Goal: Transaction & Acquisition: Purchase product/service

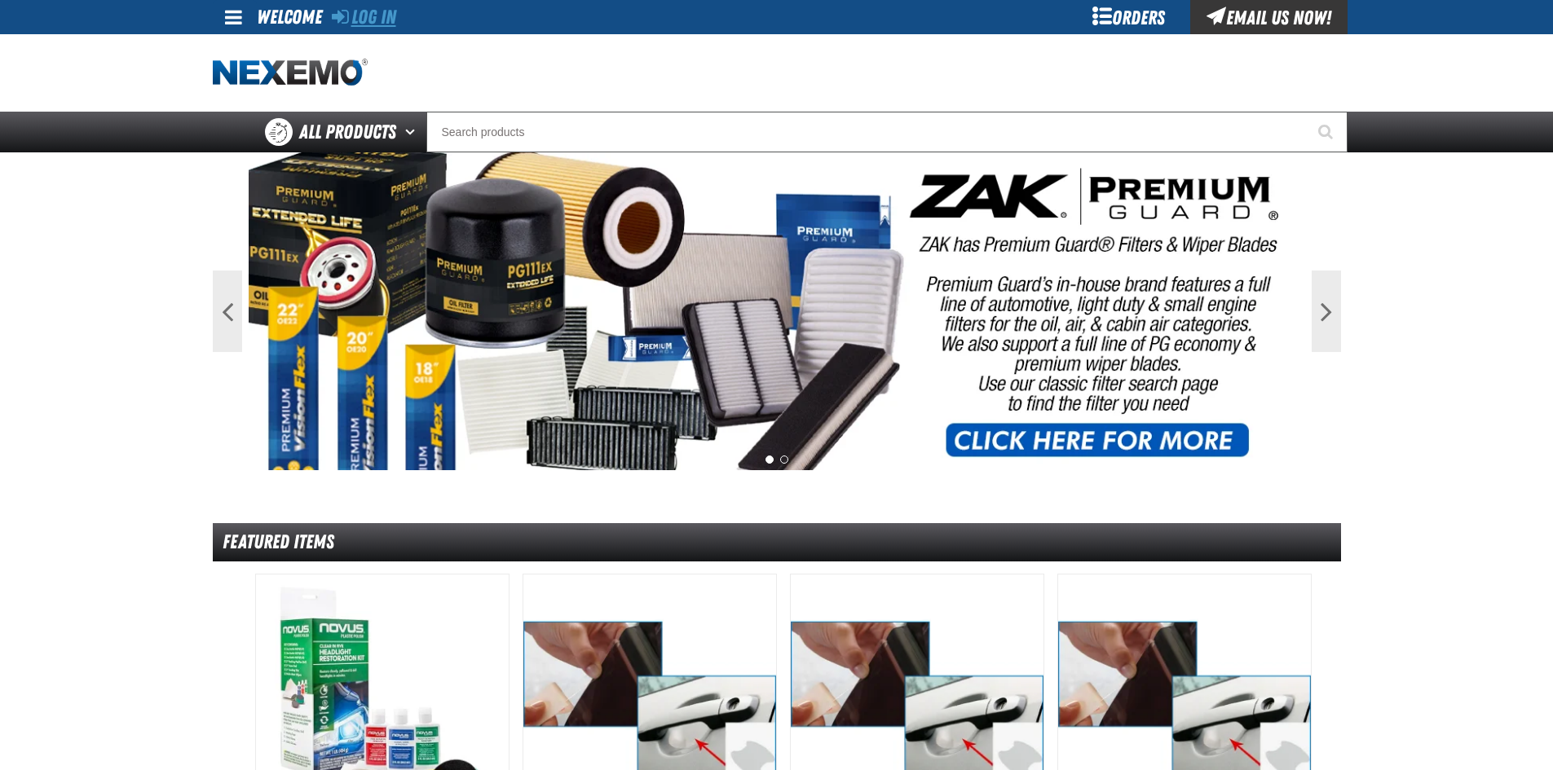
click at [386, 18] on link "Log In" at bounding box center [364, 17] width 64 height 23
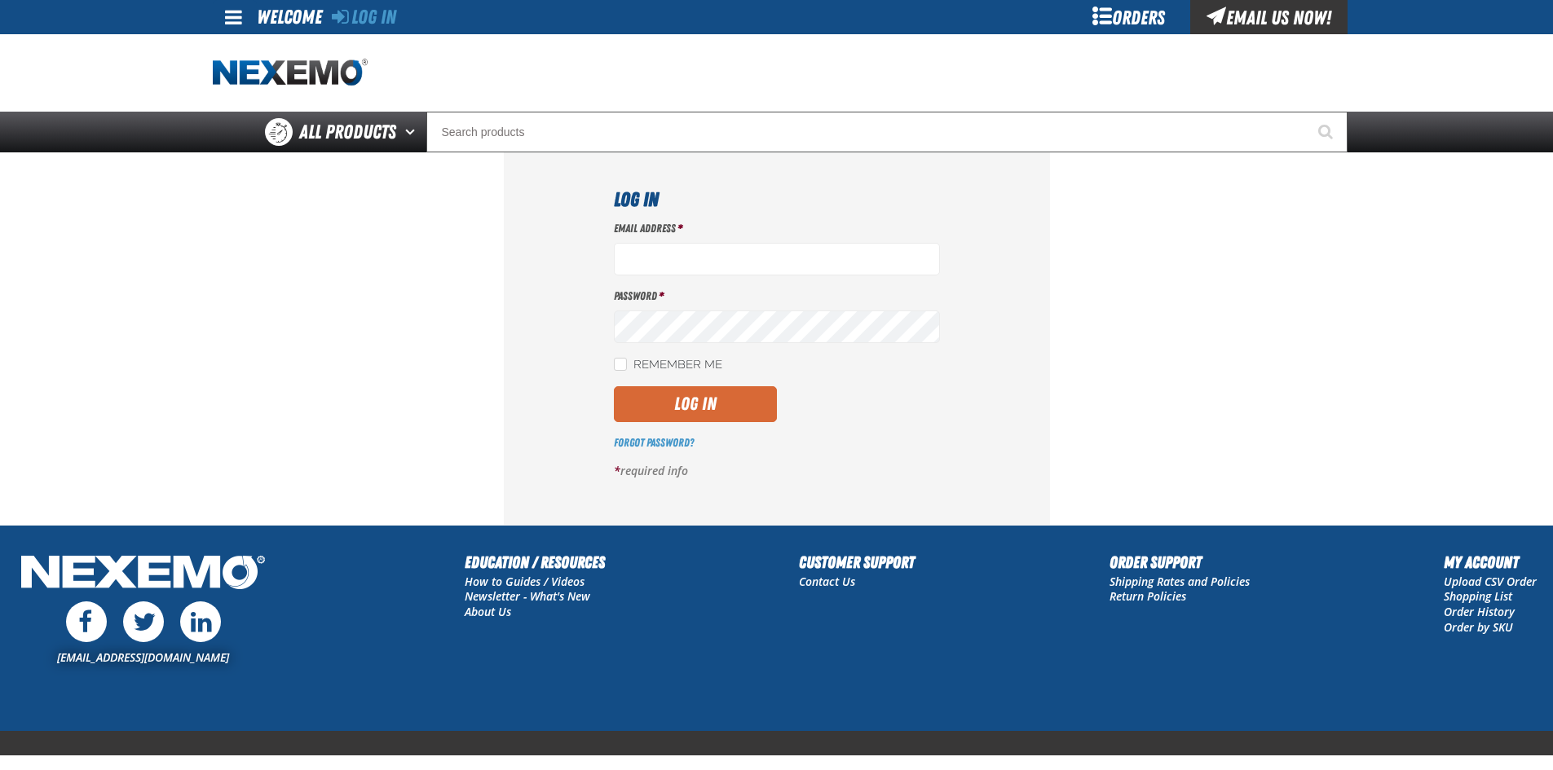
type input "[EMAIL_ADDRESS][DOMAIN_NAME]"
click at [703, 408] on button "Log In" at bounding box center [695, 404] width 163 height 36
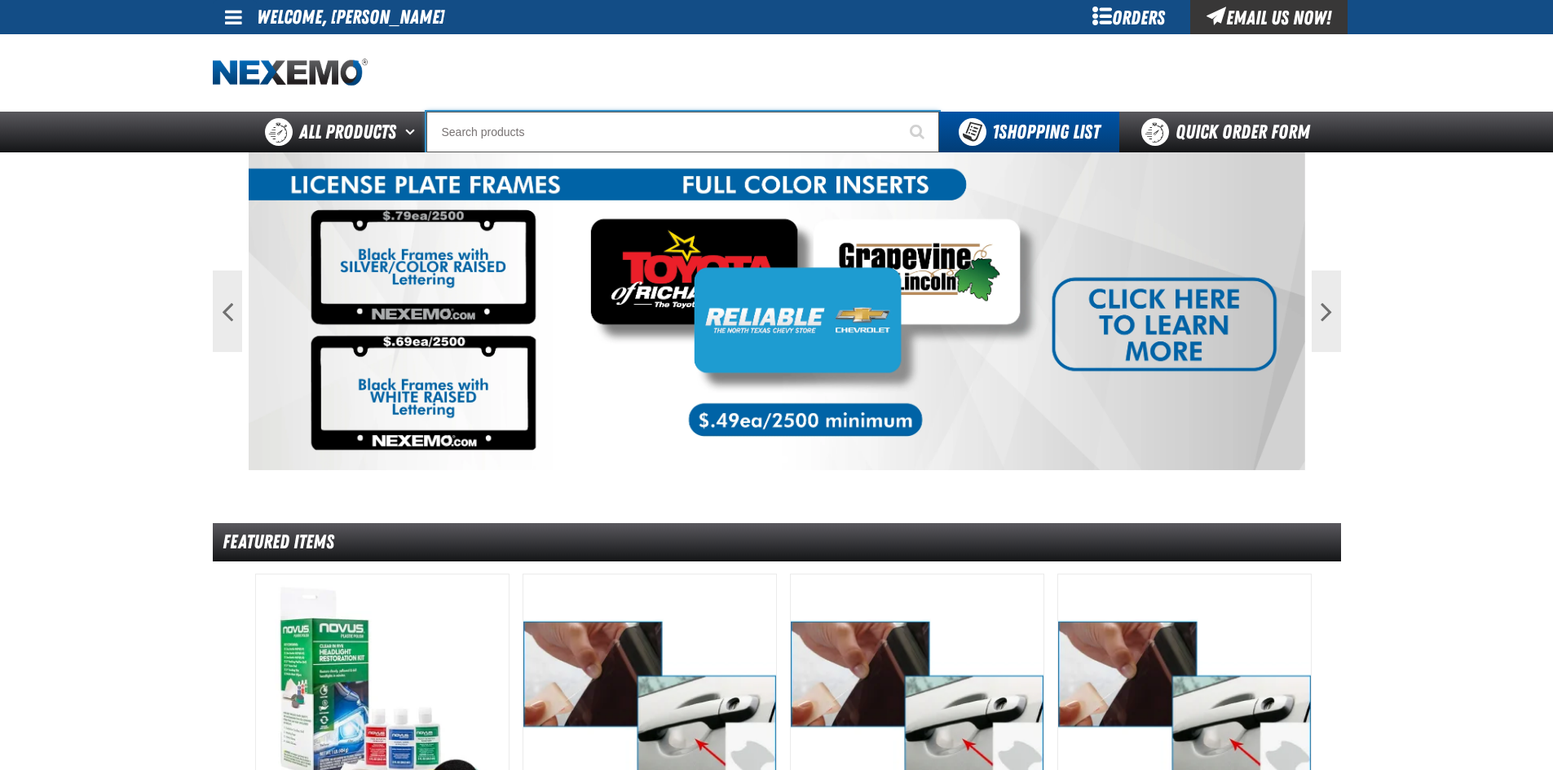
click at [557, 136] on input "Search" at bounding box center [682, 132] width 513 height 41
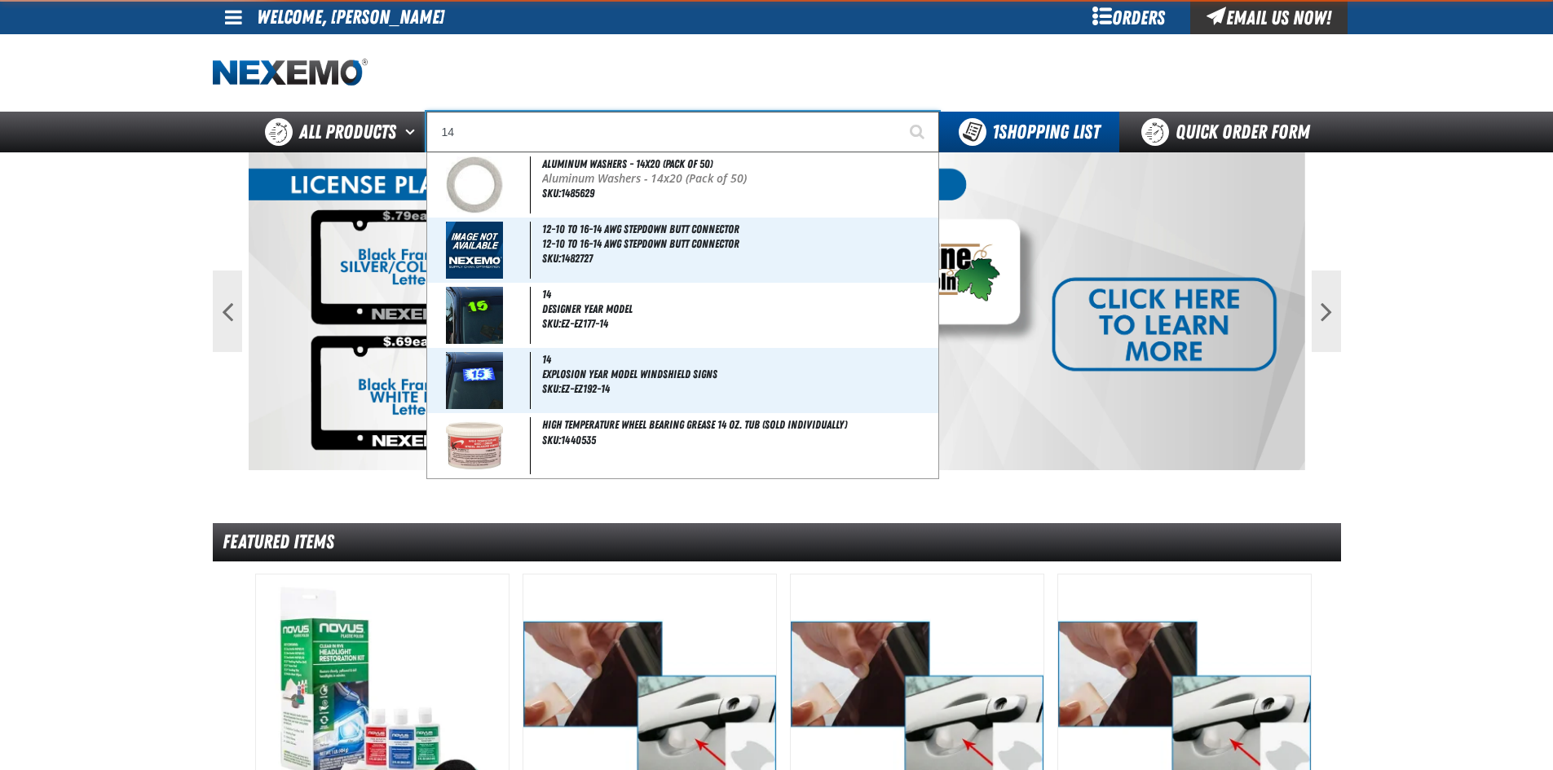
type input "1"
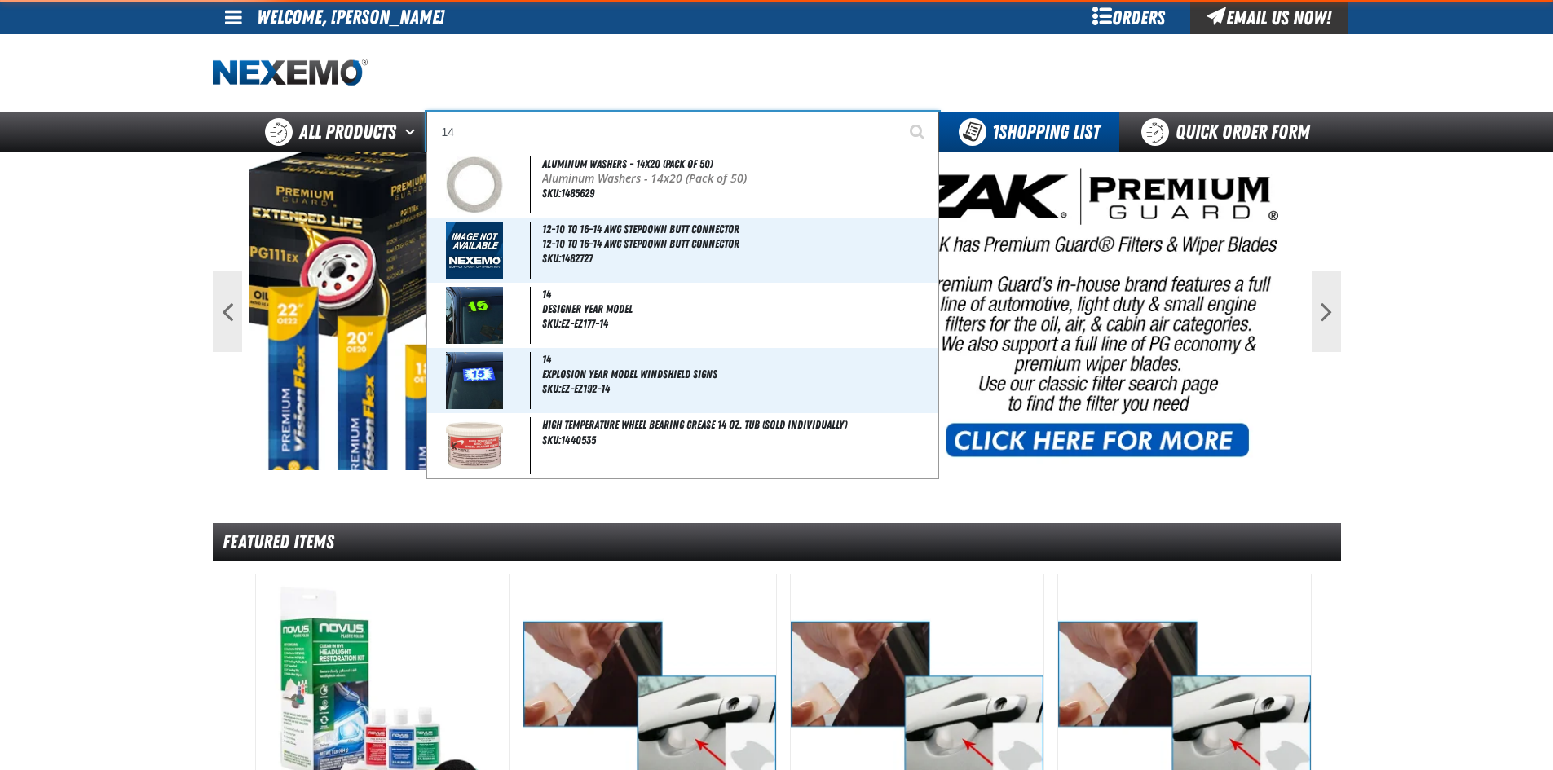
type input "1"
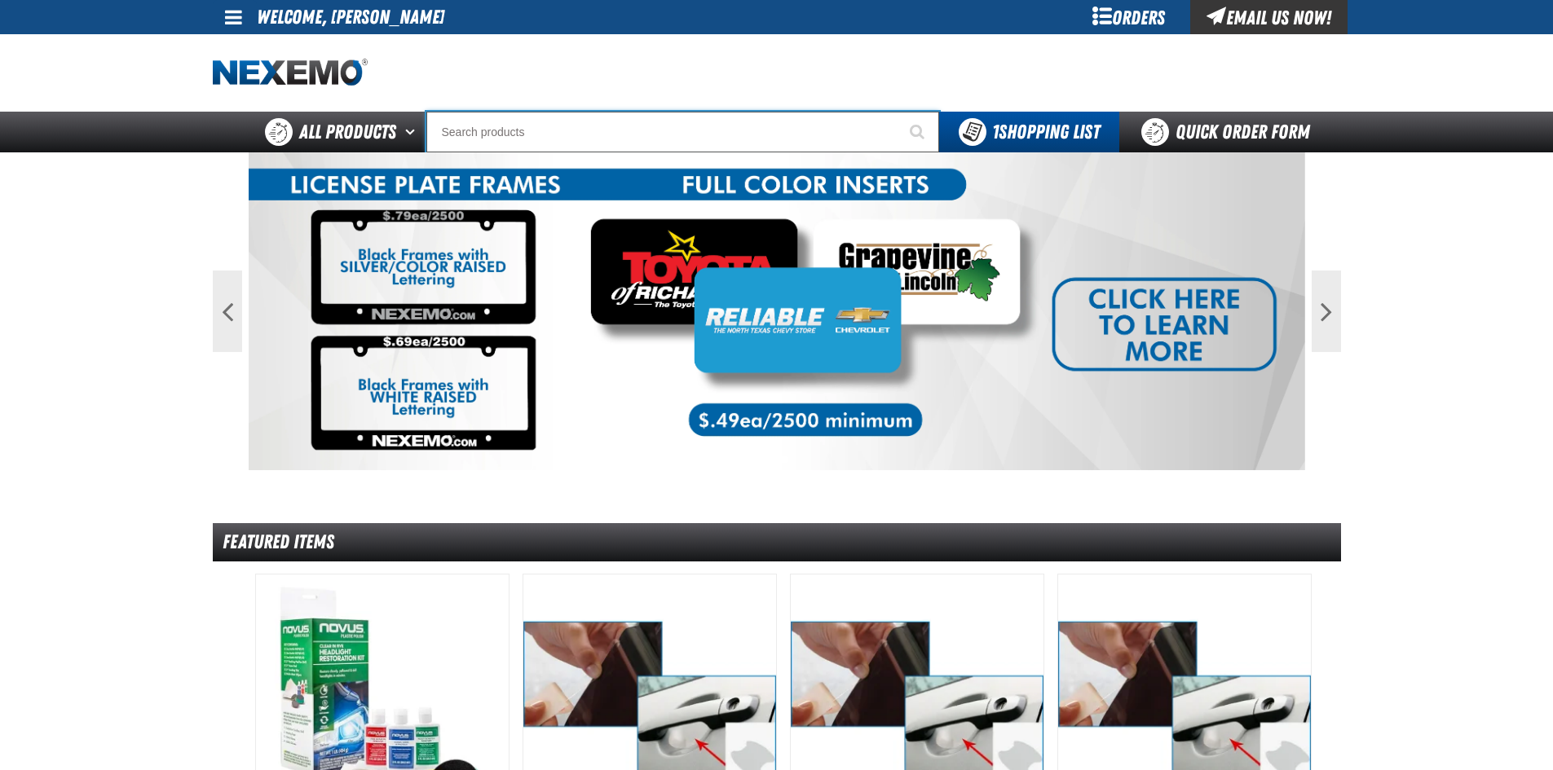
click at [586, 134] on input "Search" at bounding box center [682, 132] width 513 height 41
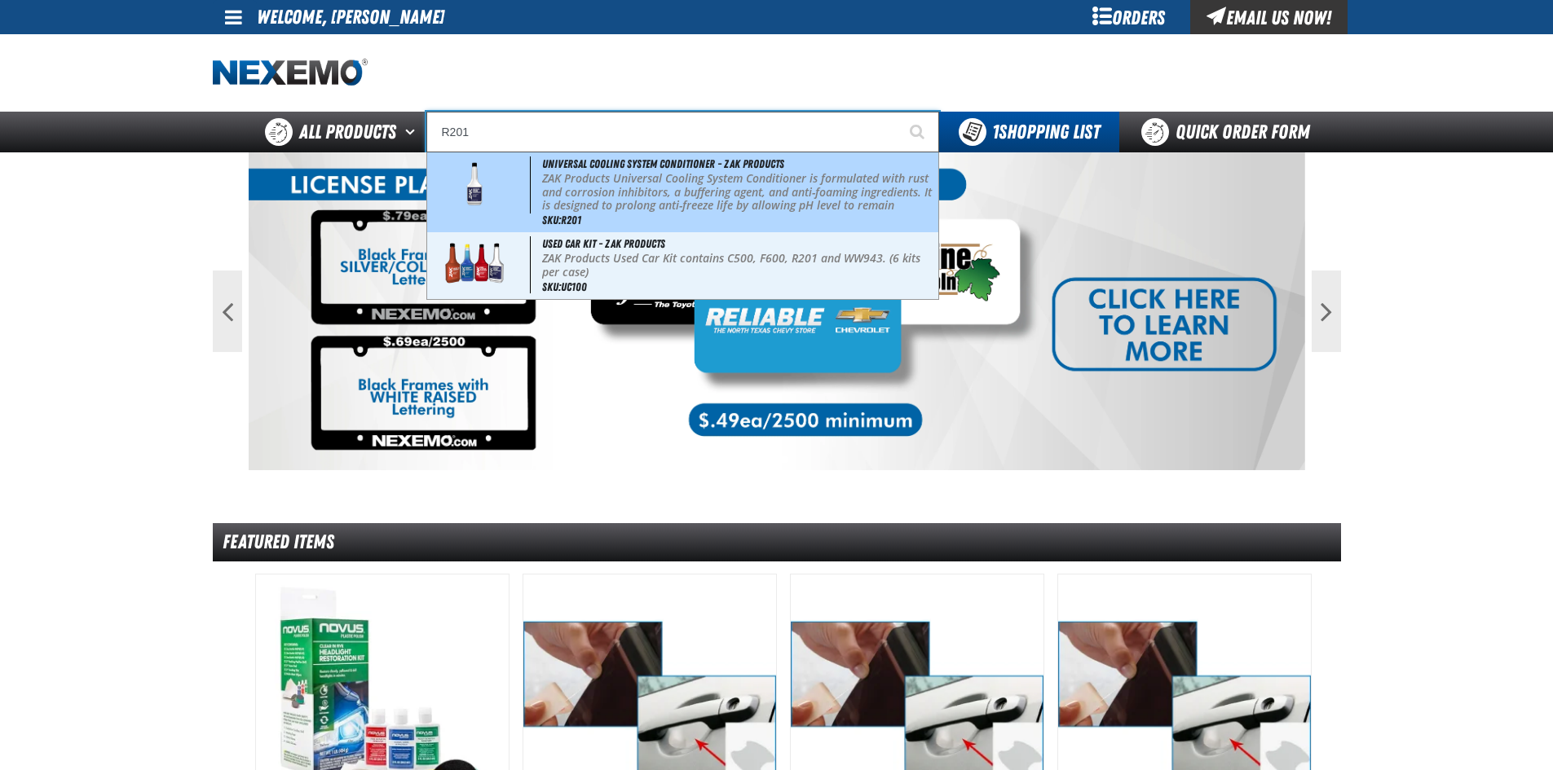
click at [615, 181] on p "ZAK Products Universal Cooling System Conditioner is formulated with rust and c…" at bounding box center [738, 206] width 392 height 68
type input "Universal Cooling System Conditioner - ZAK Products"
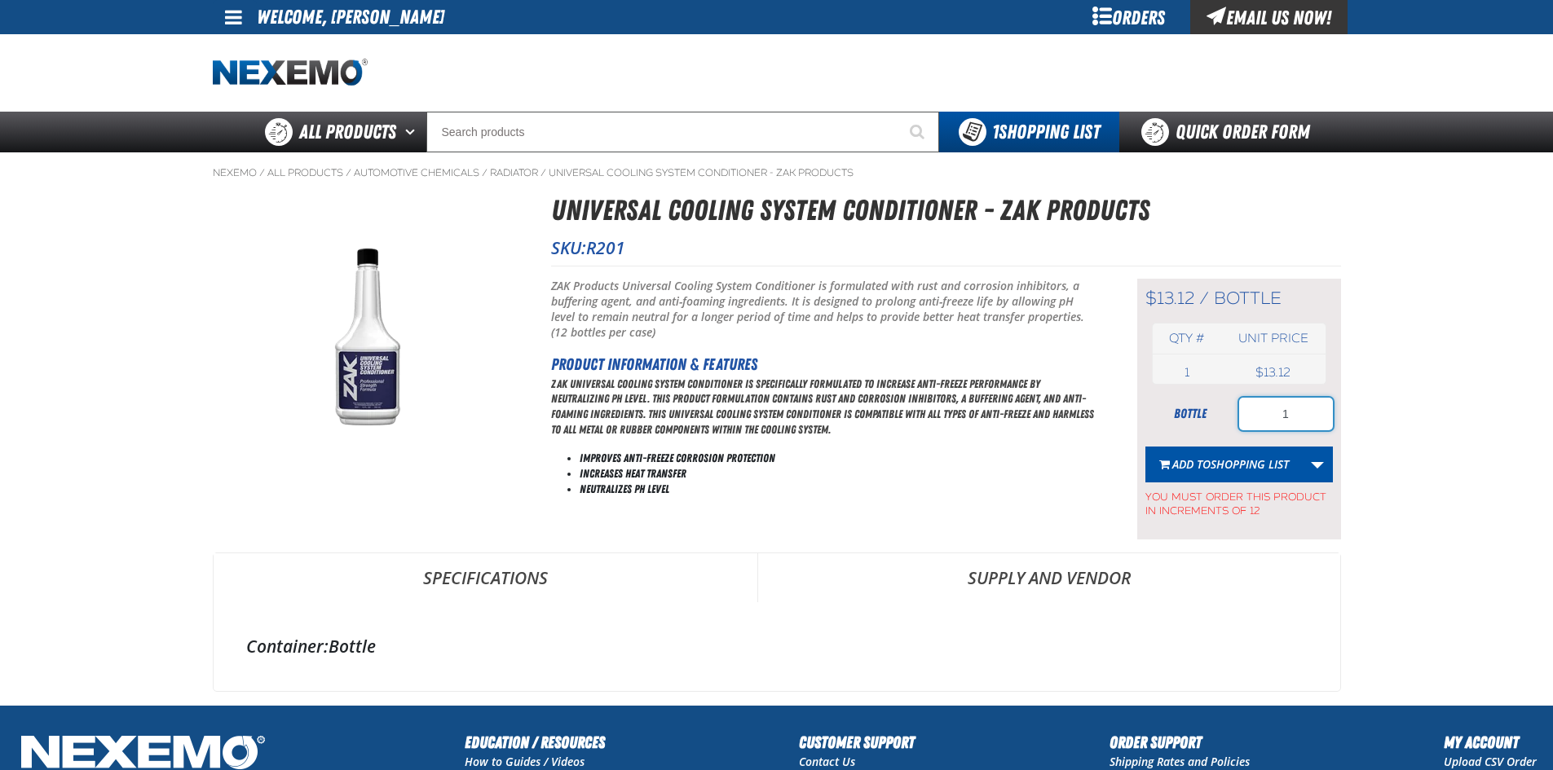
drag, startPoint x: 1292, startPoint y: 421, endPoint x: 1243, endPoint y: 434, distance: 50.6
click at [1243, 434] on form "bottle 1 Add to Shopping List Create New Shopping List Add to Shopping List You…" at bounding box center [1238, 458] width 187 height 121
type input "24"
click at [1196, 465] on span "Add to Shopping List" at bounding box center [1230, 463] width 117 height 15
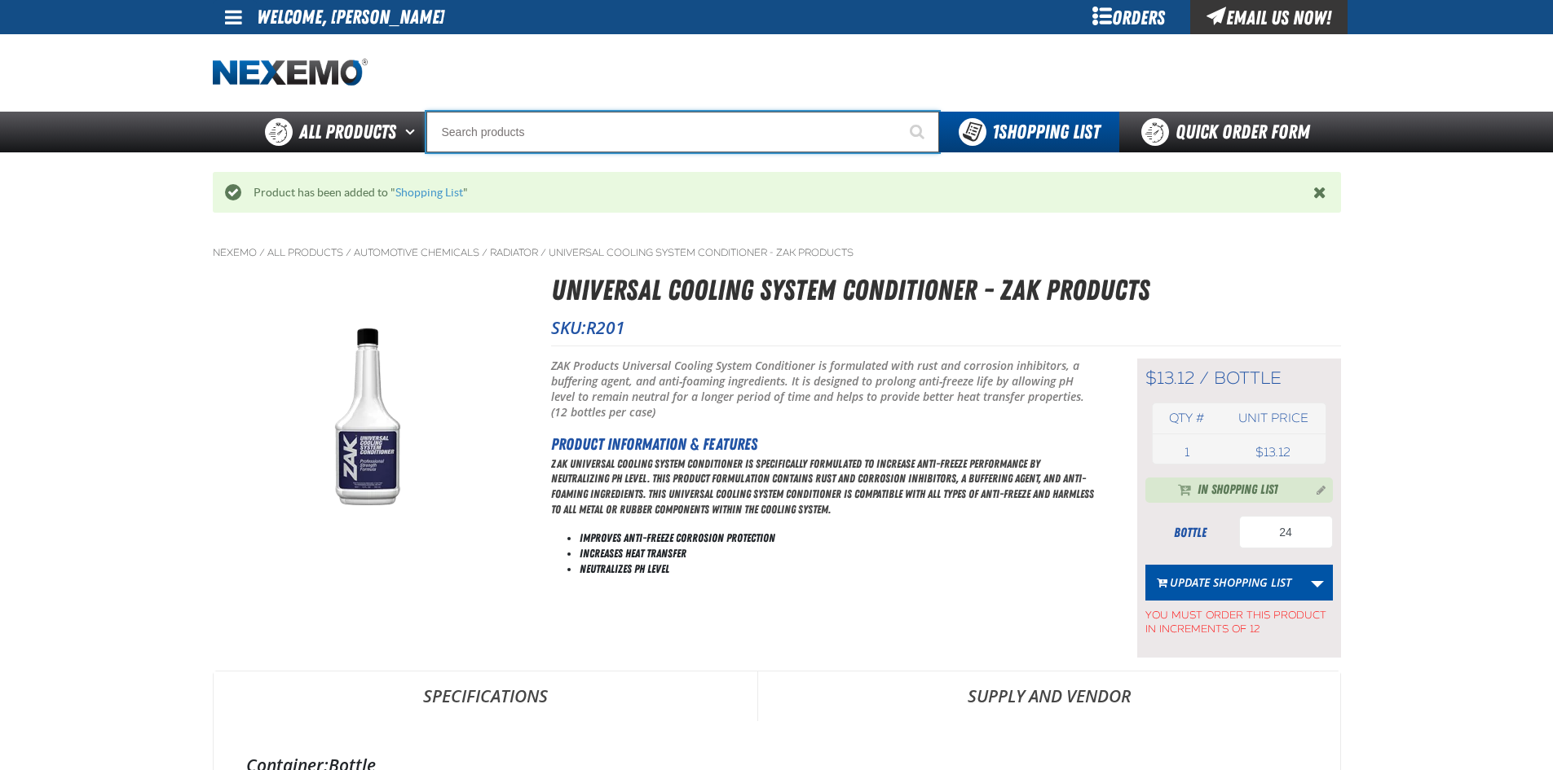
click at [625, 128] on input "Search" at bounding box center [682, 132] width 513 height 41
click at [591, 131] on input "Search" at bounding box center [682, 132] width 513 height 41
type input "D"
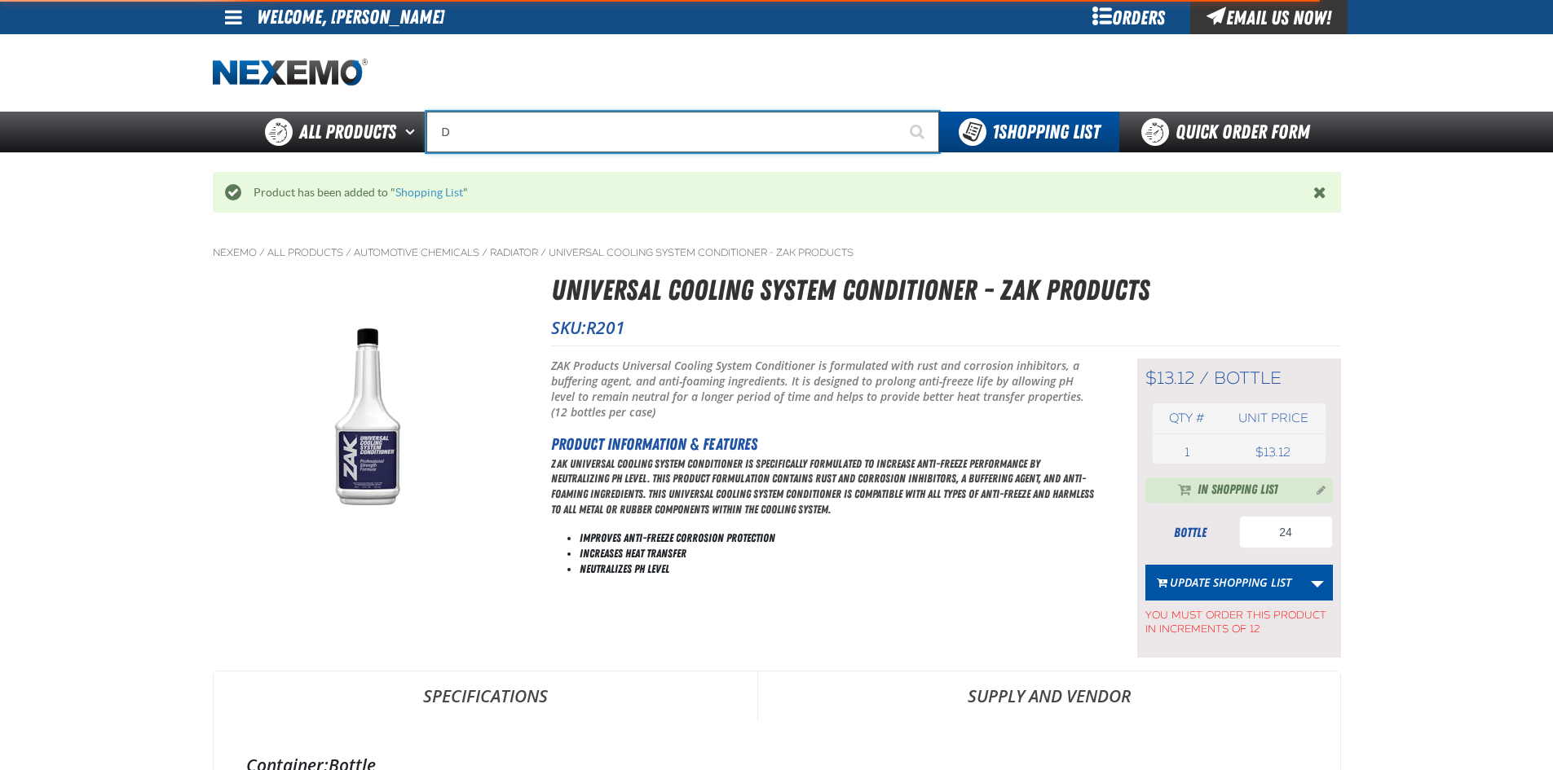
type input "D Alkaline Battery 1.5 Volt (ph)"
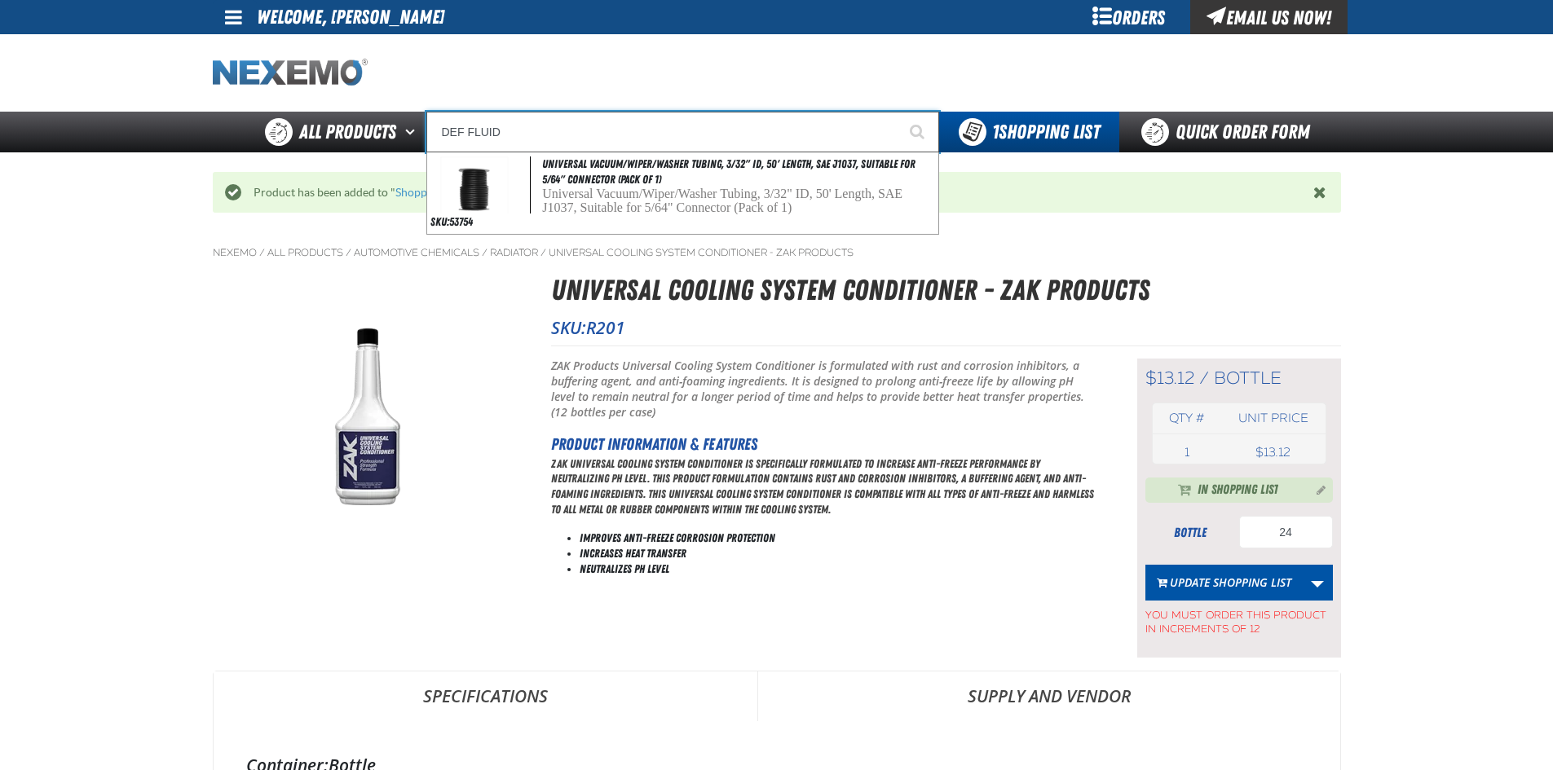
drag, startPoint x: 558, startPoint y: 139, endPoint x: 267, endPoint y: 85, distance: 296.7
click at [267, 85] on div "Staging Site 5.1 Upgrade Site My Account My Account Support Ticket Support Tick…" at bounding box center [776, 76] width 1553 height 152
type input "D"
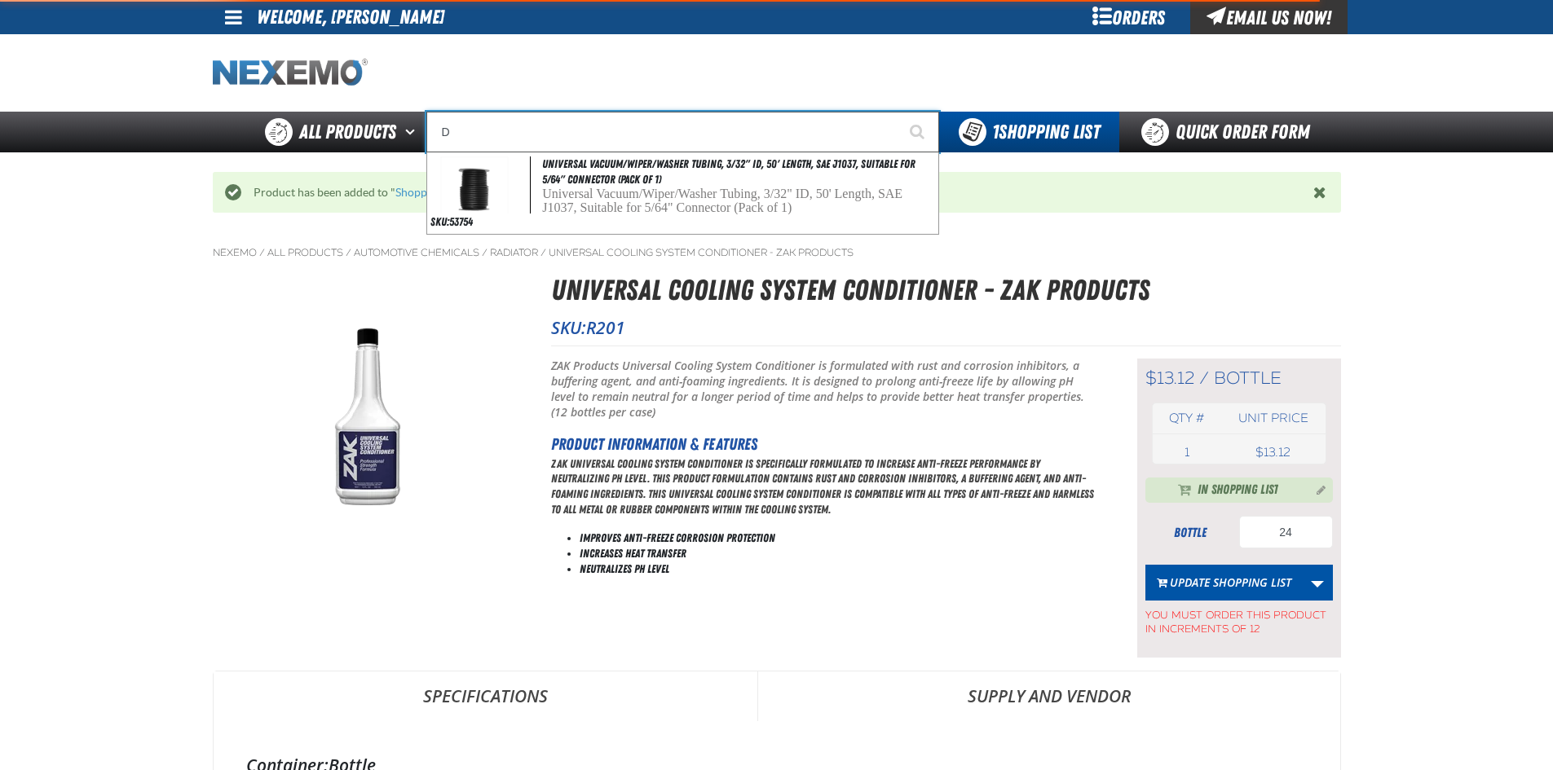
type input "D Alkaline Battery 1.5 Volt (ph)"
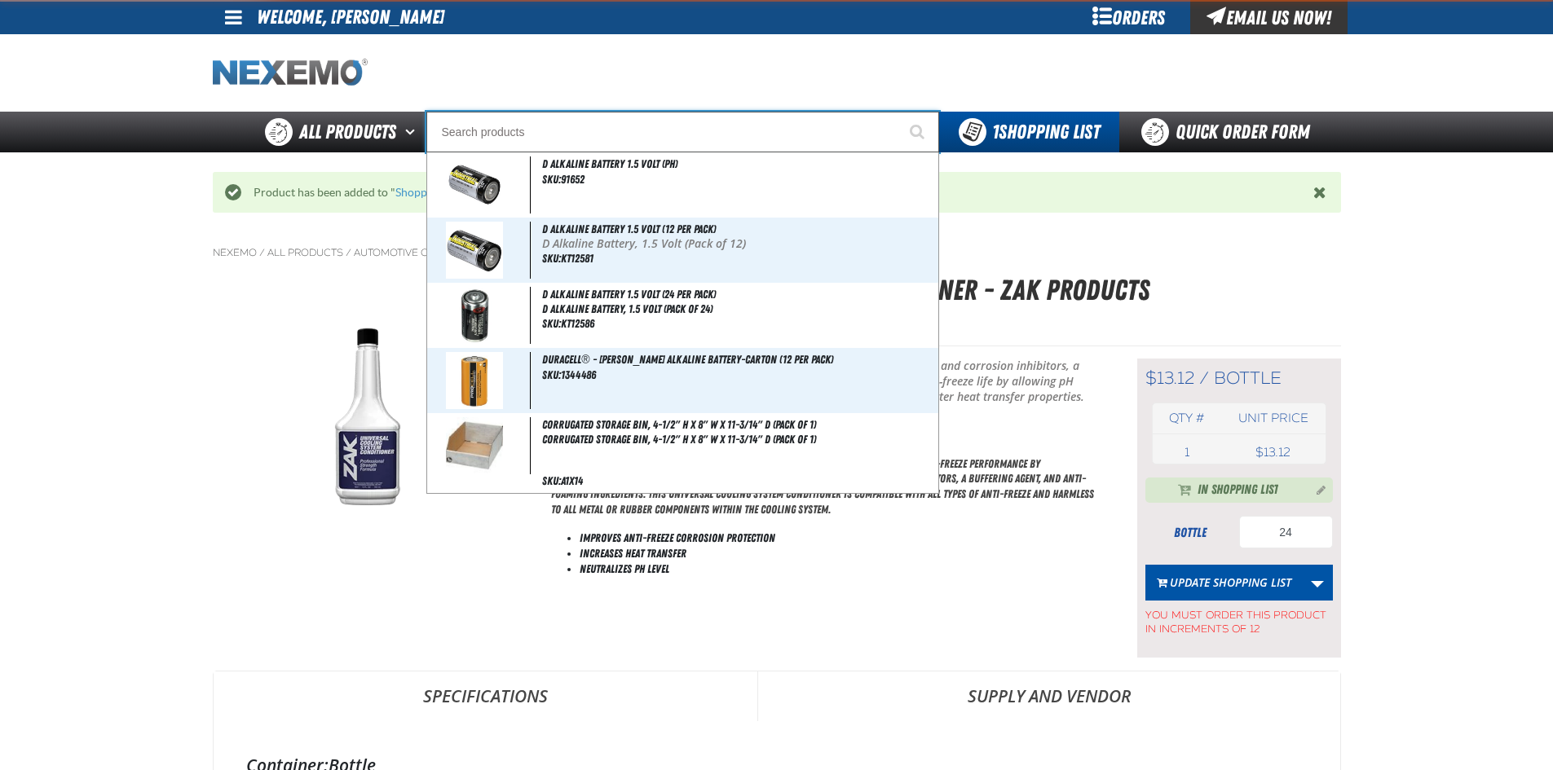
type input "E"
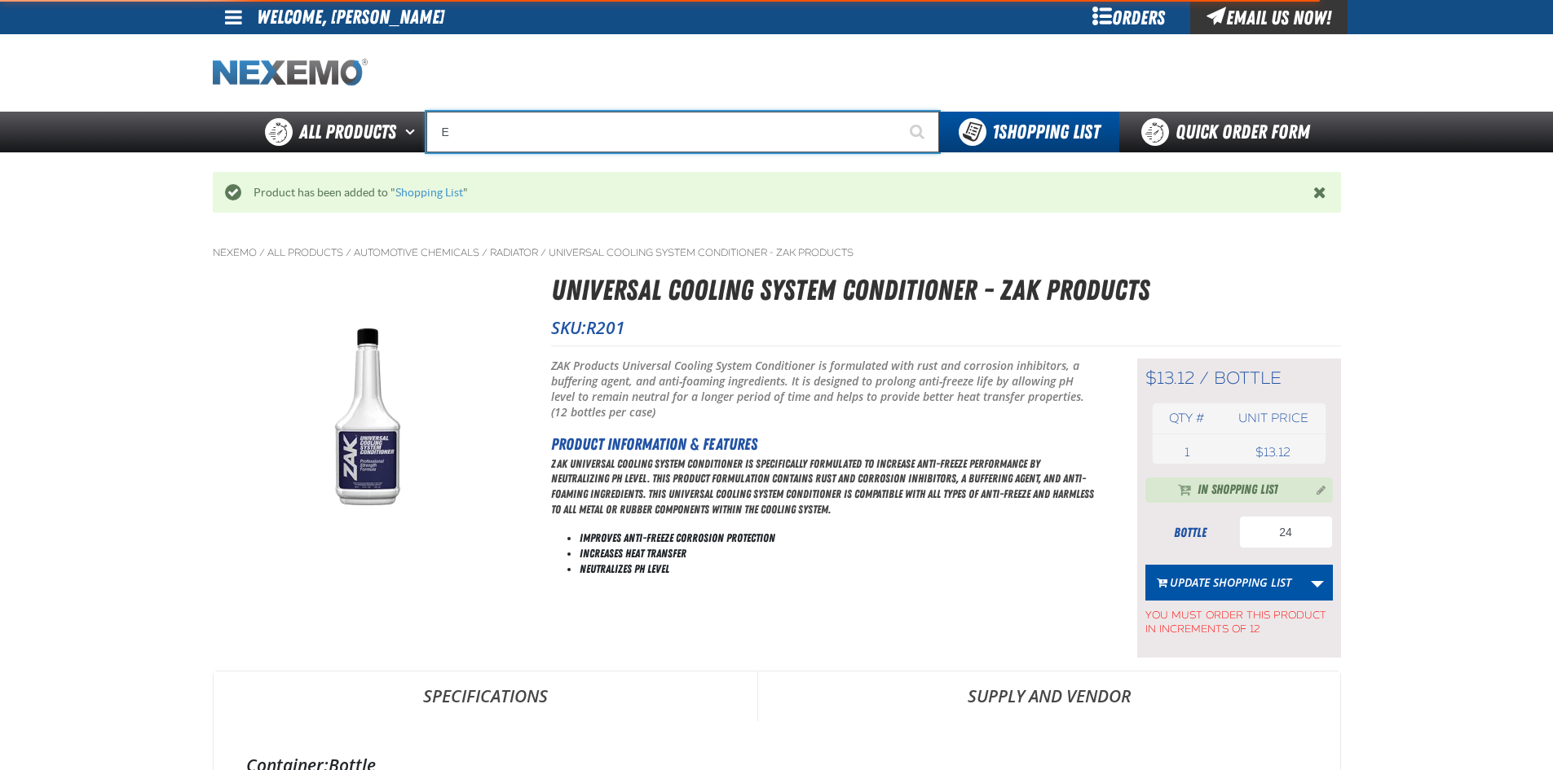
type input "ETEKT Low E Coating Detector - Single & Dual"
type input "EX"
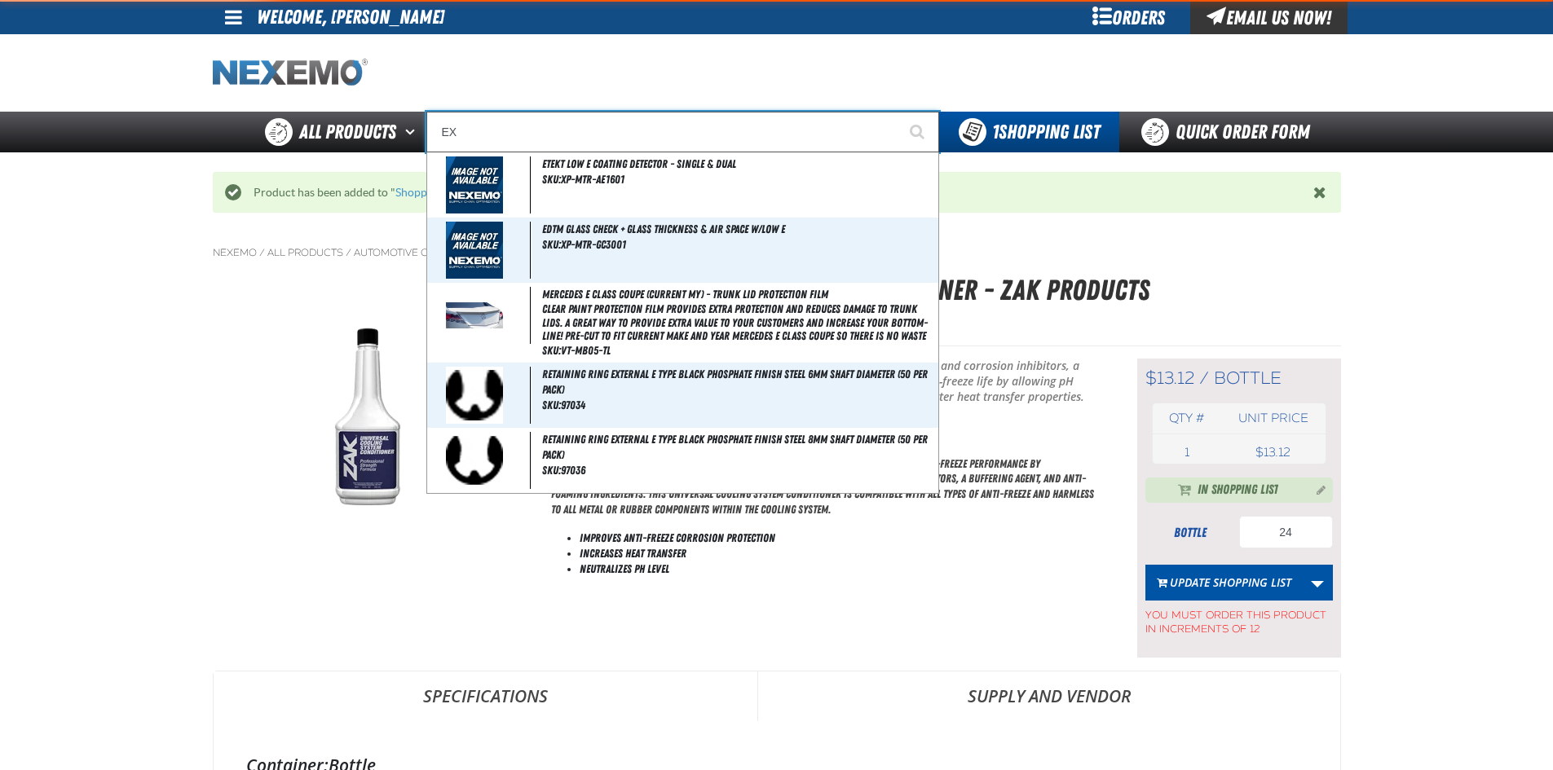
type input "EXCEL STRAIGHT POINT TWEEZERS"
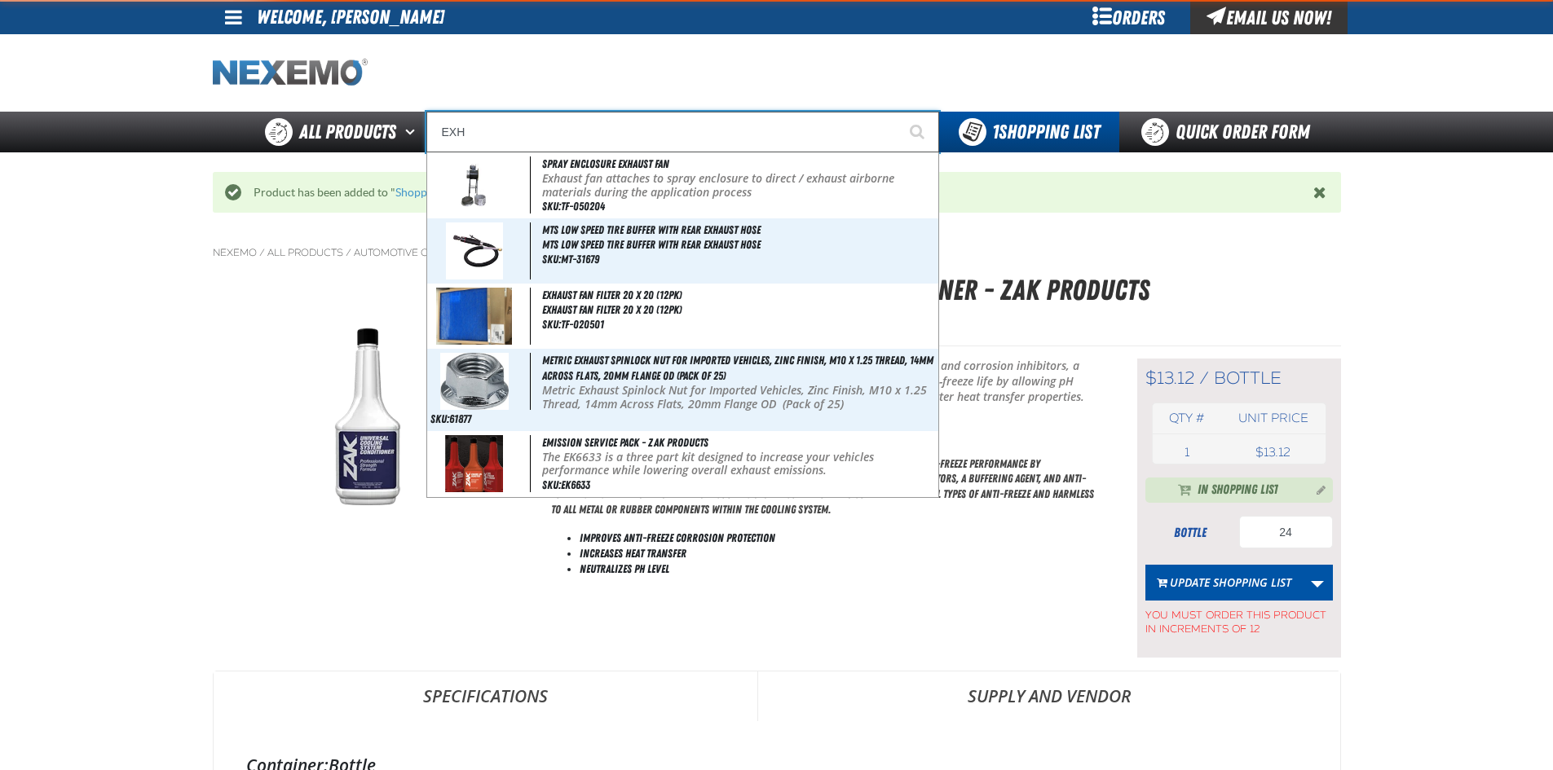
type input "EX"
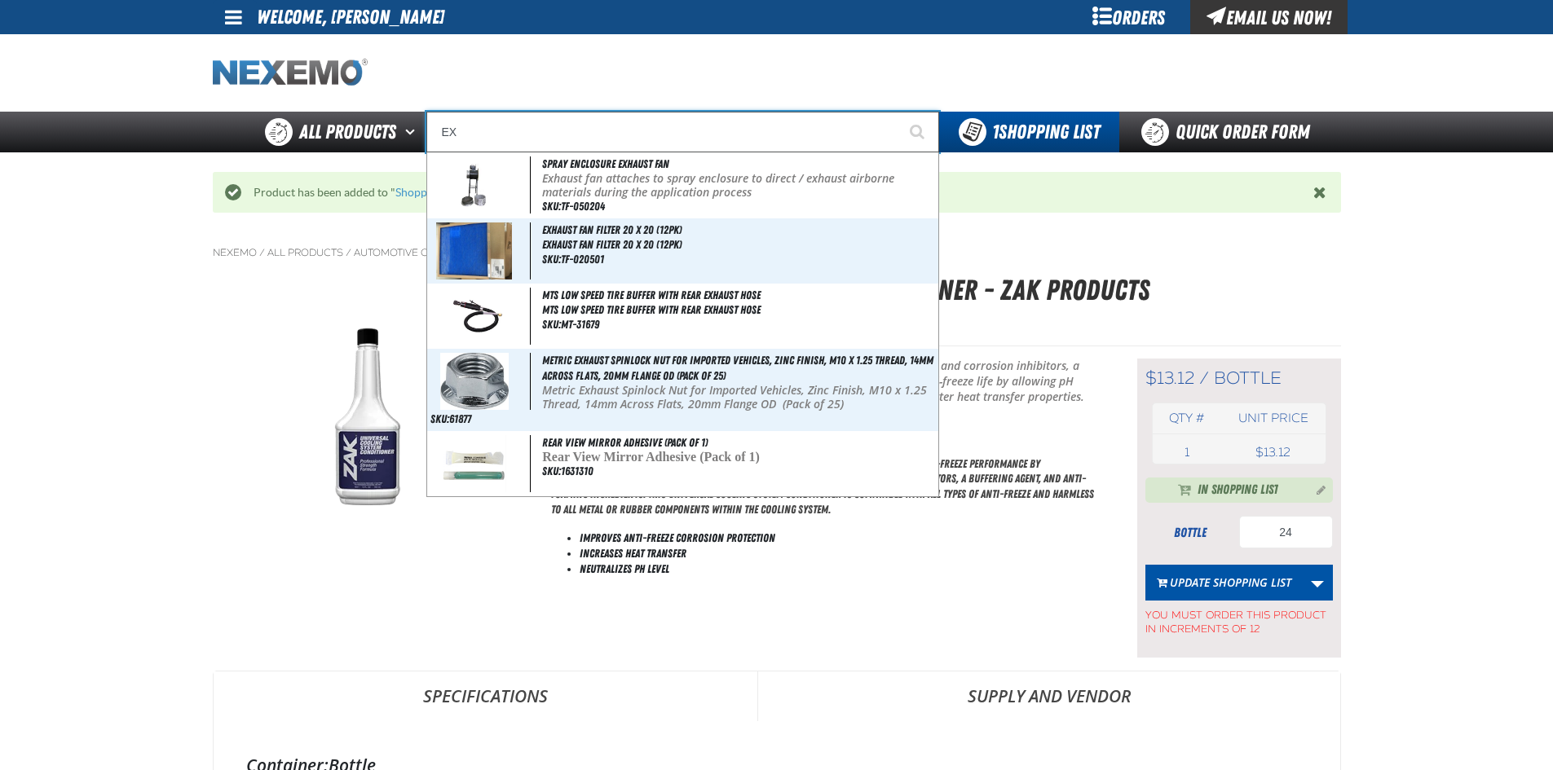
type input "EXCEL STRAIGHT POINT TWEEZERS"
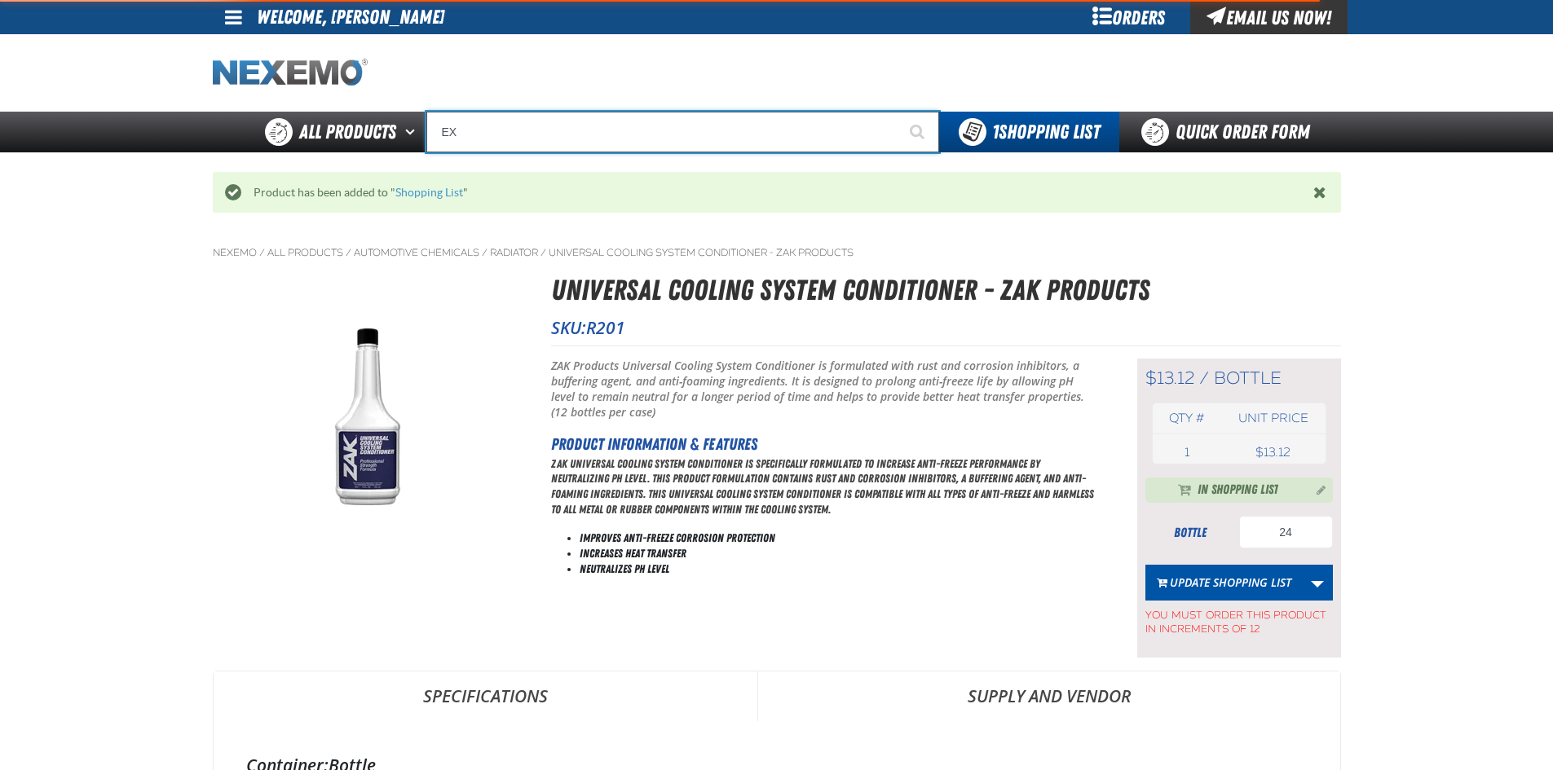
type input "E"
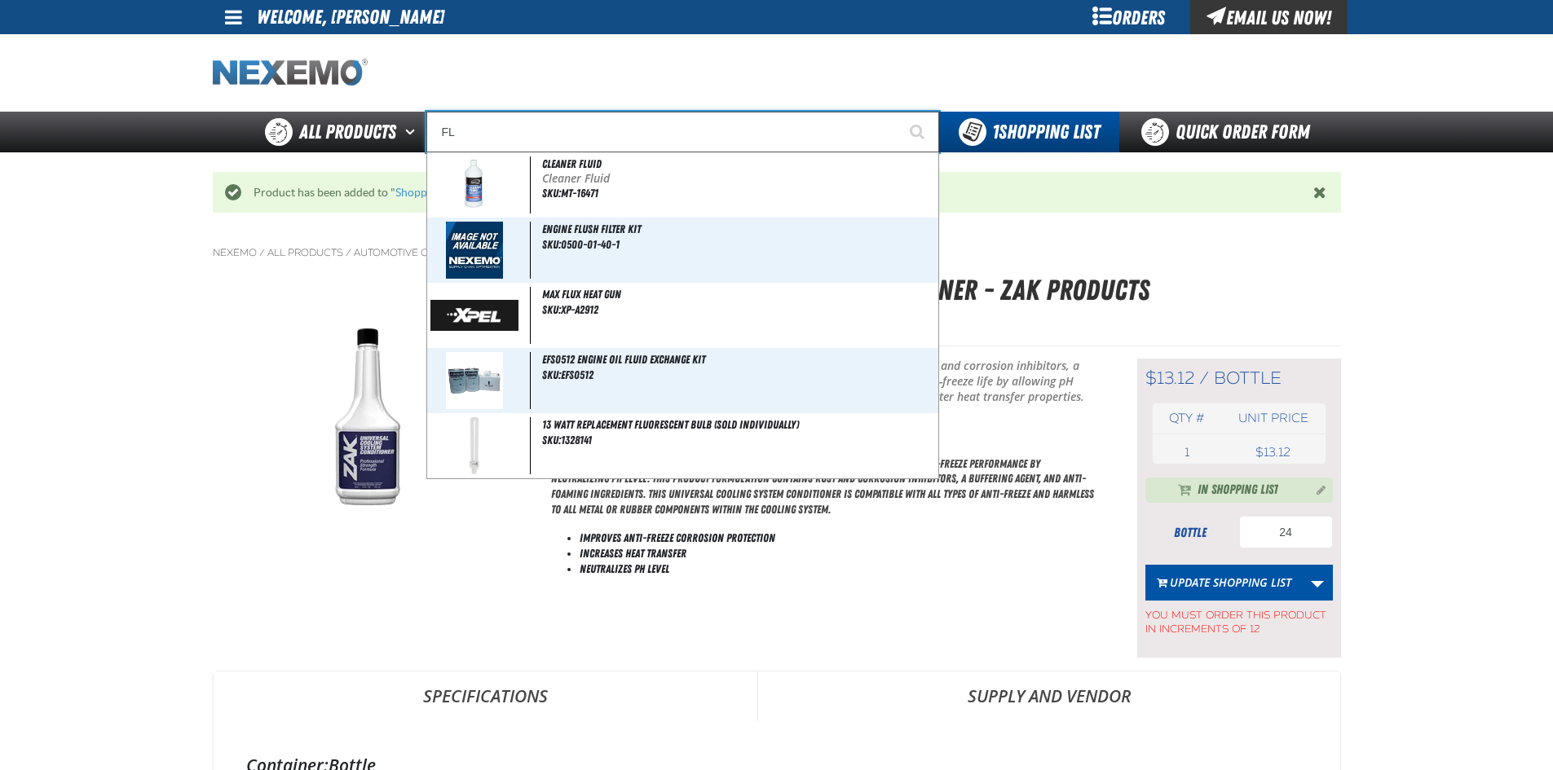
type input "F"
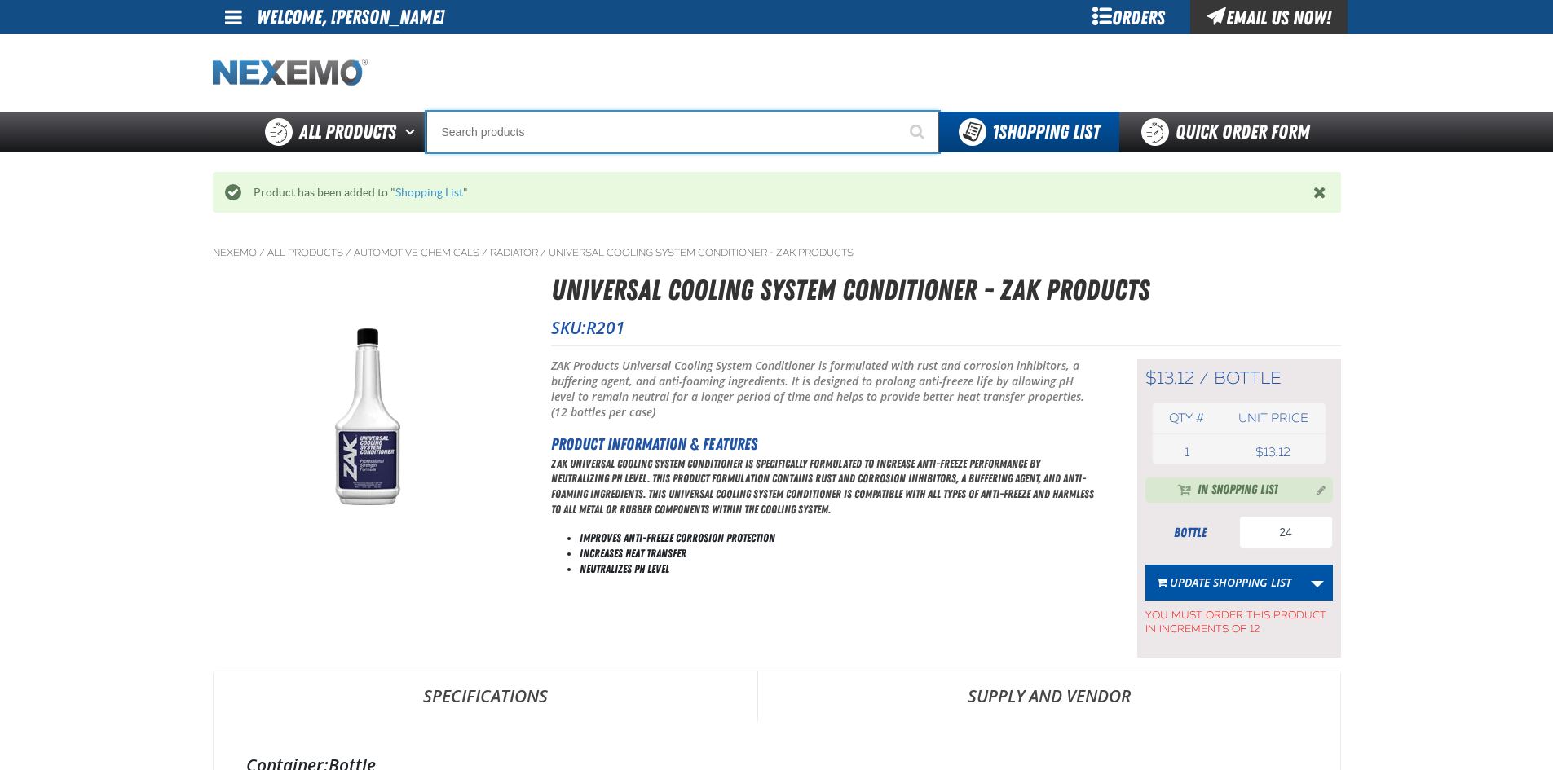
type input "D"
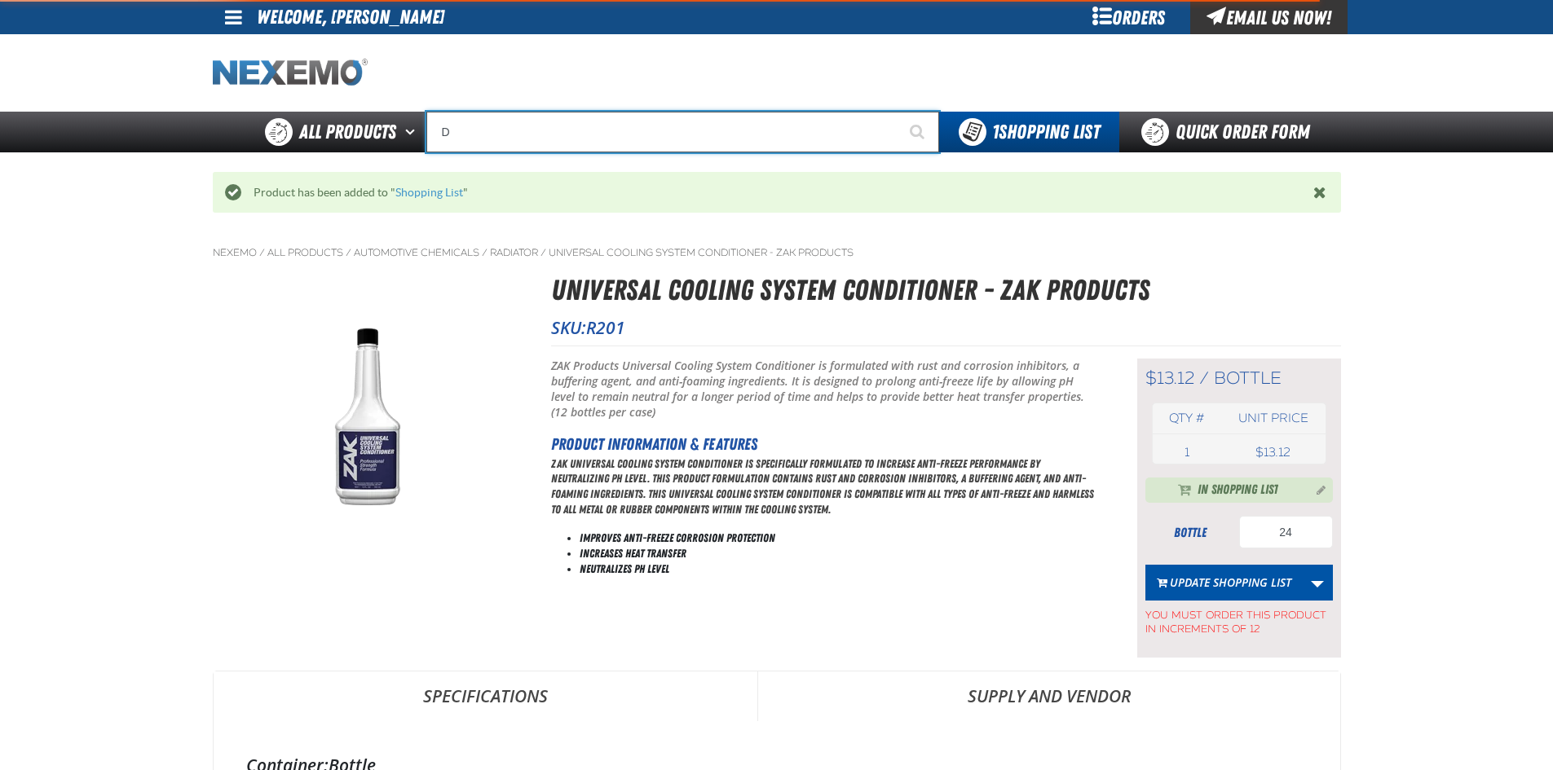
type input "D Alkaline Battery 1.5 Volt (ph)"
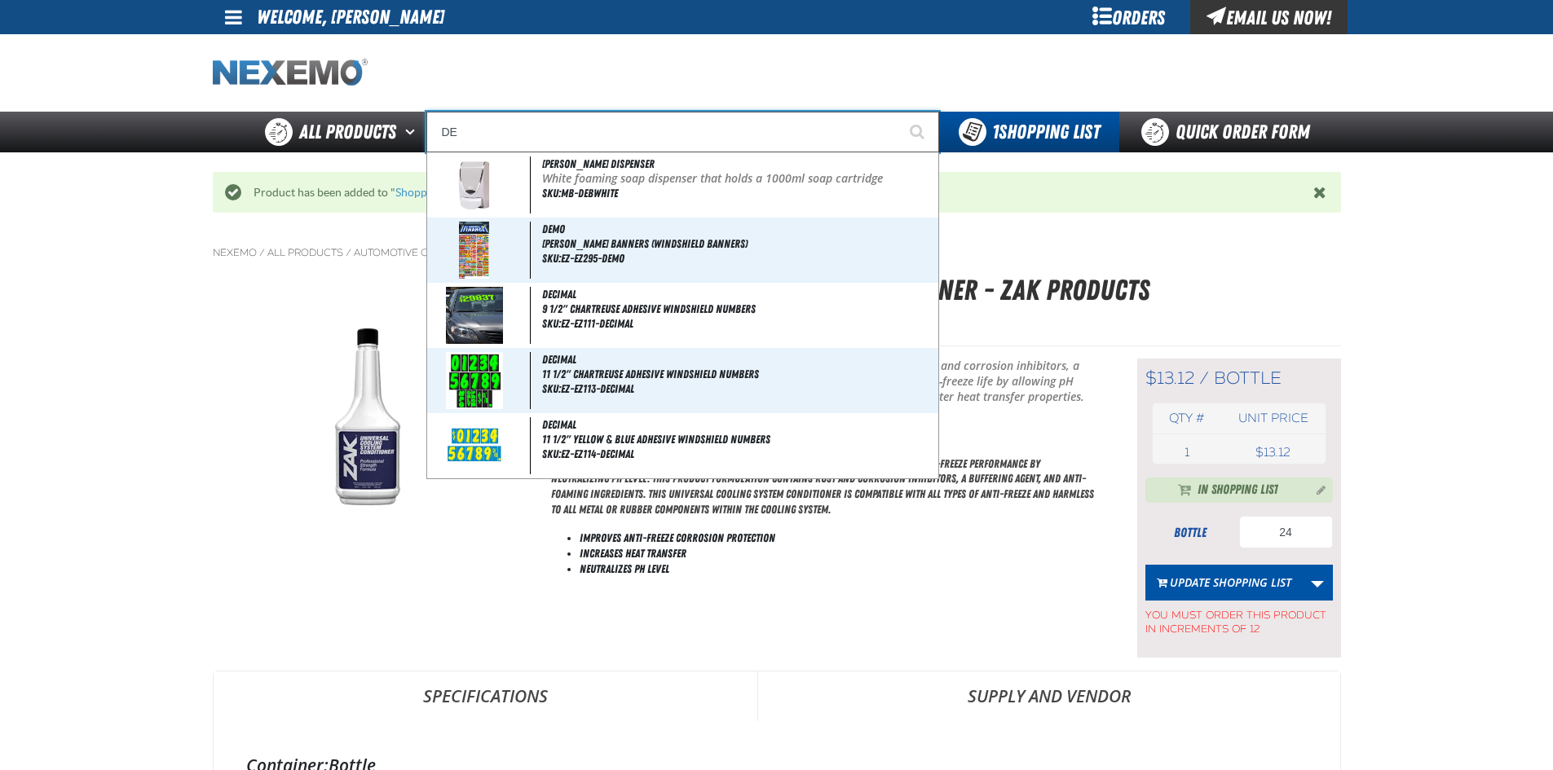
type input "D"
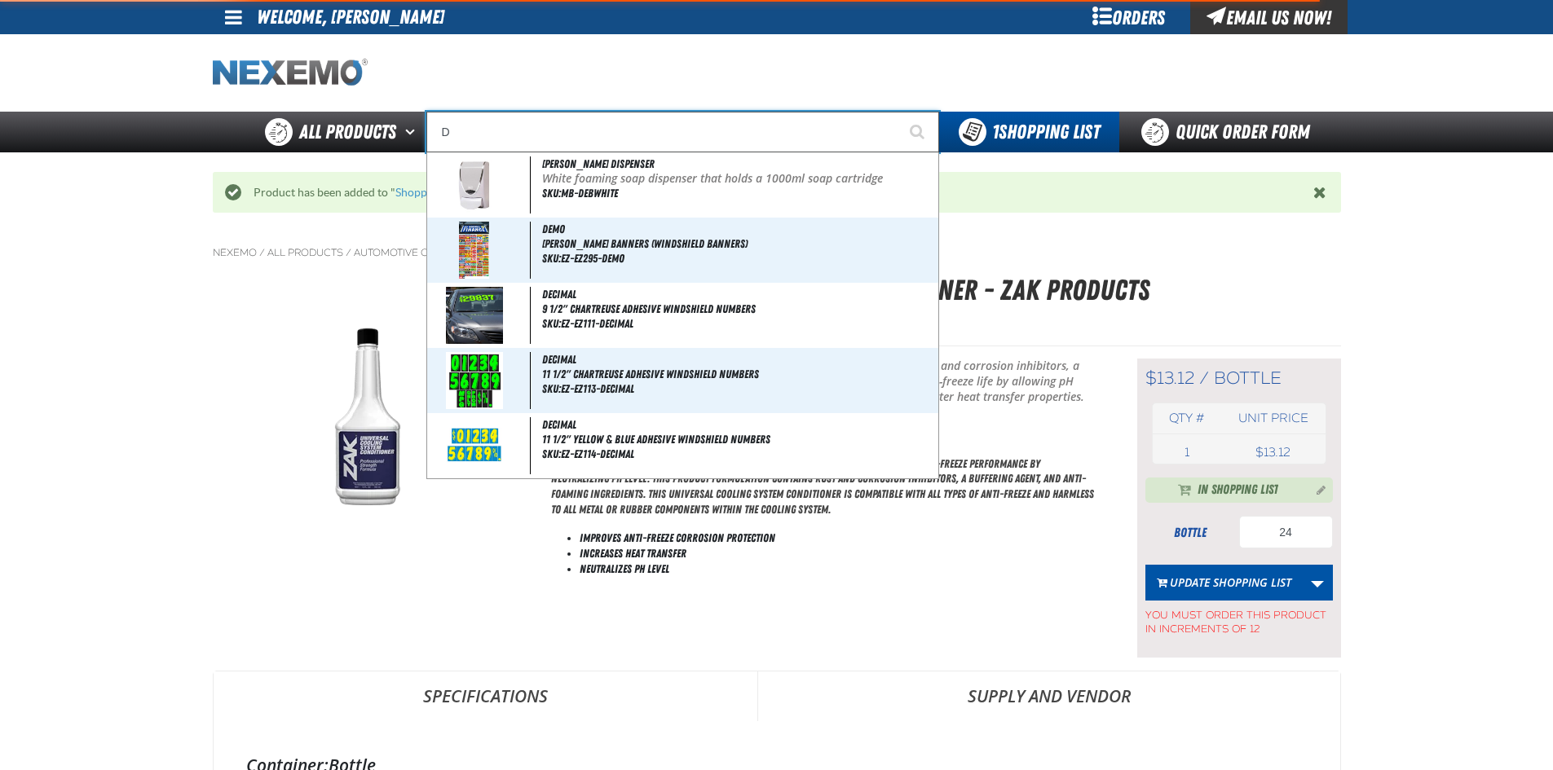
type input "D Alkaline Battery 1.5 Volt (ph)"
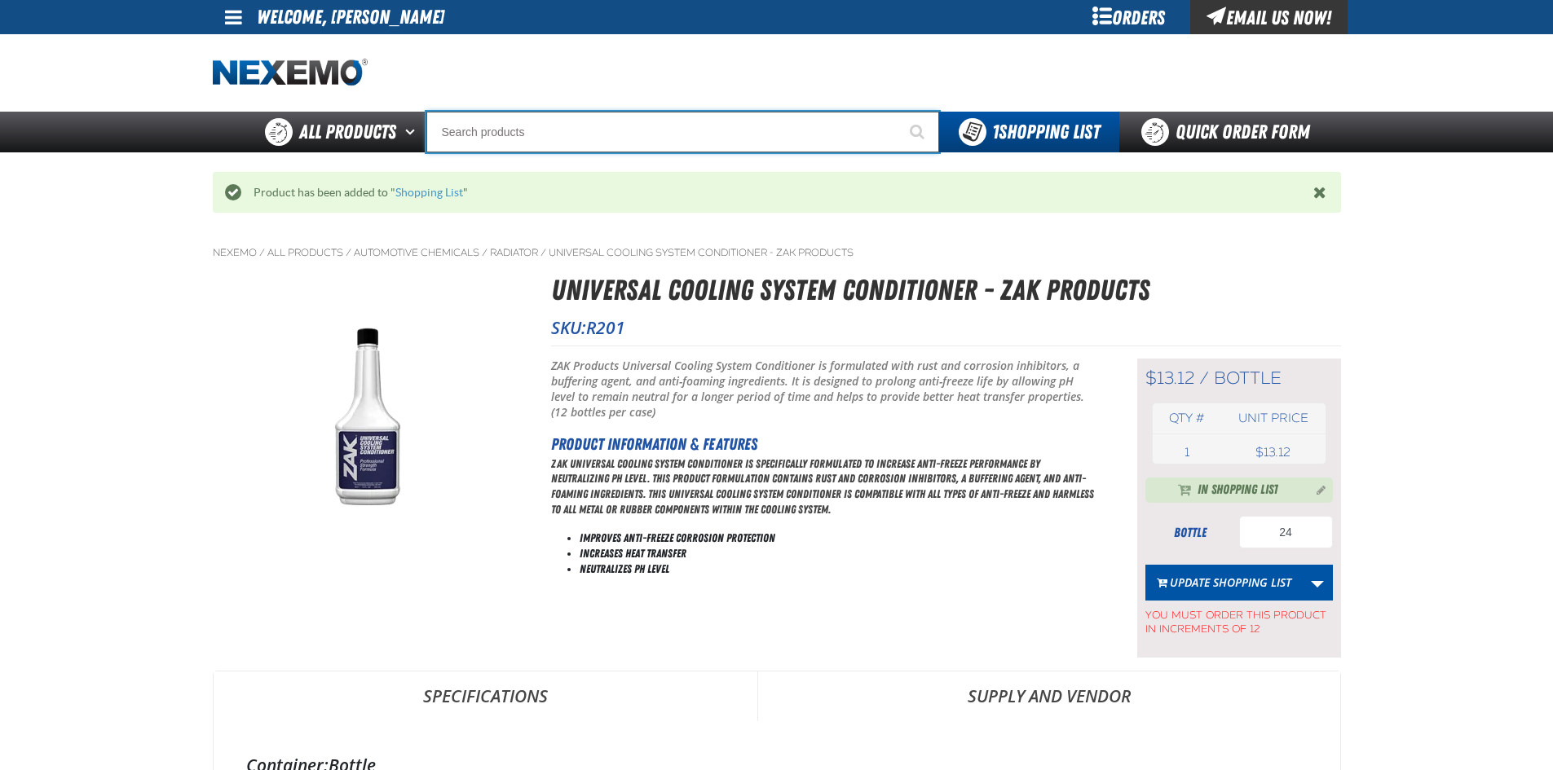
click at [492, 134] on input "Search" at bounding box center [682, 132] width 513 height 41
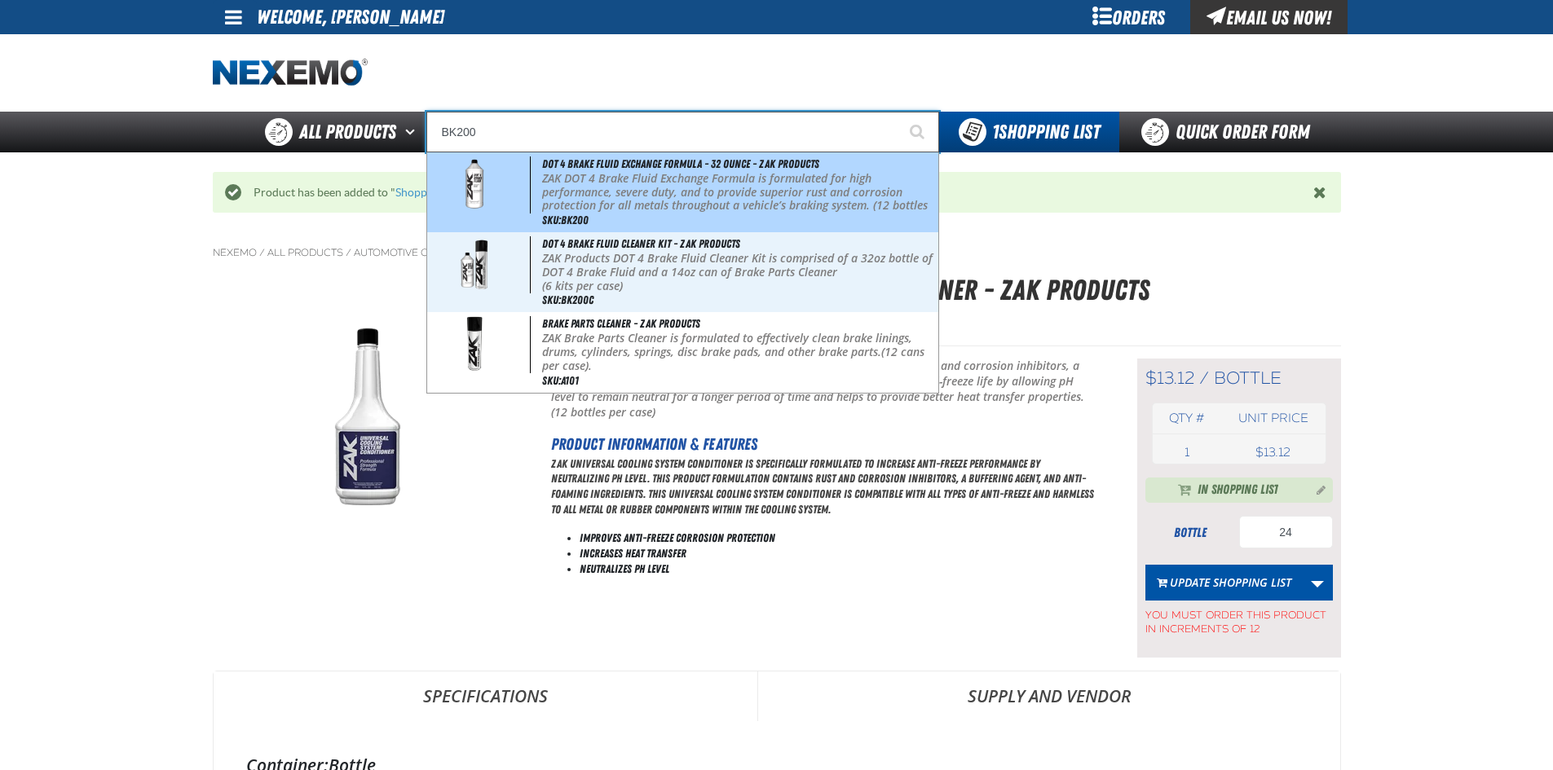
click at [641, 175] on p "ZAK DOT 4 Brake Fluid Exchange Formula is formulated for high performance, seve…" at bounding box center [738, 199] width 392 height 55
type input "DOT 4 Brake Fluid Exchange Formula - 32 Ounce - ZAK Products"
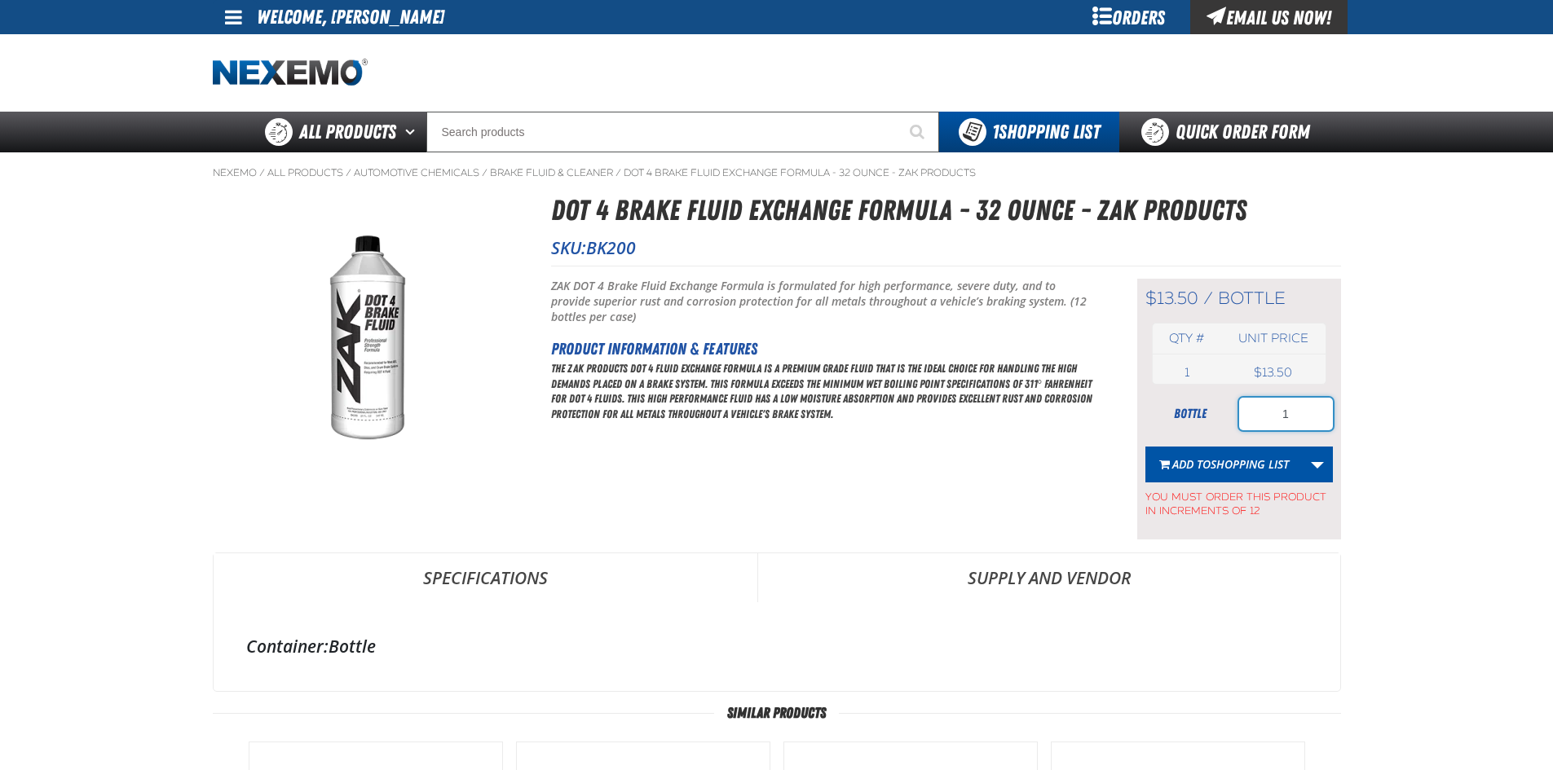
click at [1266, 421] on input "1" at bounding box center [1286, 414] width 94 height 33
type input "12"
click at [1229, 469] on span "Shopping List" at bounding box center [1249, 463] width 78 height 15
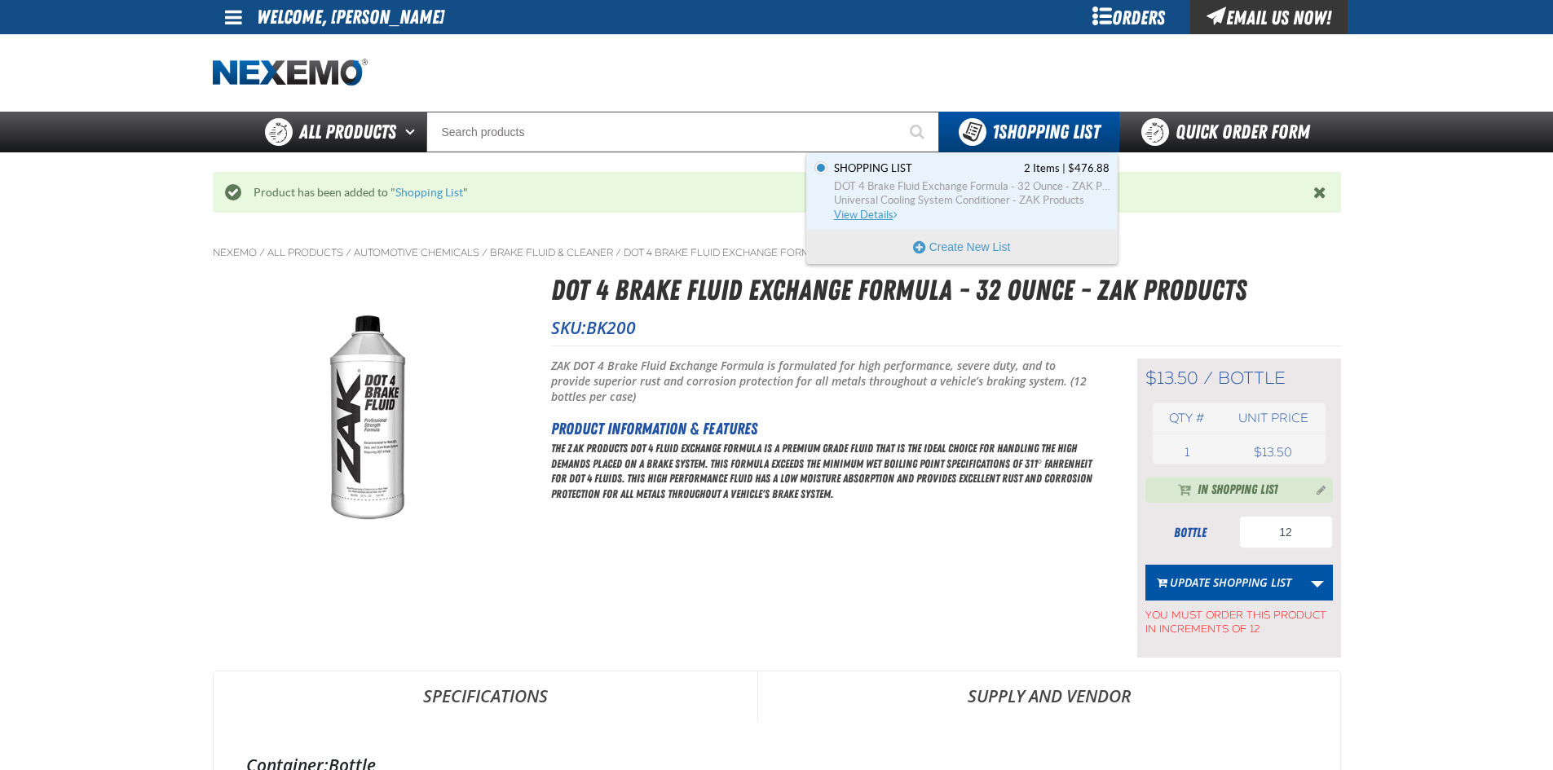
click at [1024, 181] on span "DOT 4 Brake Fluid Exchange Formula - 32 Ounce - ZAK Products" at bounding box center [971, 186] width 275 height 15
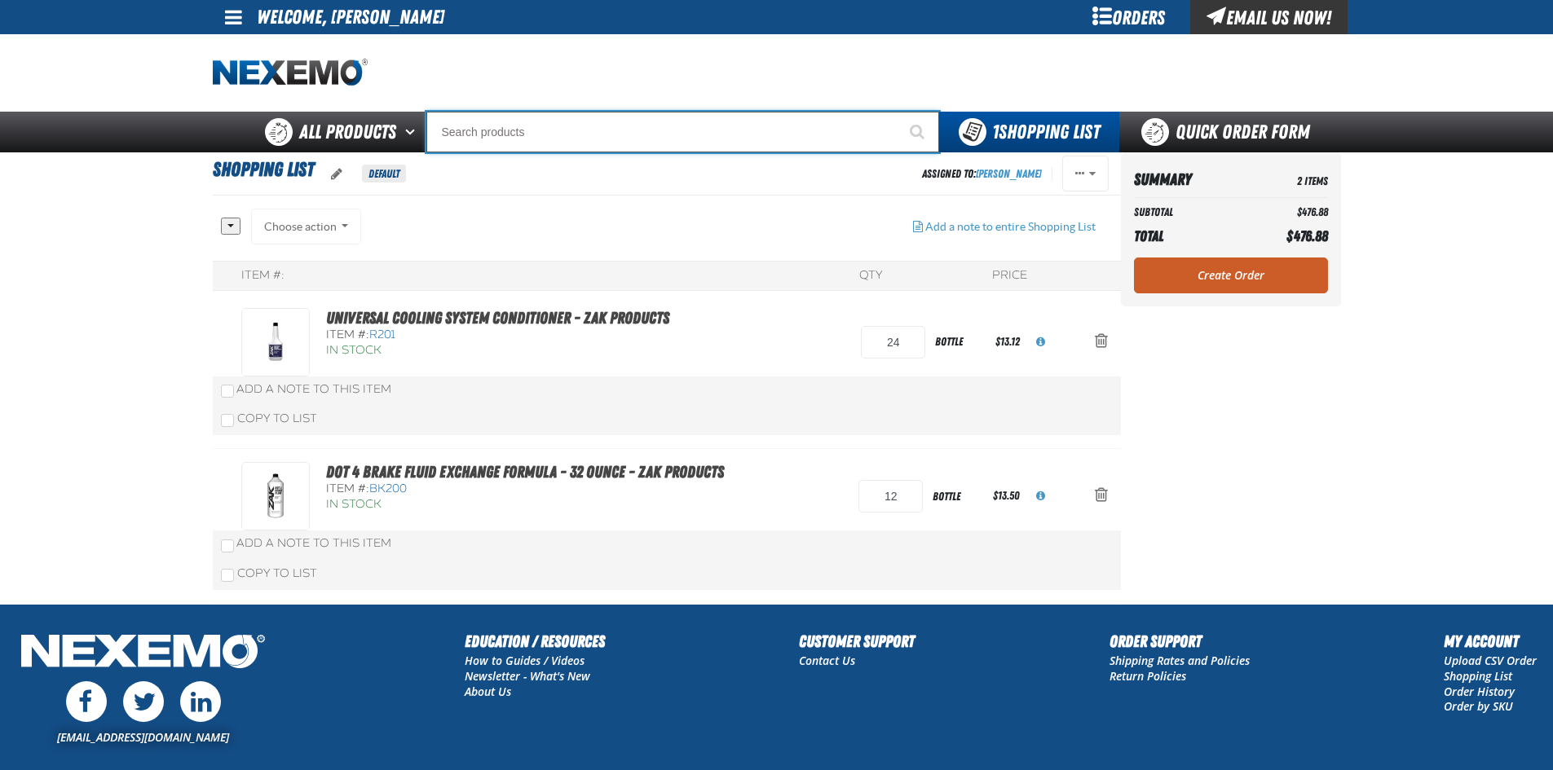
click at [647, 132] on input "Search" at bounding box center [682, 132] width 513 height 41
type input "PO"
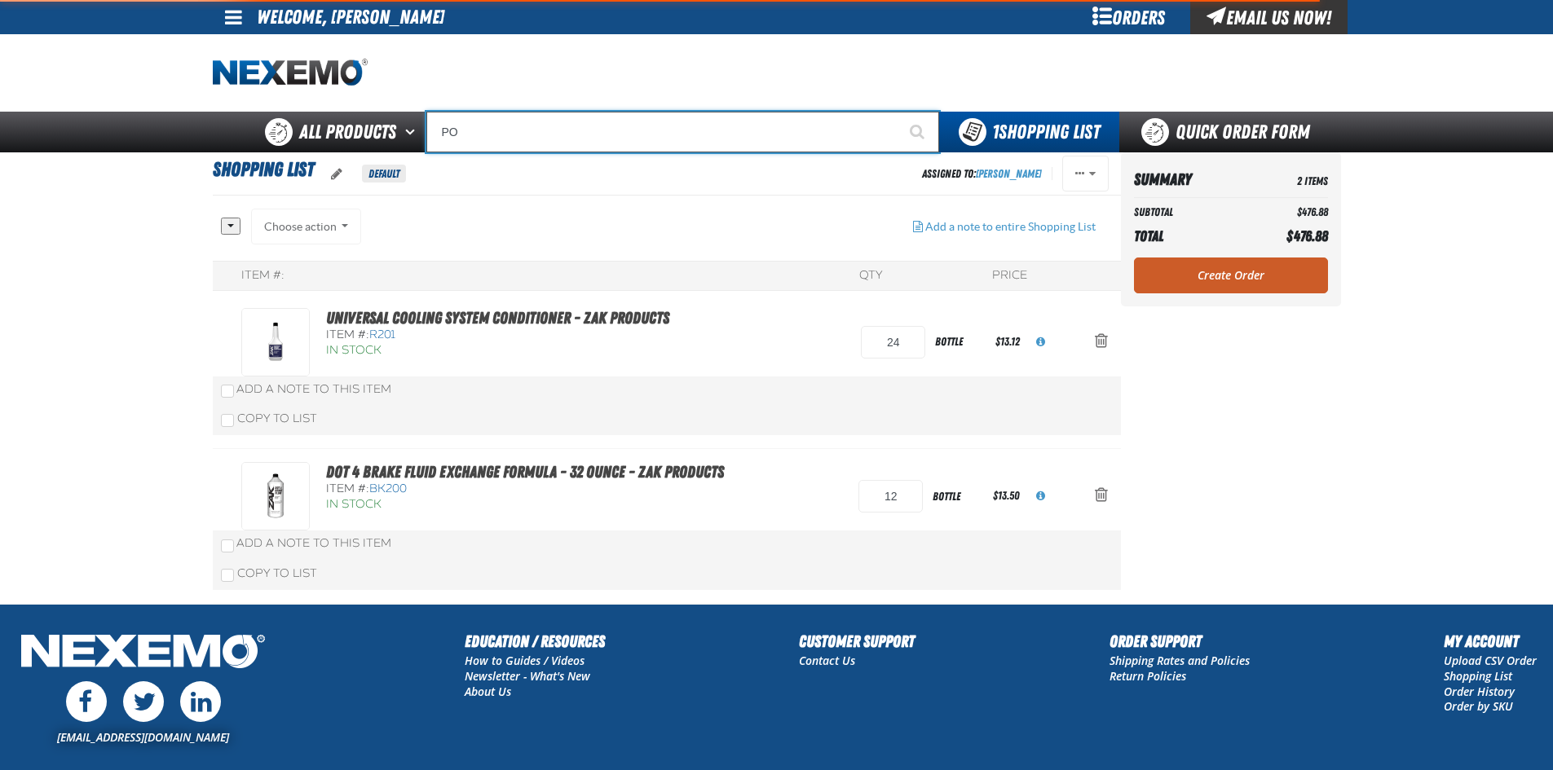
type input "POWER"
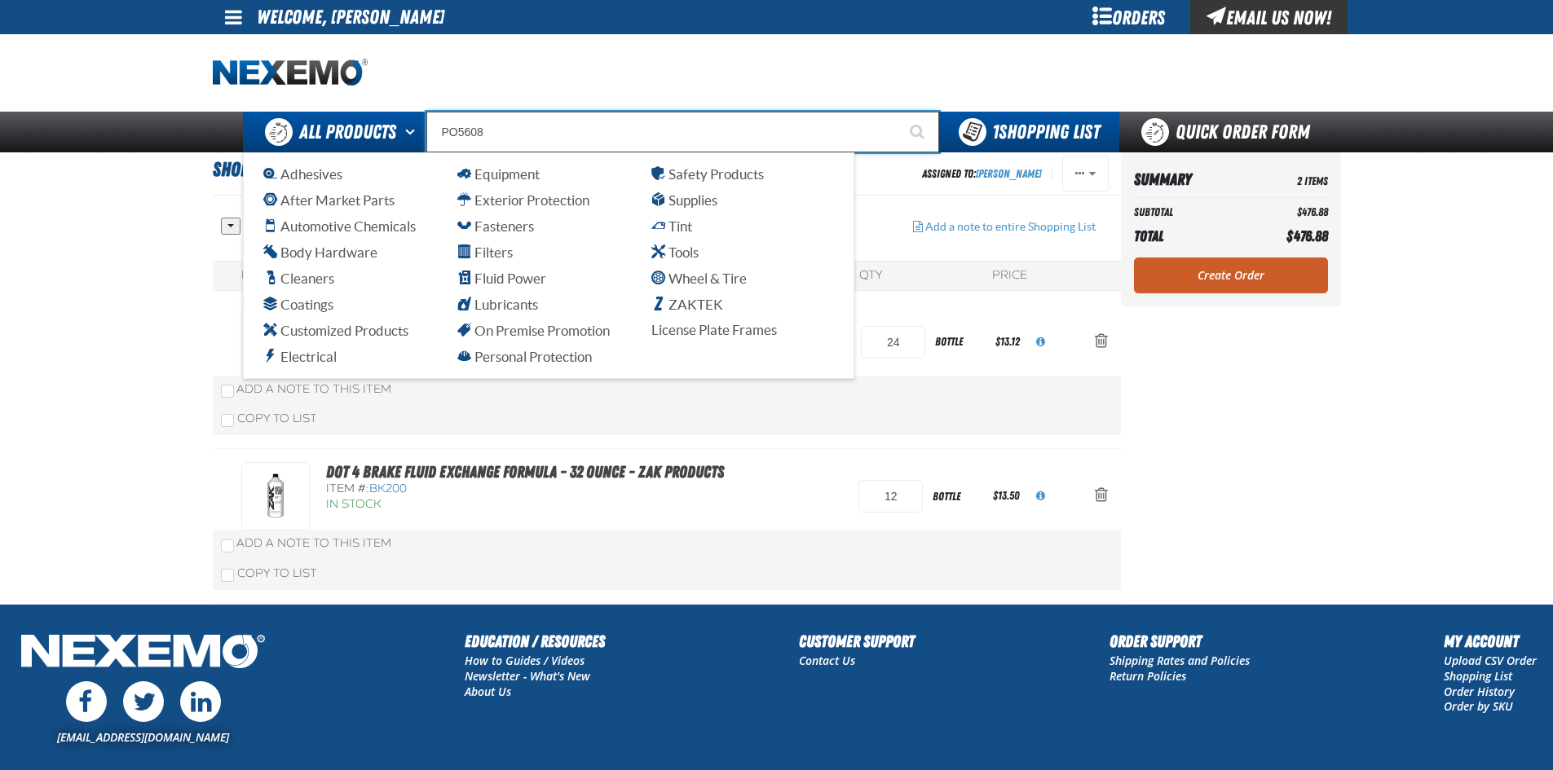
drag, startPoint x: 584, startPoint y: 135, endPoint x: 394, endPoint y: 148, distance: 189.5
click at [394, 148] on div "Back All Products Adhesives After Market Parts Automotive Chemicals Body Hardwa…" at bounding box center [776, 132] width 1141 height 41
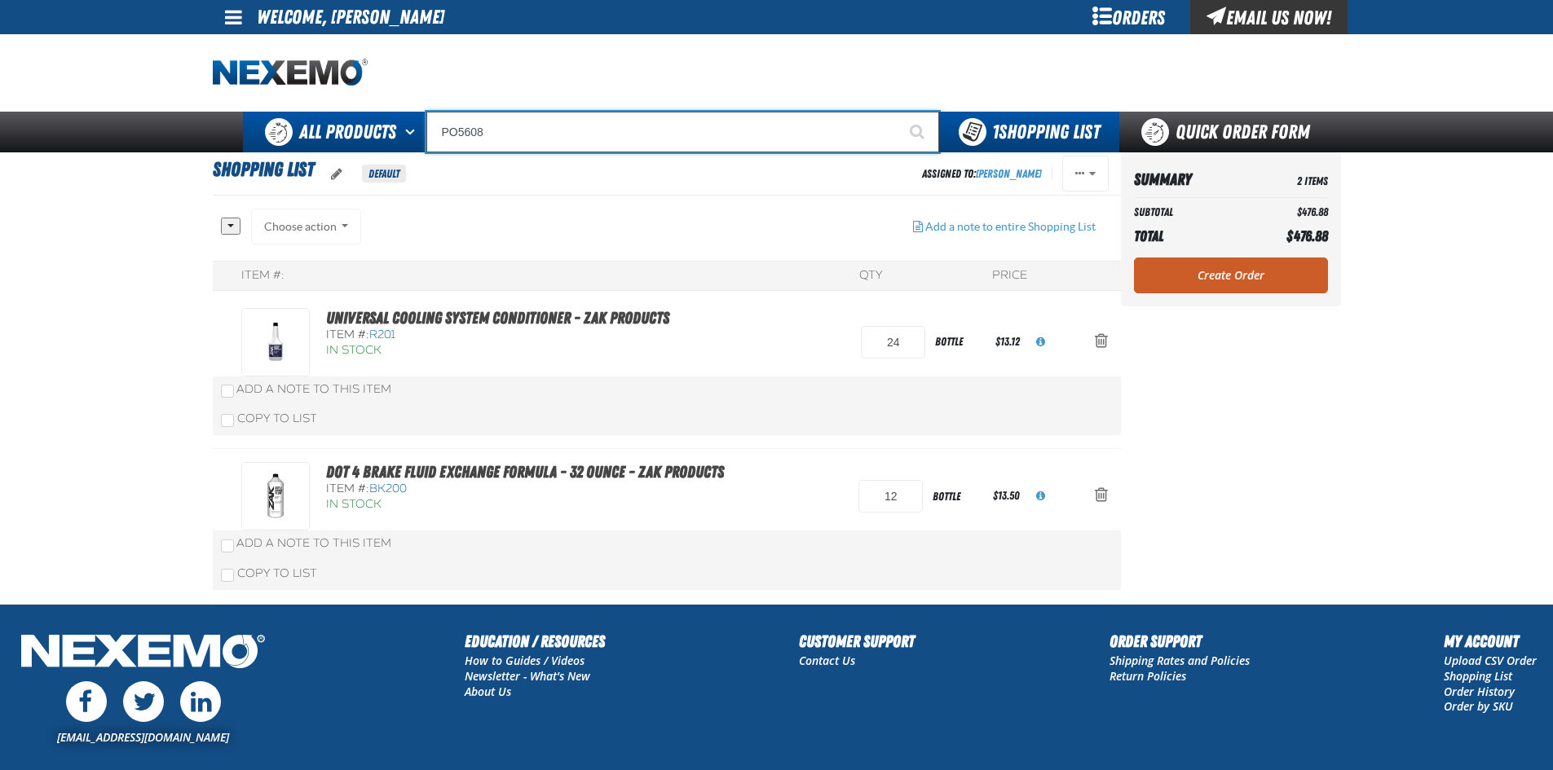
type input "P"
type input "Perfect P Series 0.25-ounce Lead Wheel Weight"
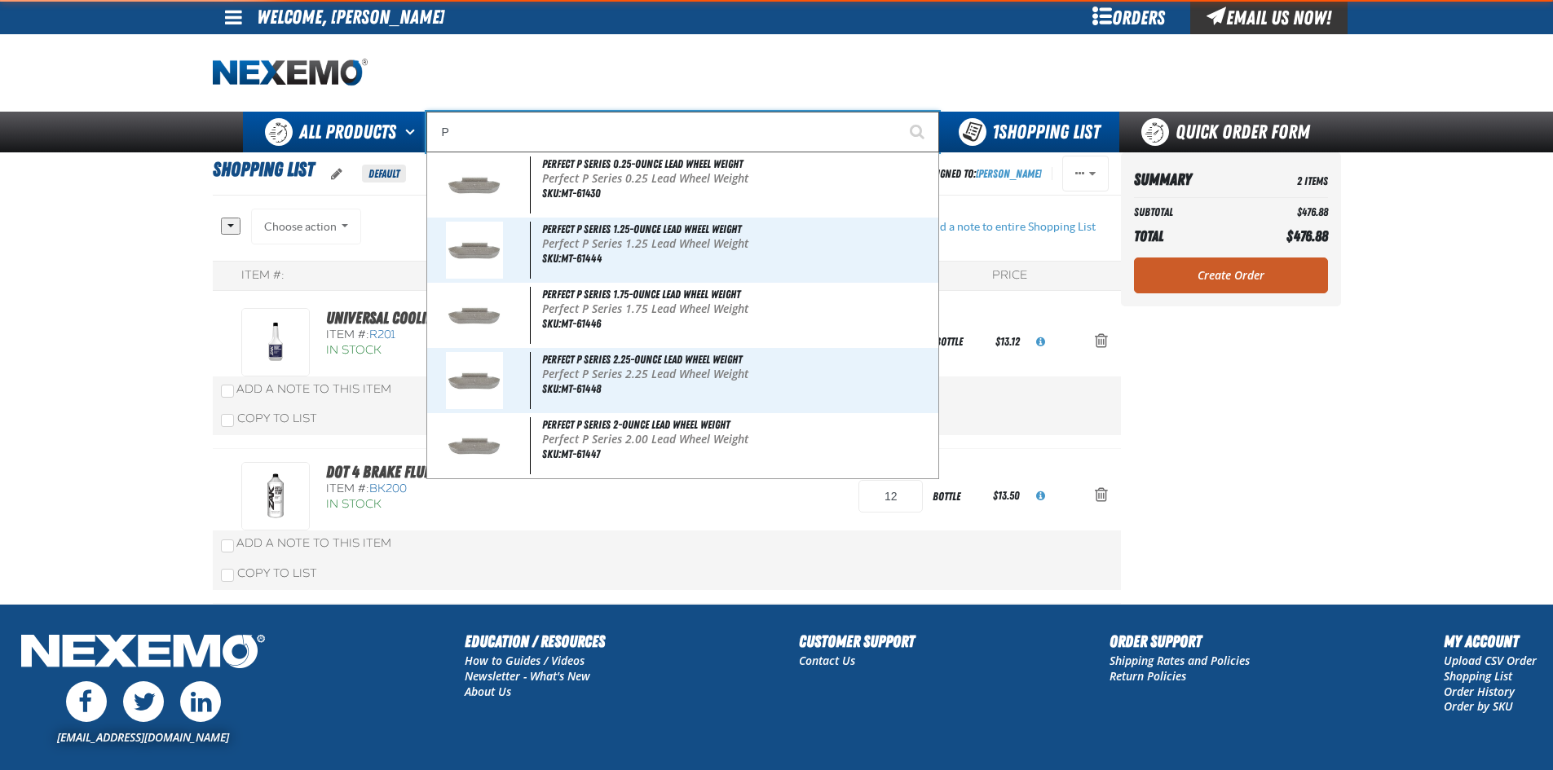
type input "PG"
type input "PG-Sub01"
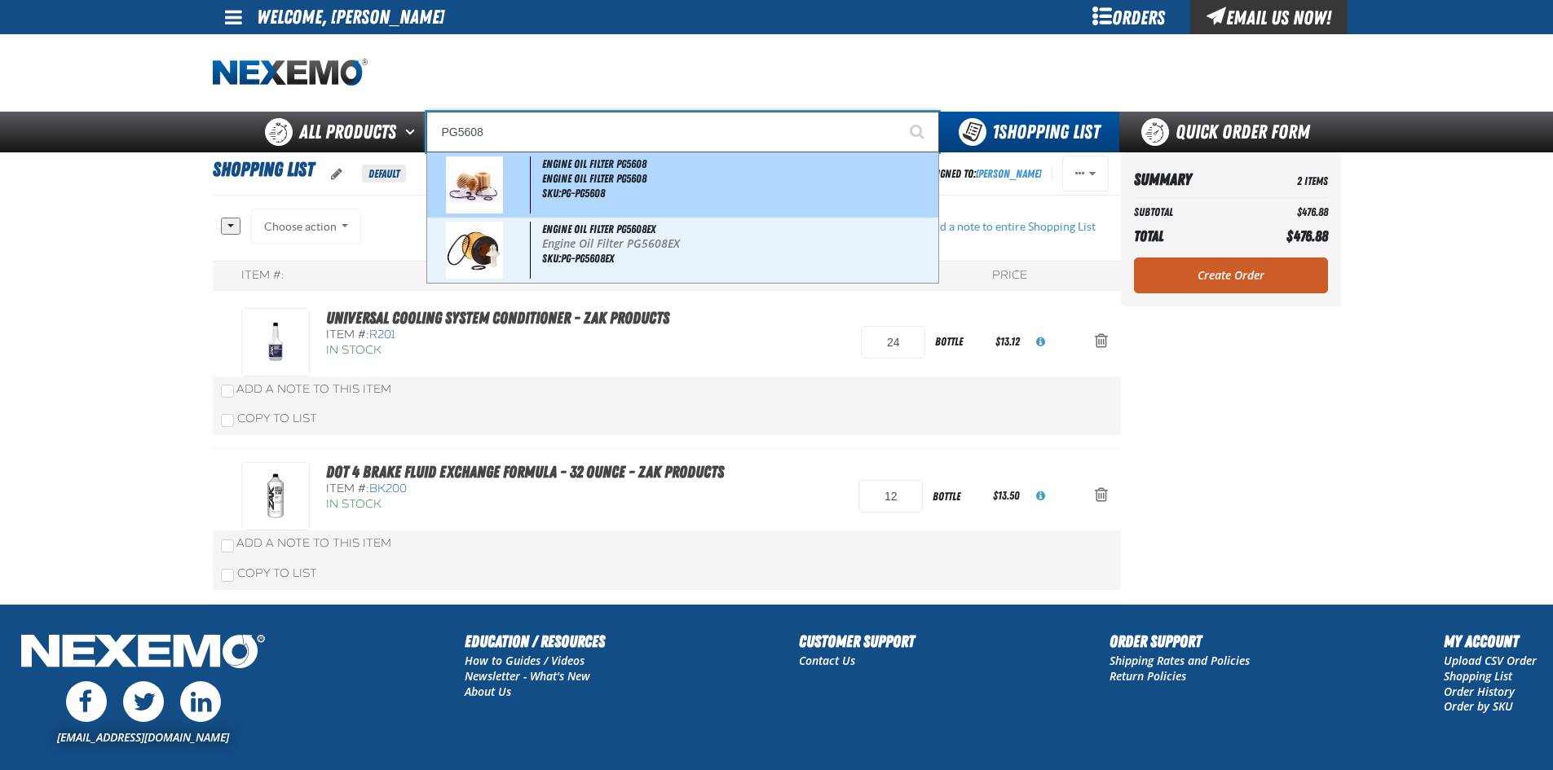
click at [694, 180] on span "Engine Oil Filter PG5608" at bounding box center [738, 179] width 392 height 14
type input "Engine Oil Filter PG5608"
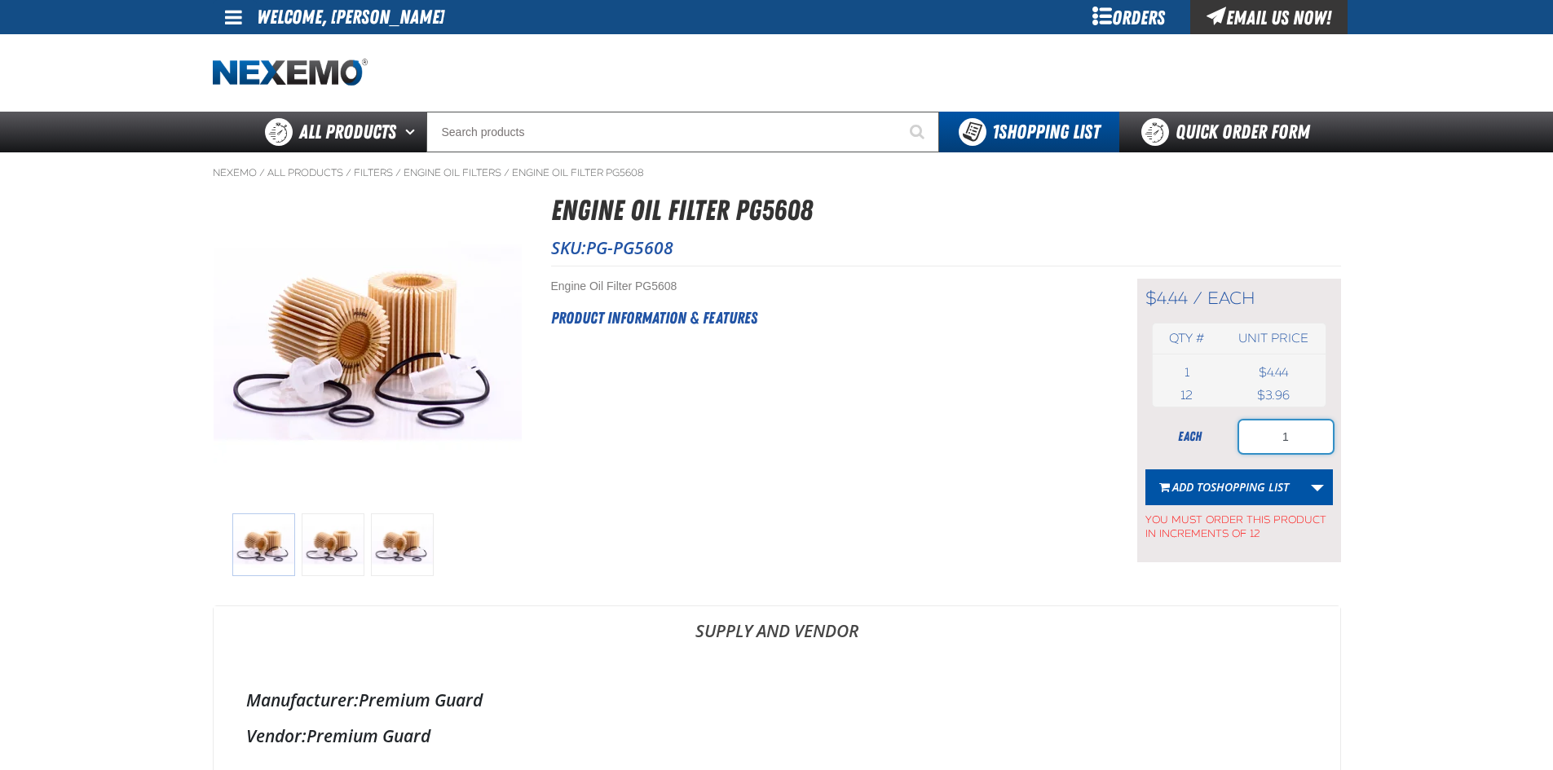
drag, startPoint x: 1306, startPoint y: 434, endPoint x: 1253, endPoint y: 442, distance: 53.6
click at [1258, 442] on input "1" at bounding box center [1286, 437] width 94 height 33
type input "12"
click at [1200, 488] on span "Add to Shopping List" at bounding box center [1230, 486] width 117 height 15
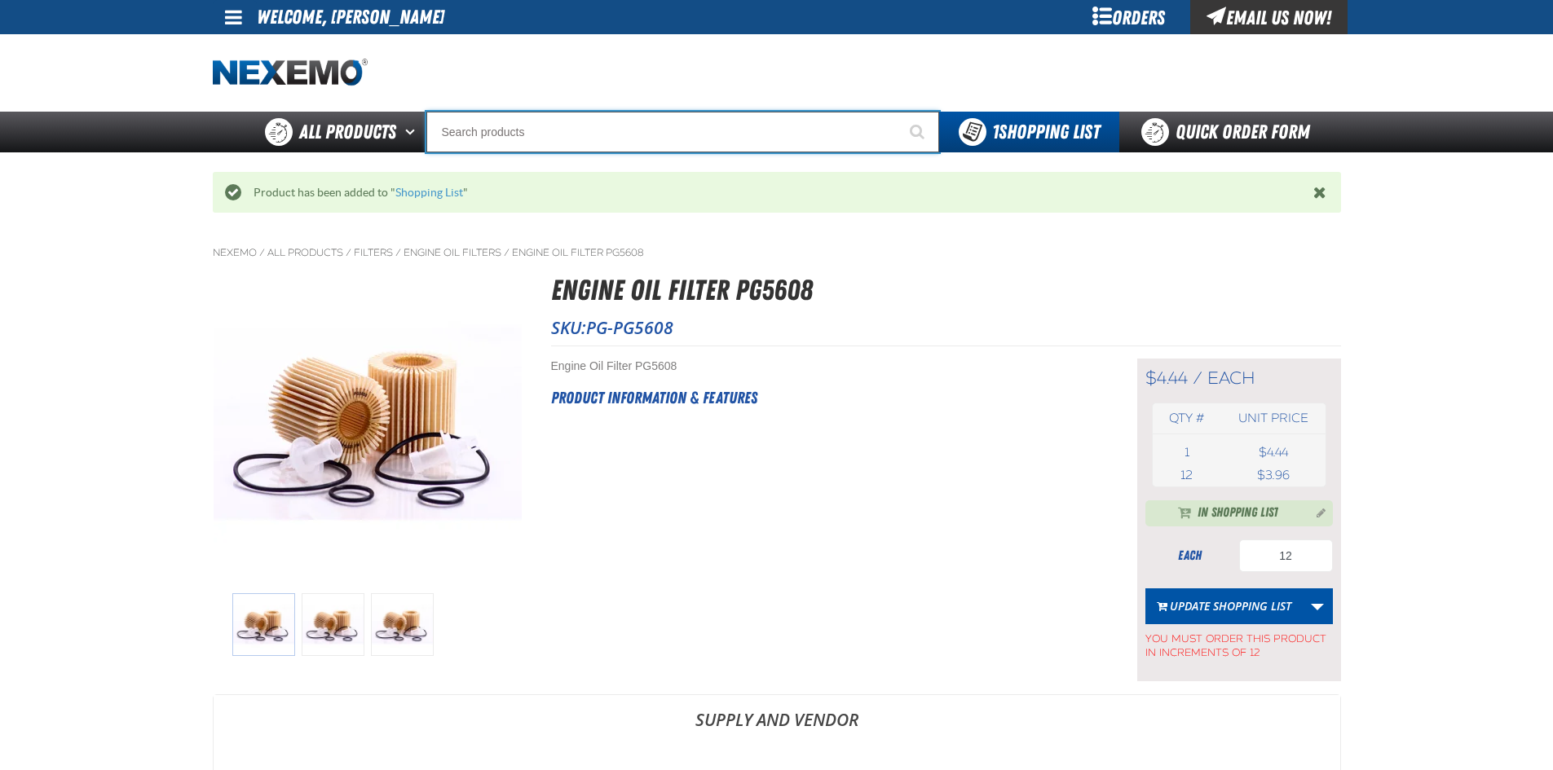
click at [634, 133] on input "Search" at bounding box center [682, 132] width 513 height 41
type input "P"
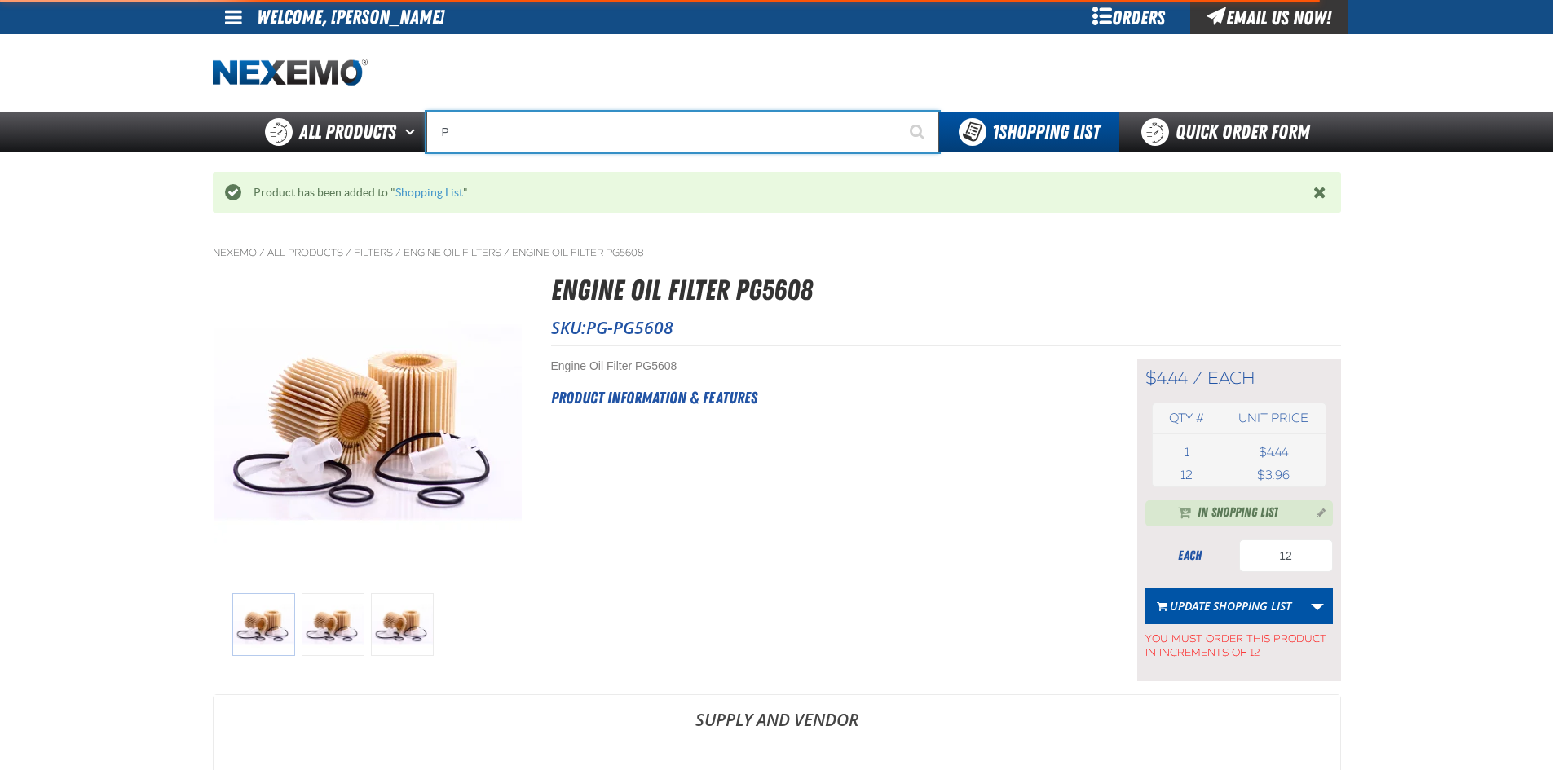
type input "Perfect P Series 0.25-ounce Lead Wheel Weight"
type input "PG"
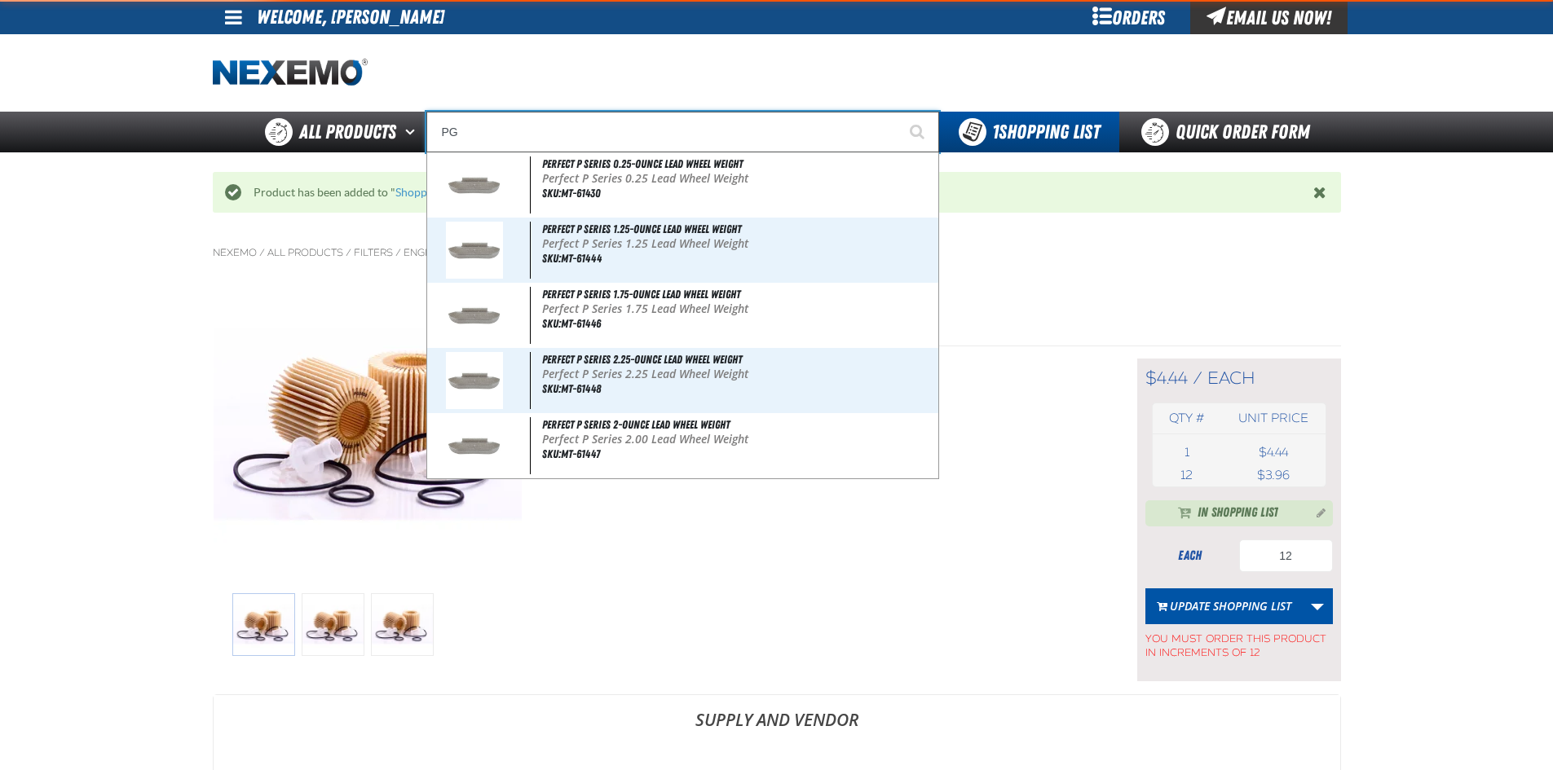
type input "PG-Sub01"
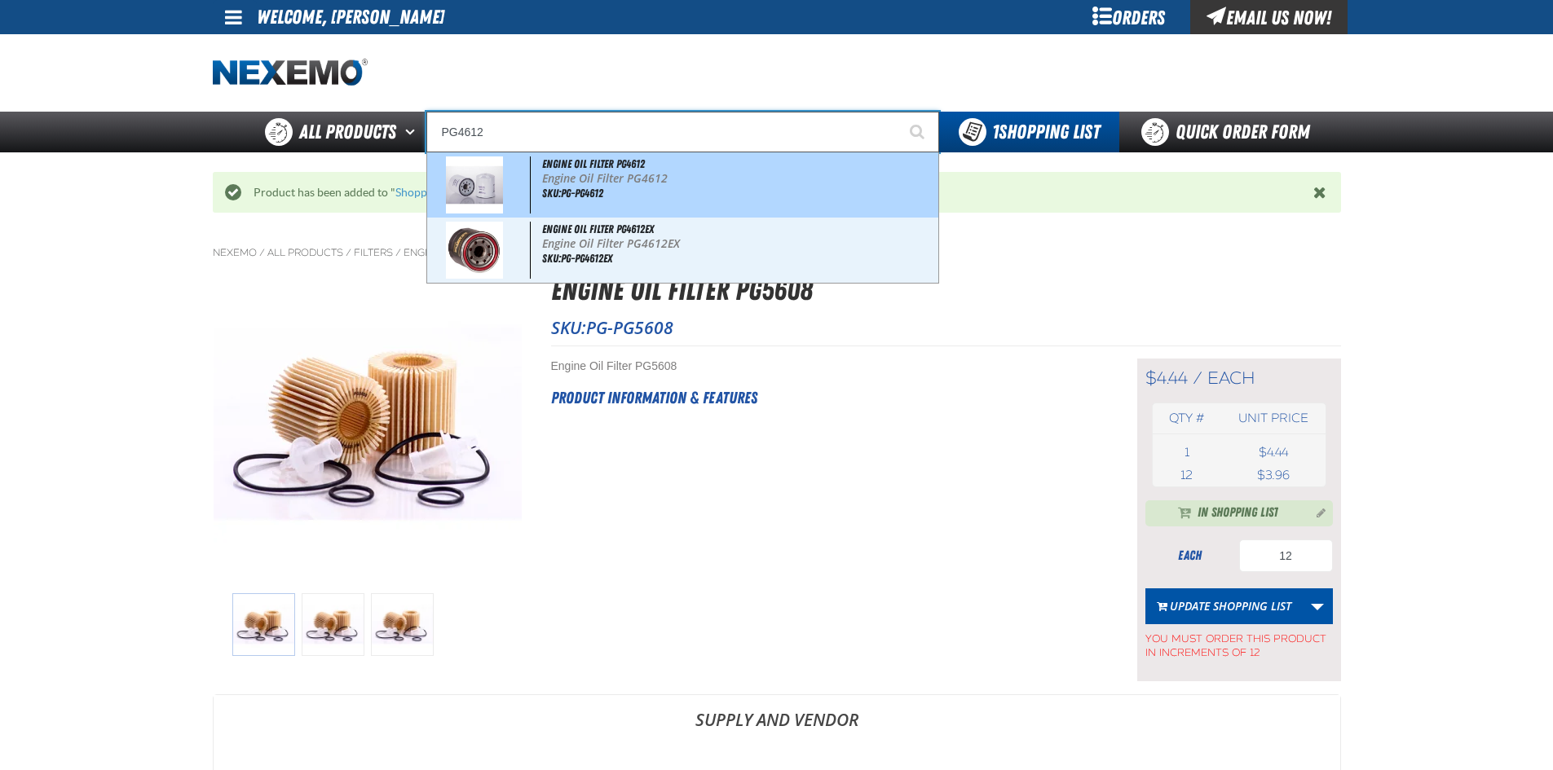
click at [621, 166] on span "Engine Oil Filter PG4612" at bounding box center [593, 163] width 103 height 13
type input "Engine Oil Filter PG4612"
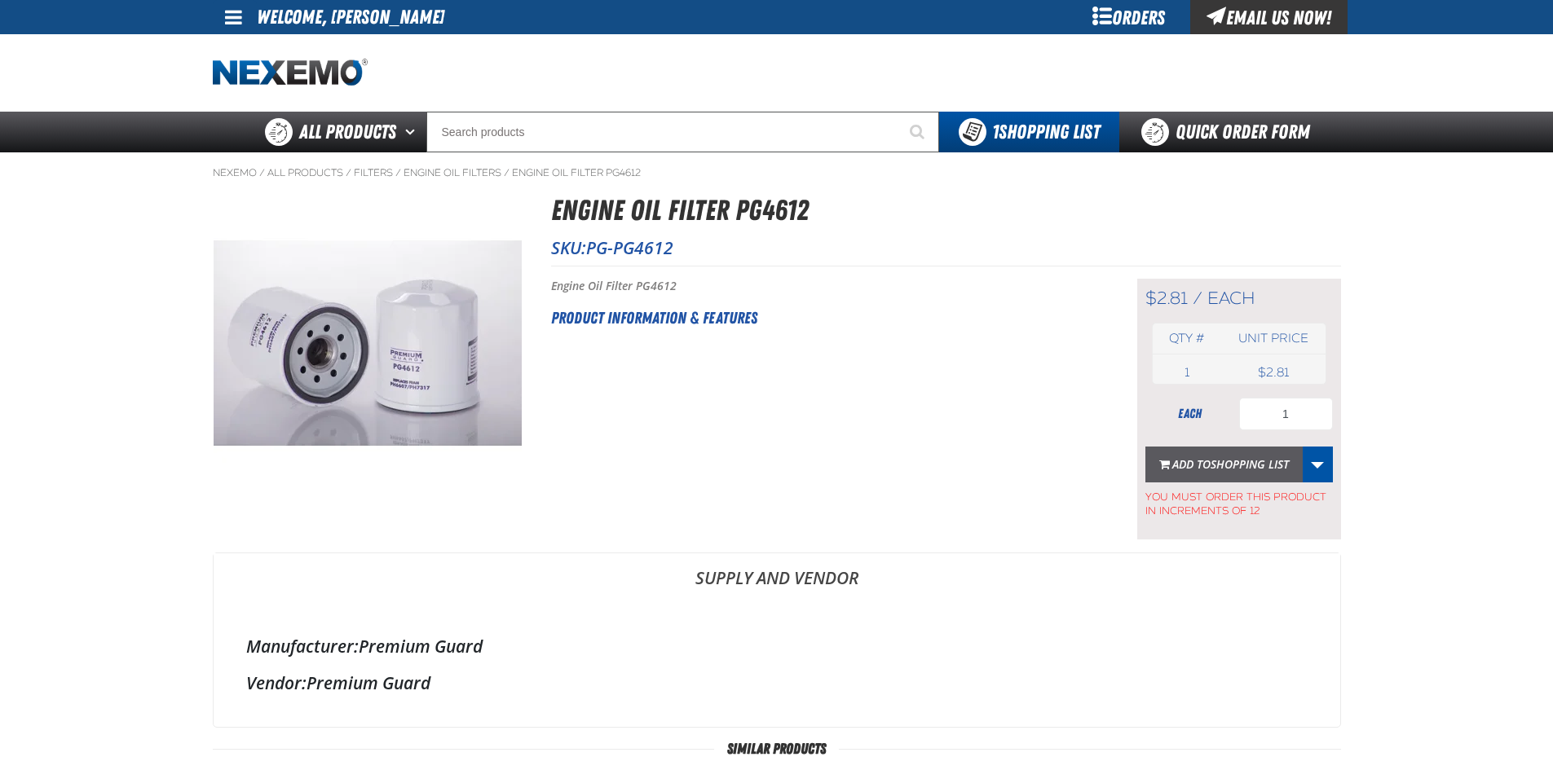
click at [1260, 457] on span "Shopping List" at bounding box center [1249, 463] width 78 height 15
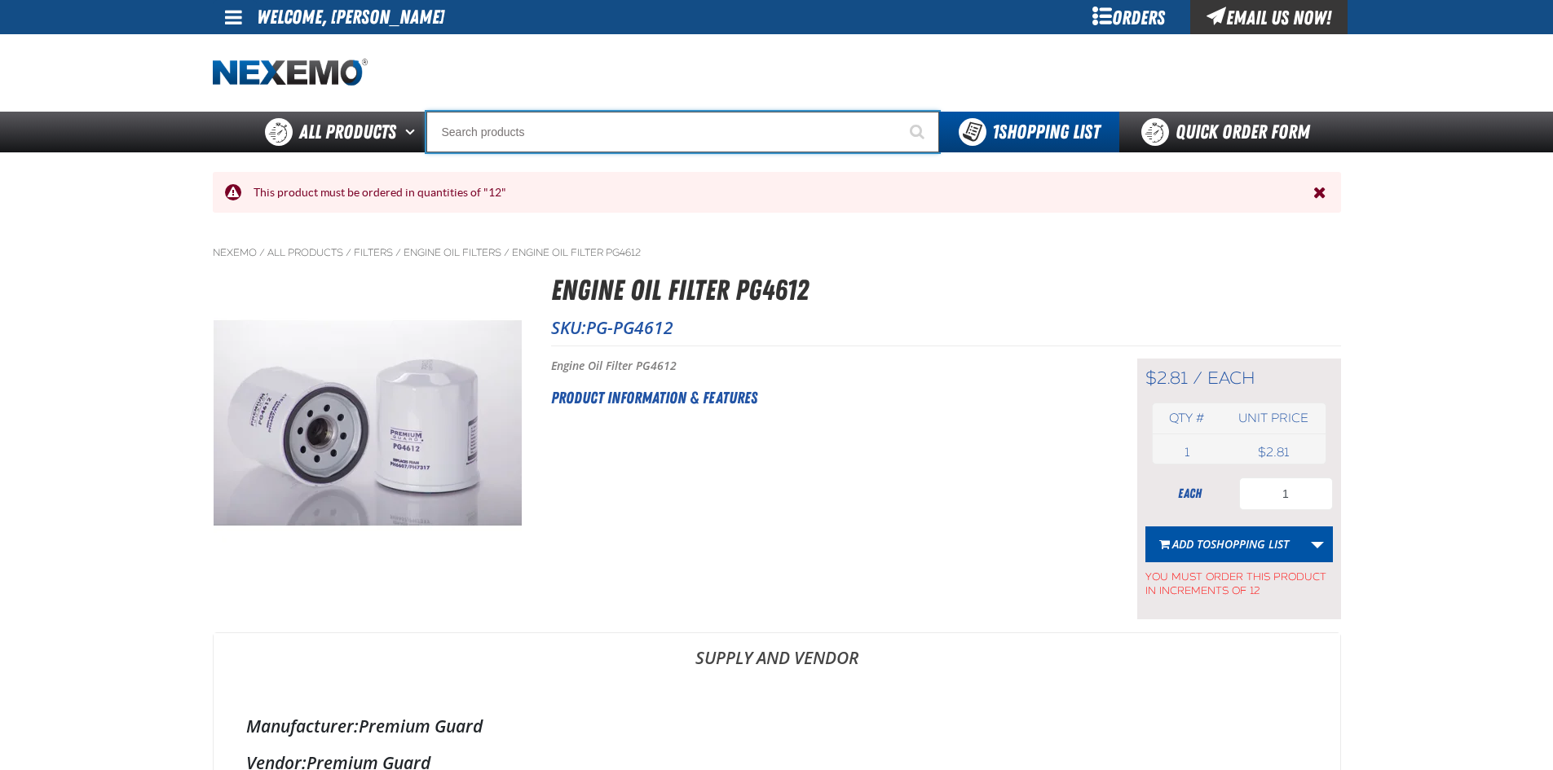
click at [657, 130] on input "Search" at bounding box center [682, 132] width 513 height 41
type input "P"
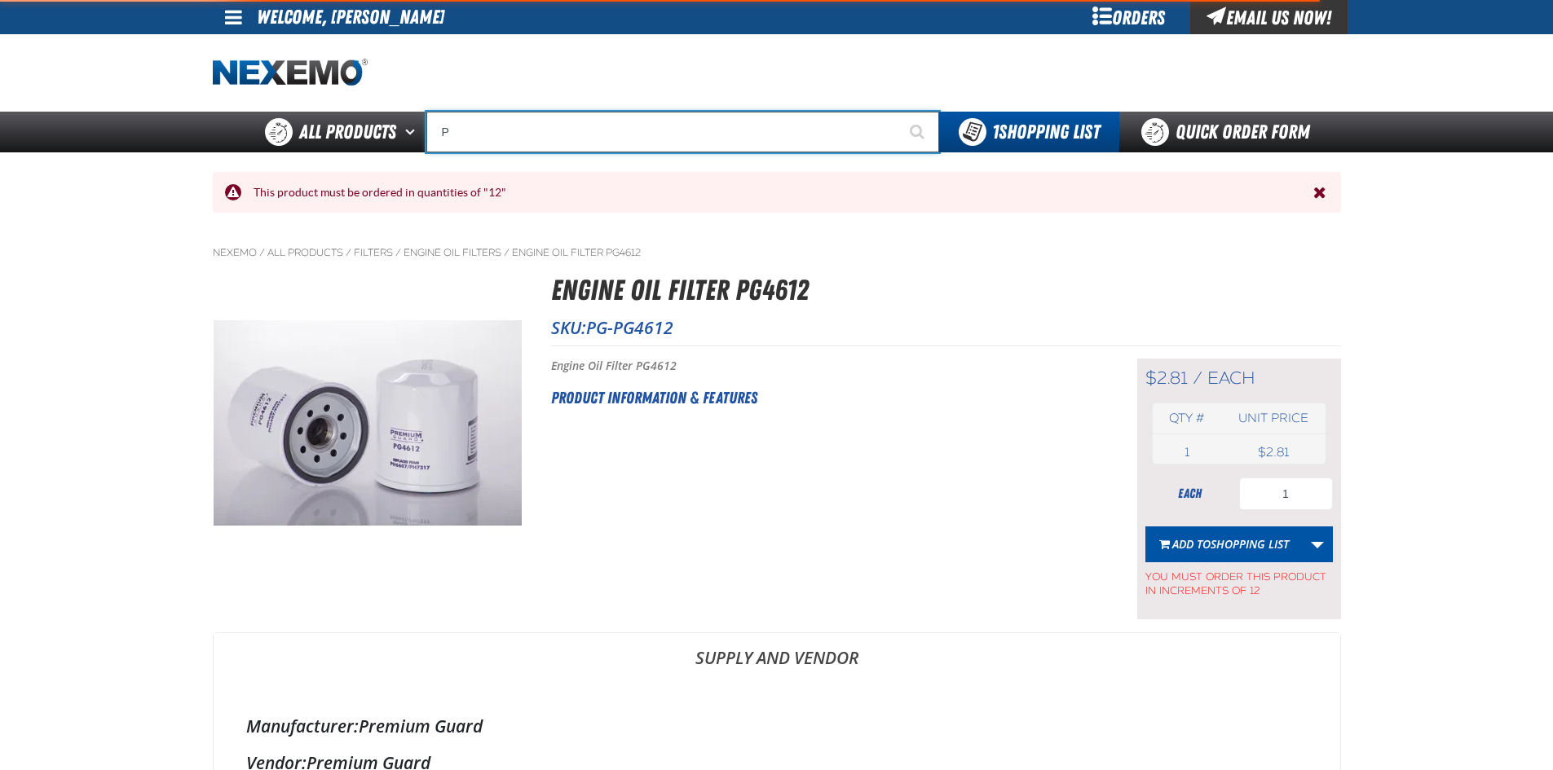
type input "Perfect P Series 0.25-ounce Lead Wheel Weight"
type input "PG"
type input "PG-Sub01"
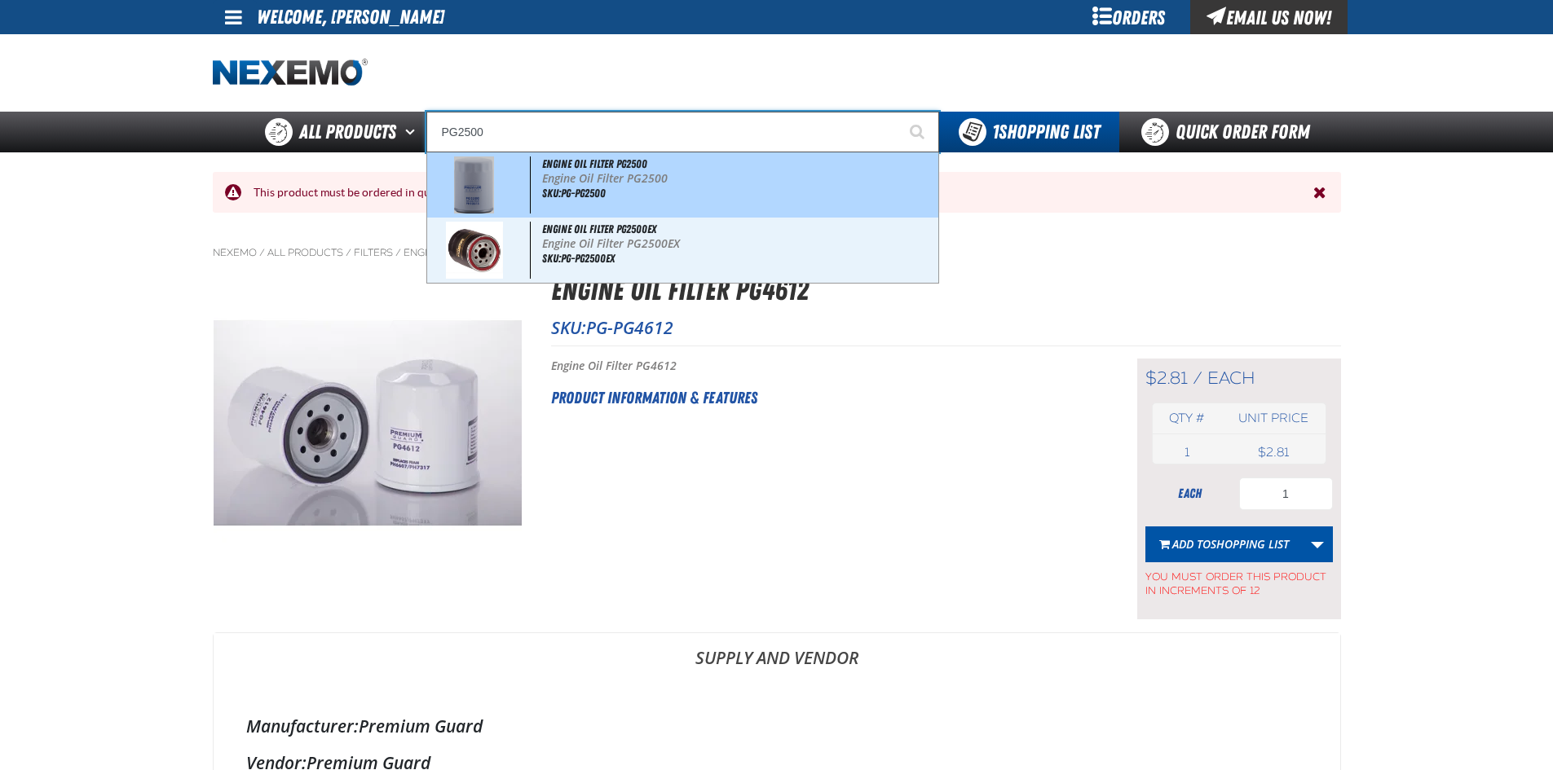
click at [676, 174] on p "Engine Oil Filter PG2500" at bounding box center [738, 179] width 392 height 14
type input "Engine Oil Filter PG2500"
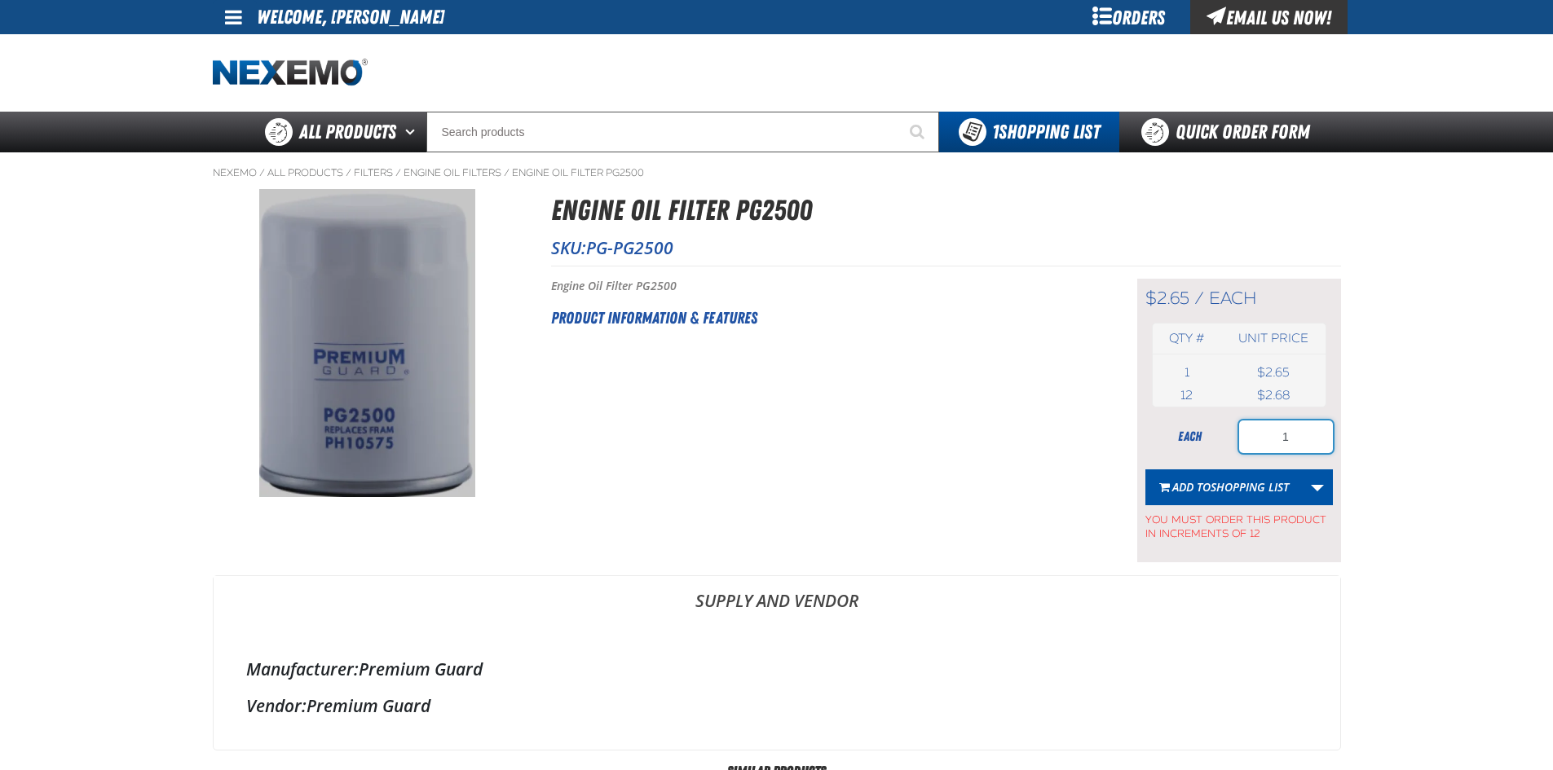
drag, startPoint x: 1253, startPoint y: 442, endPoint x: 1226, endPoint y: 444, distance: 27.8
click at [1226, 444] on div "each 1" at bounding box center [1238, 437] width 187 height 33
type input "12"
click at [1219, 476] on button "Add to Shopping List" at bounding box center [1223, 487] width 157 height 36
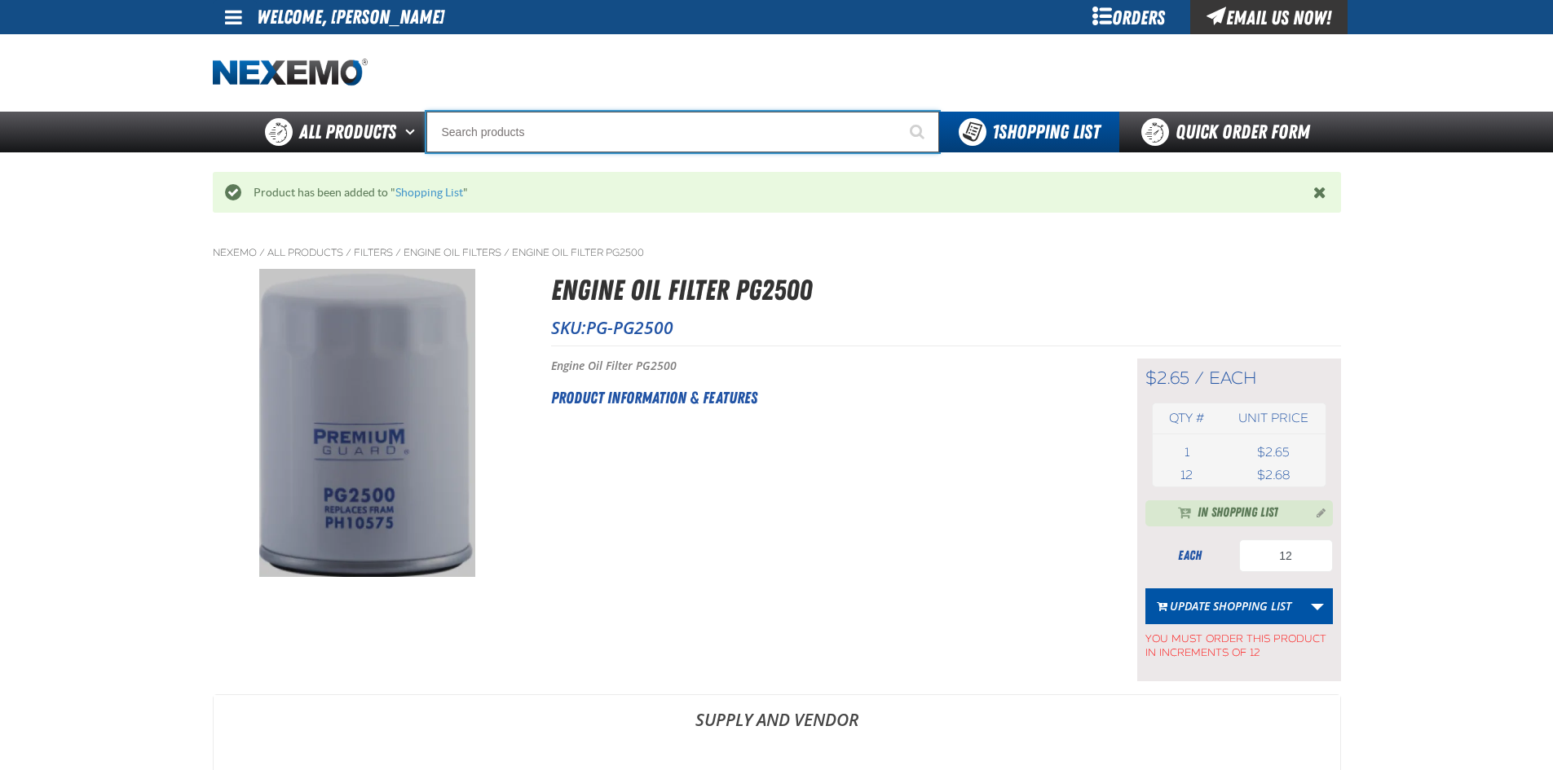
click at [634, 135] on input "Search" at bounding box center [682, 132] width 513 height 41
type input "C"
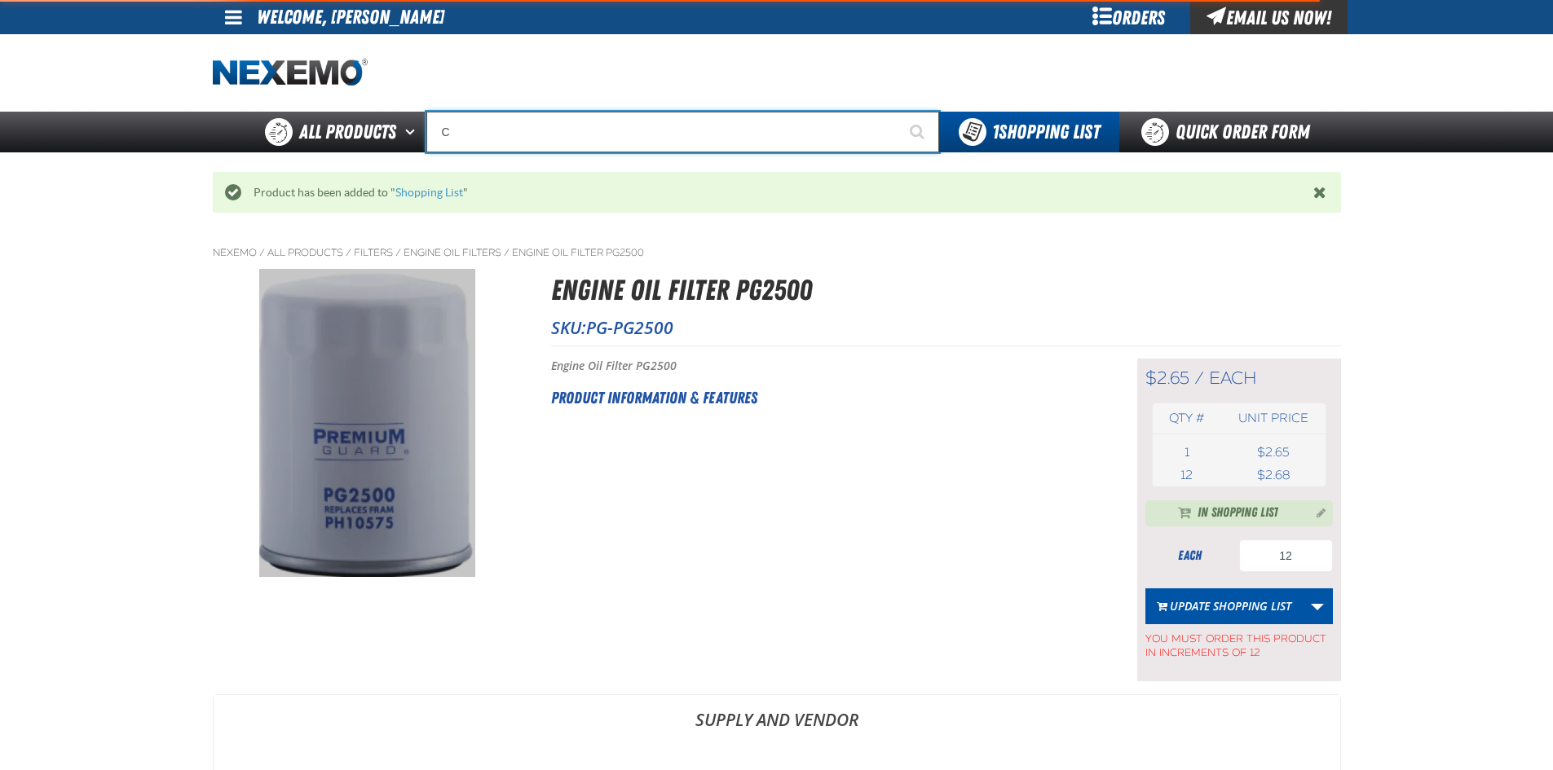
type input "C Alkaline Battery 1.5 Volt (12 per pack)"
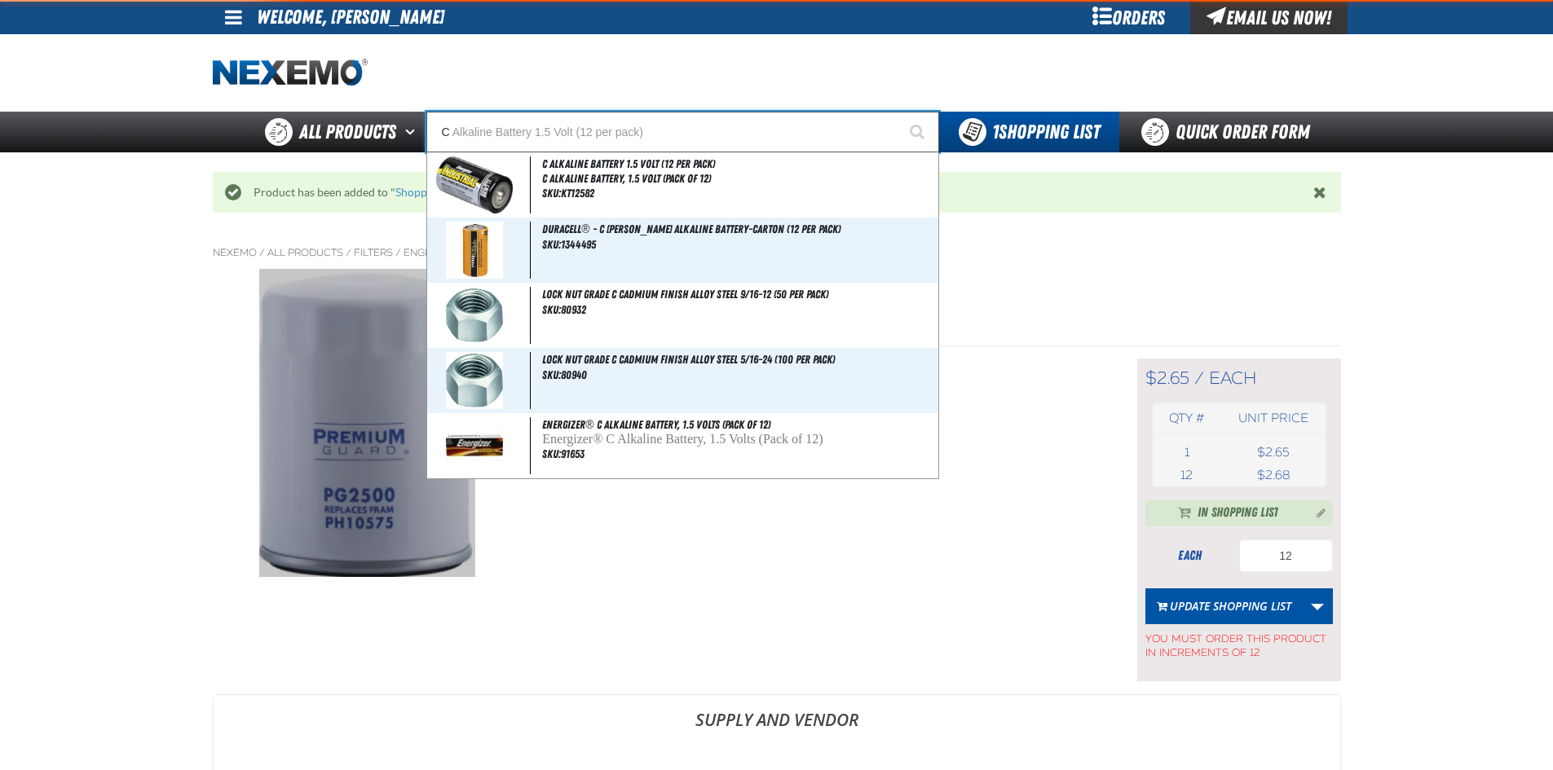
type input "CO"
type input "CONSIGNWEL"
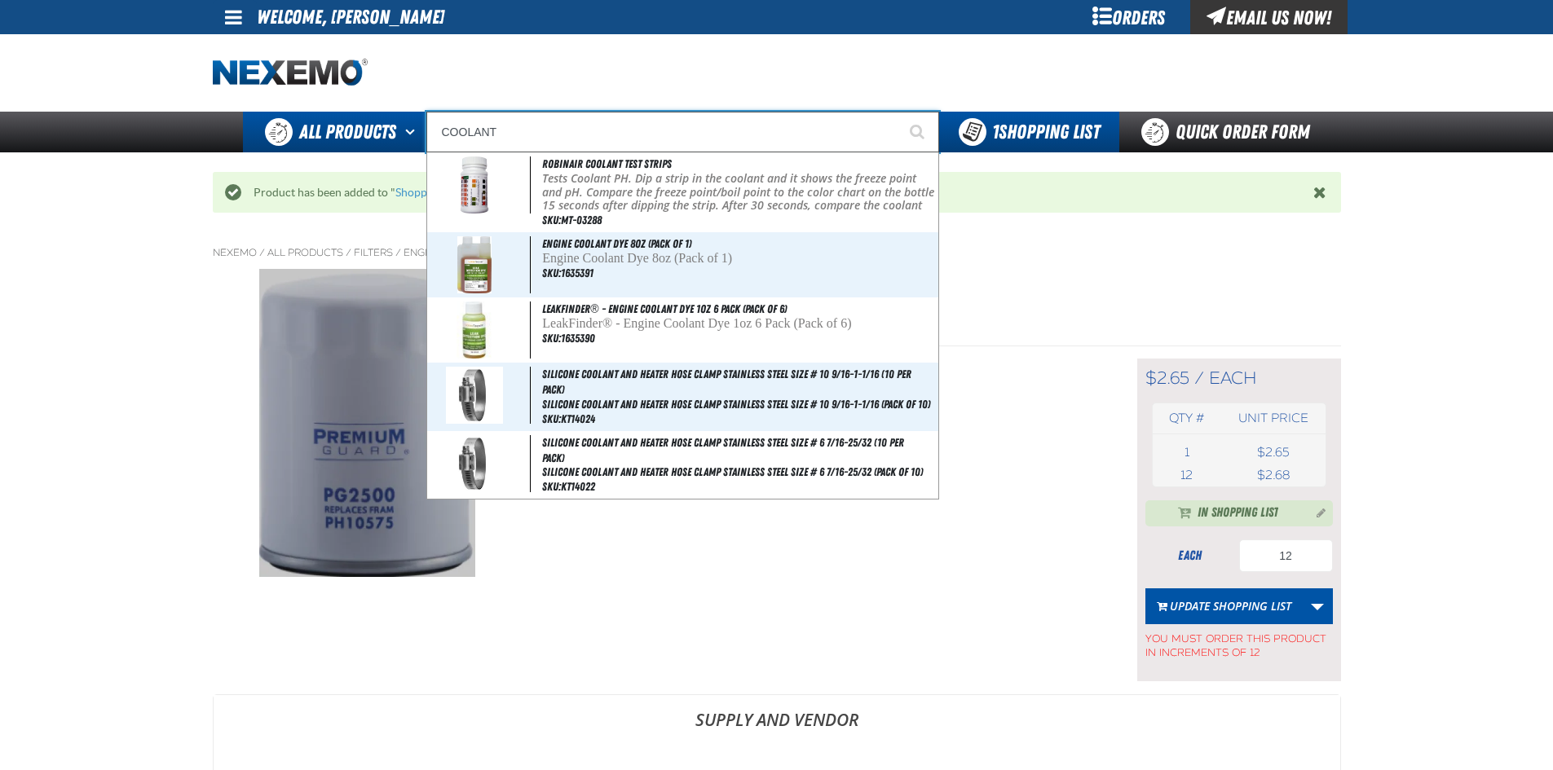
drag, startPoint x: 503, startPoint y: 135, endPoint x: 397, endPoint y: 132, distance: 106.0
click at [397, 132] on div "Back All Products Adhesives After Market Parts Automotive Chemicals Body Hardwa…" at bounding box center [776, 132] width 1141 height 41
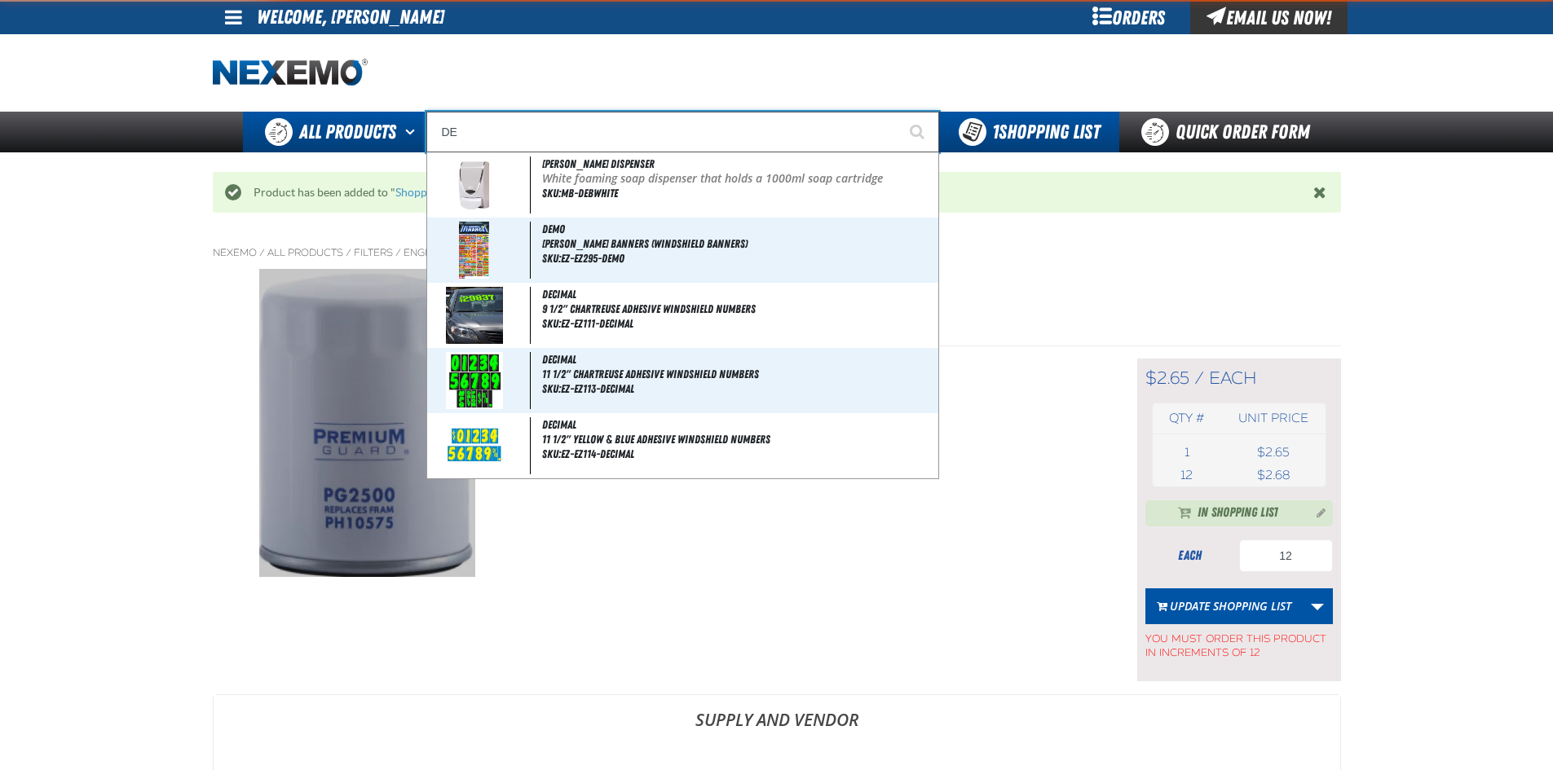
type input "D"
type input "D Alkaline Battery 1.5 Volt (ph)"
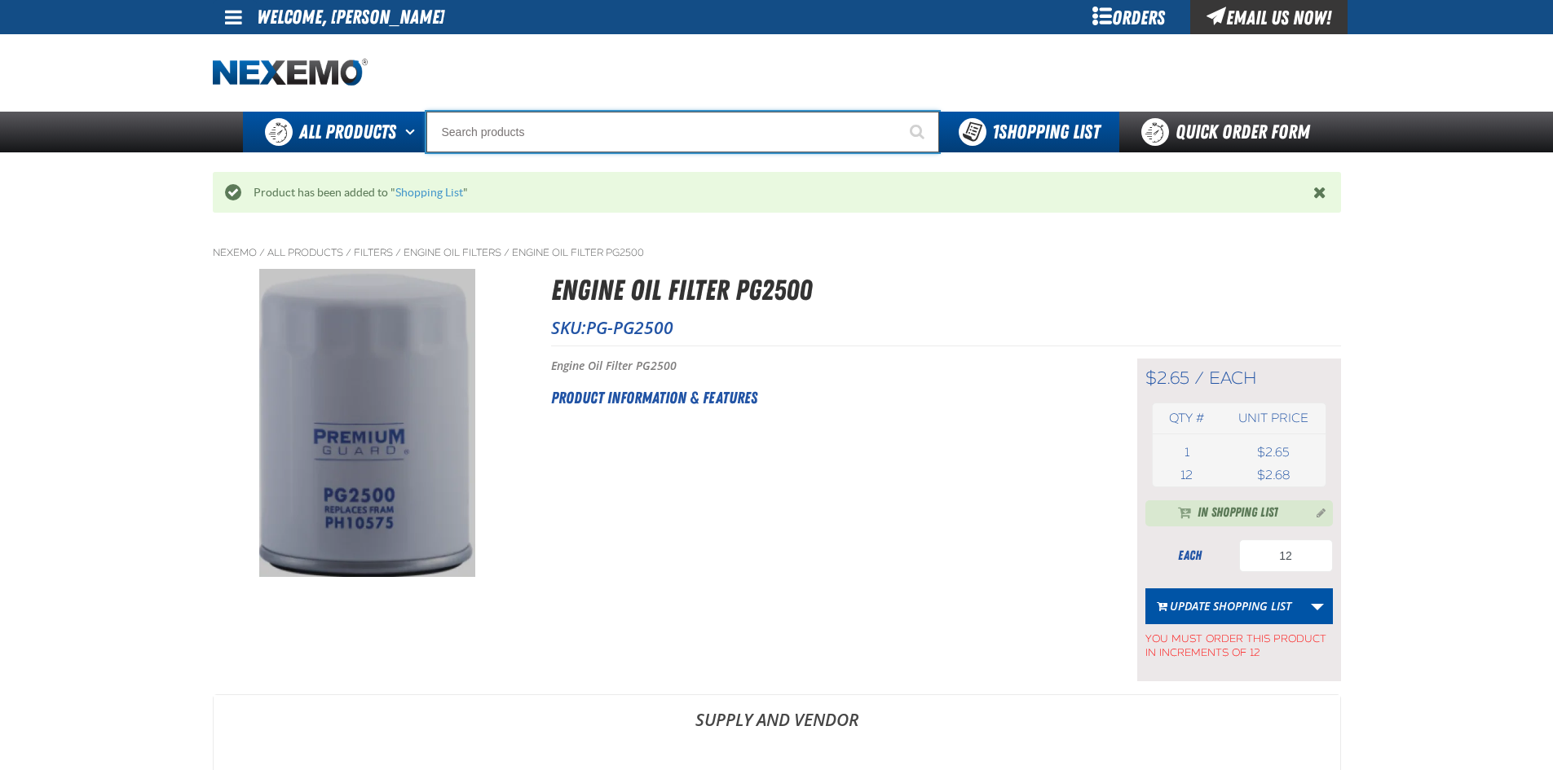
type input "C"
type input "C Alkaline Battery 1.5 Volt (12 per pack)"
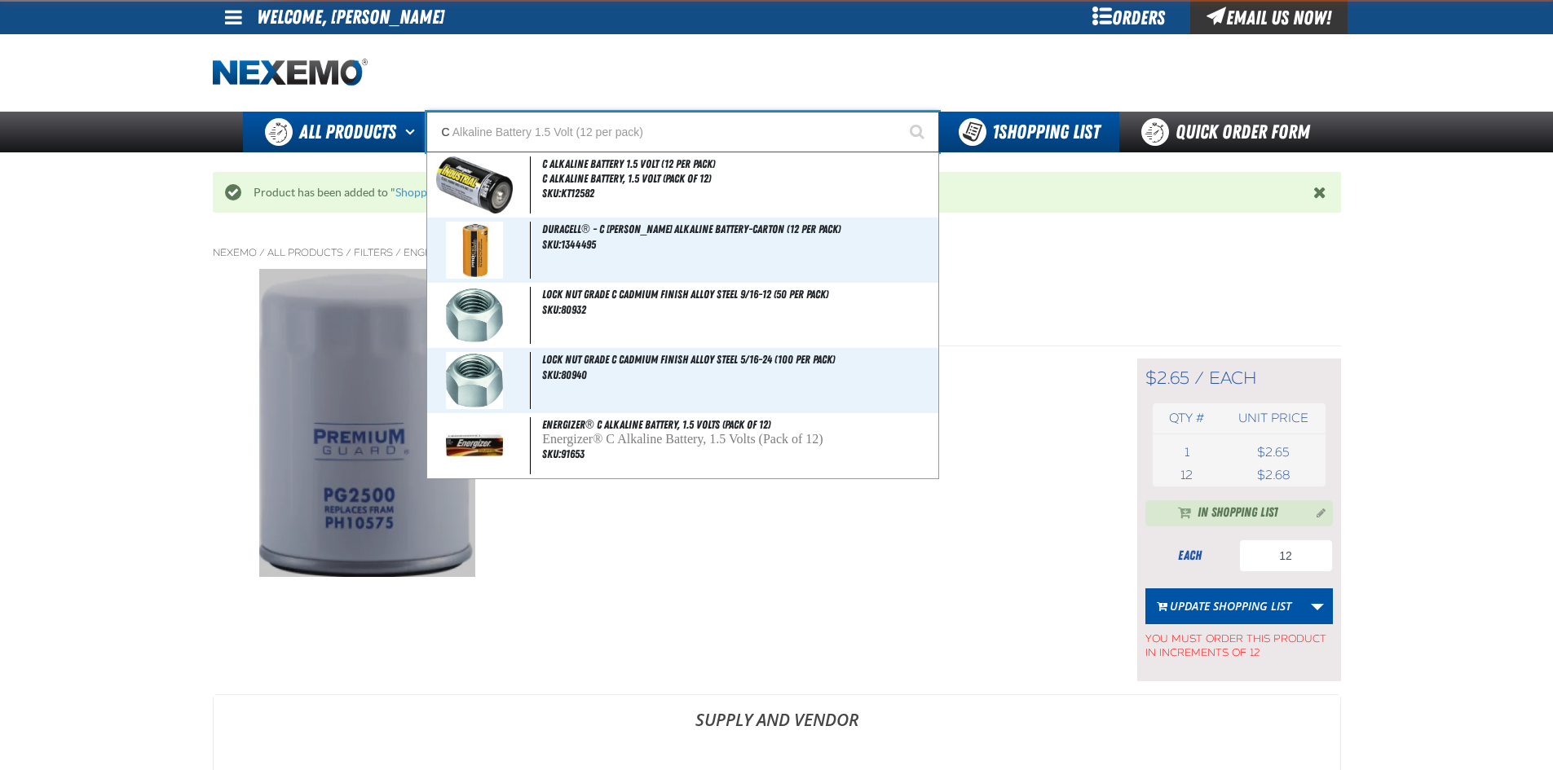
type input "CO"
type input "CONSIGNWEL"
type input "COL"
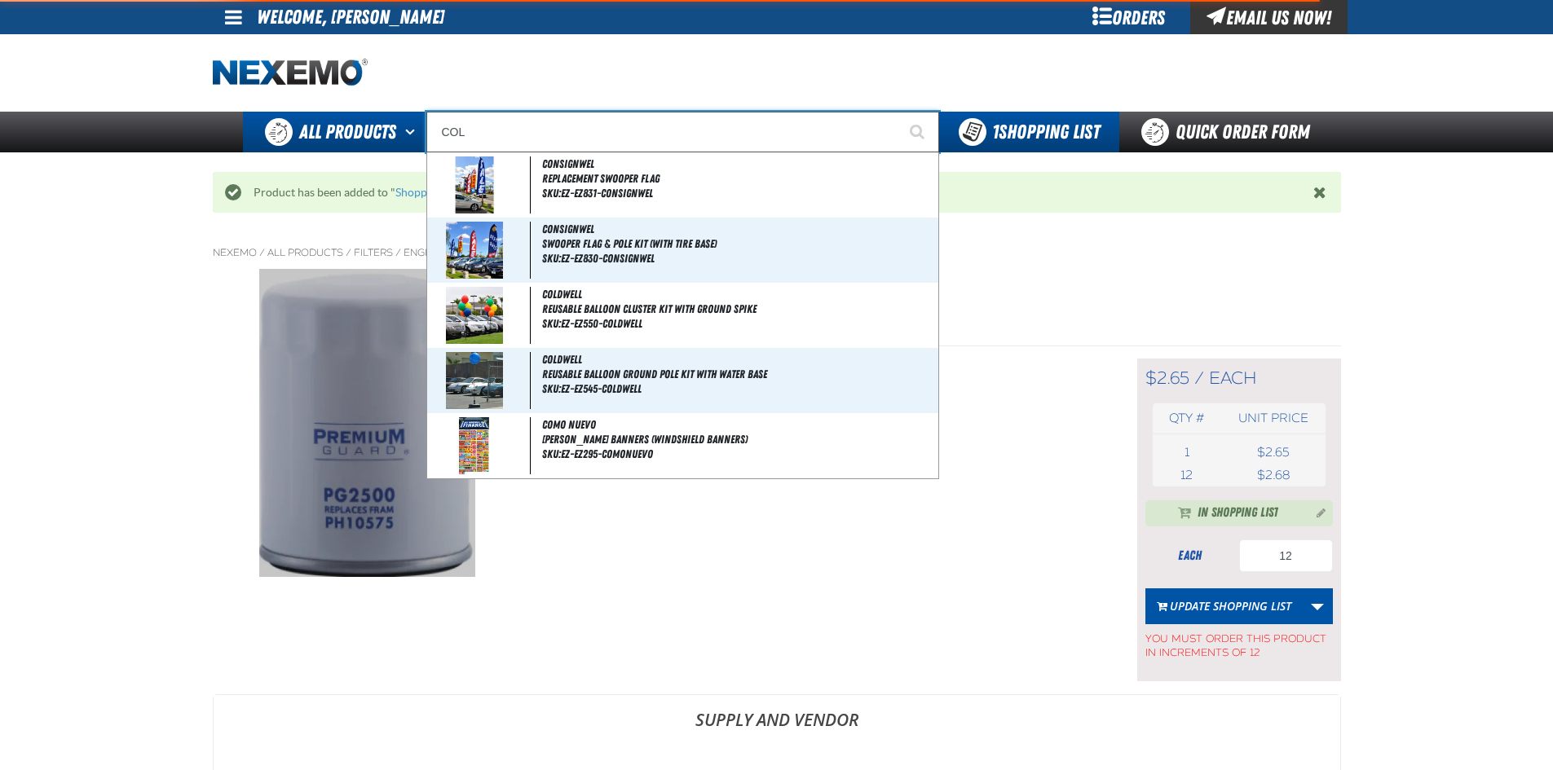
type input "COLDWELL"
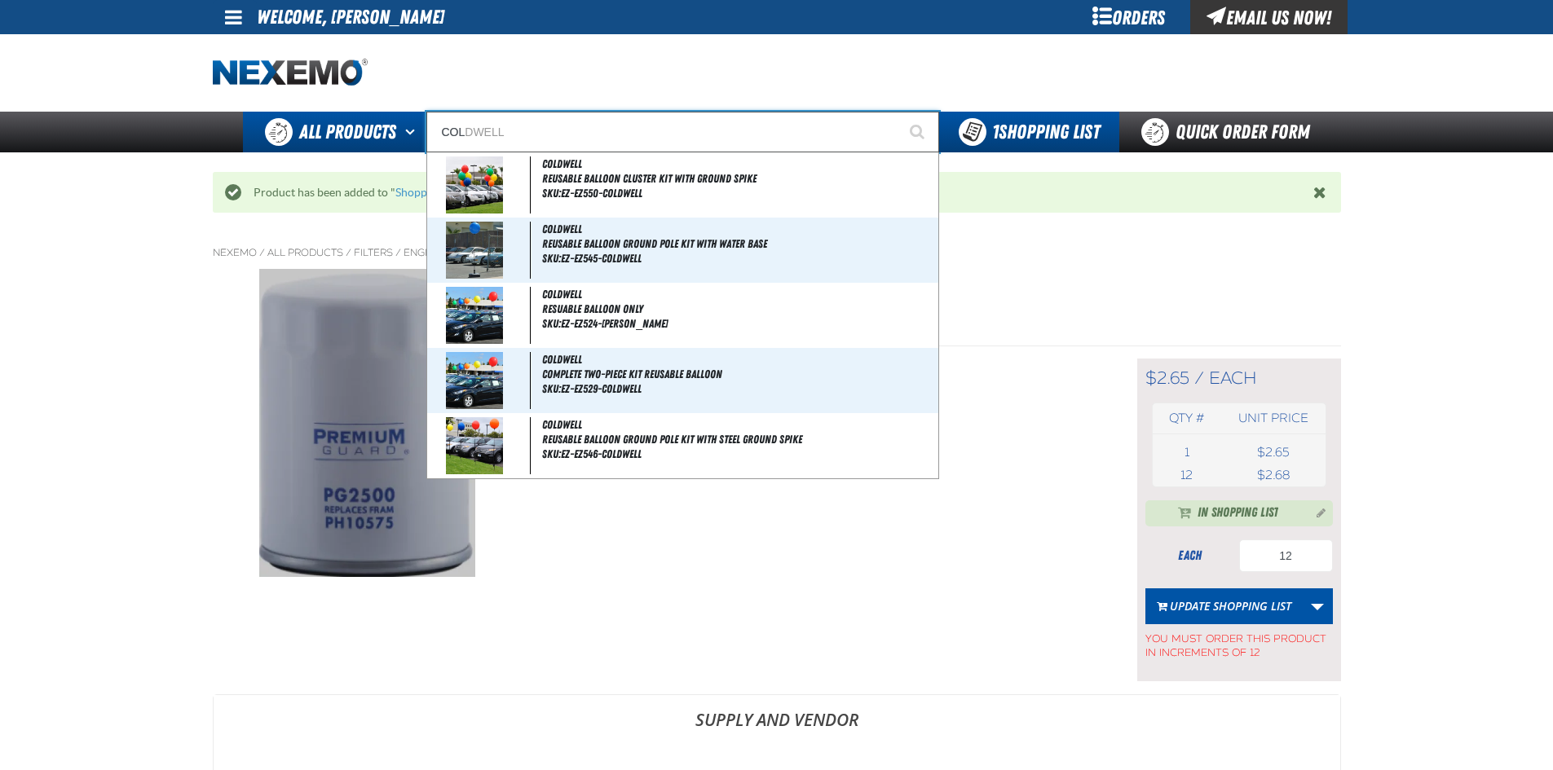
type input "CO"
type input "CONSIGNWEL"
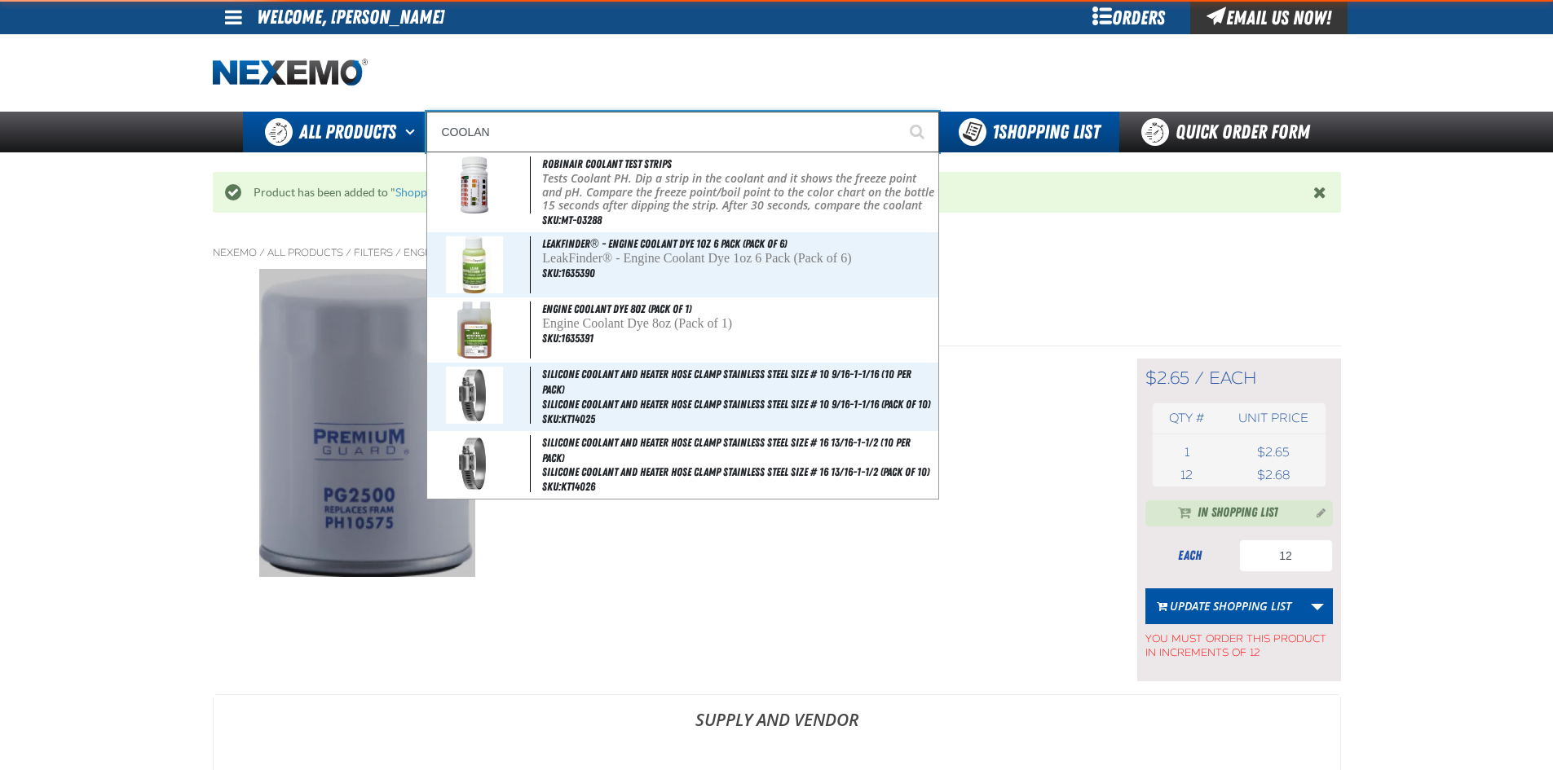
type input "COOLANT"
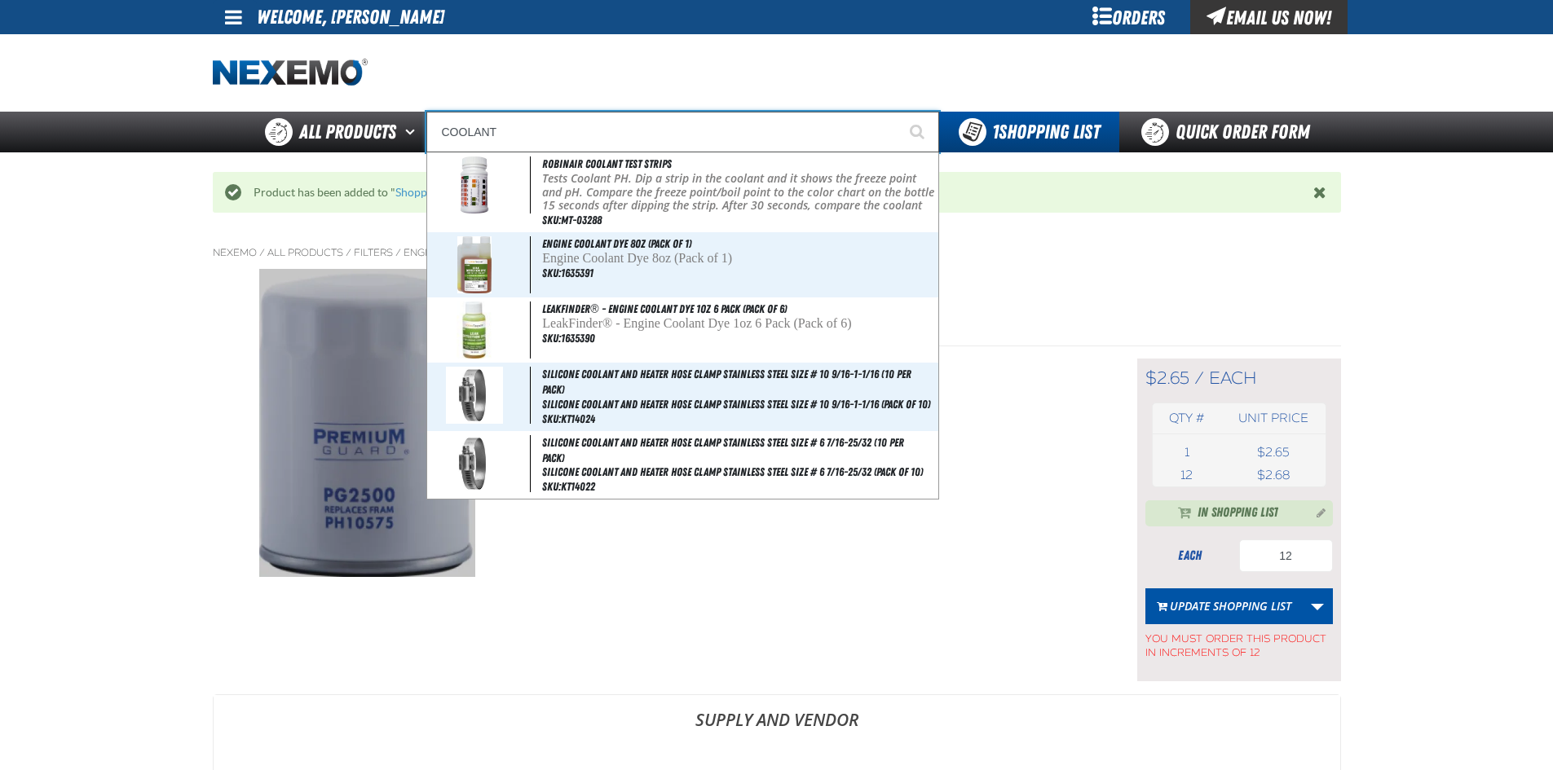
drag, startPoint x: 561, startPoint y: 138, endPoint x: 428, endPoint y: 144, distance: 133.0
click at [428, 144] on input "COOLANT" at bounding box center [682, 132] width 513 height 41
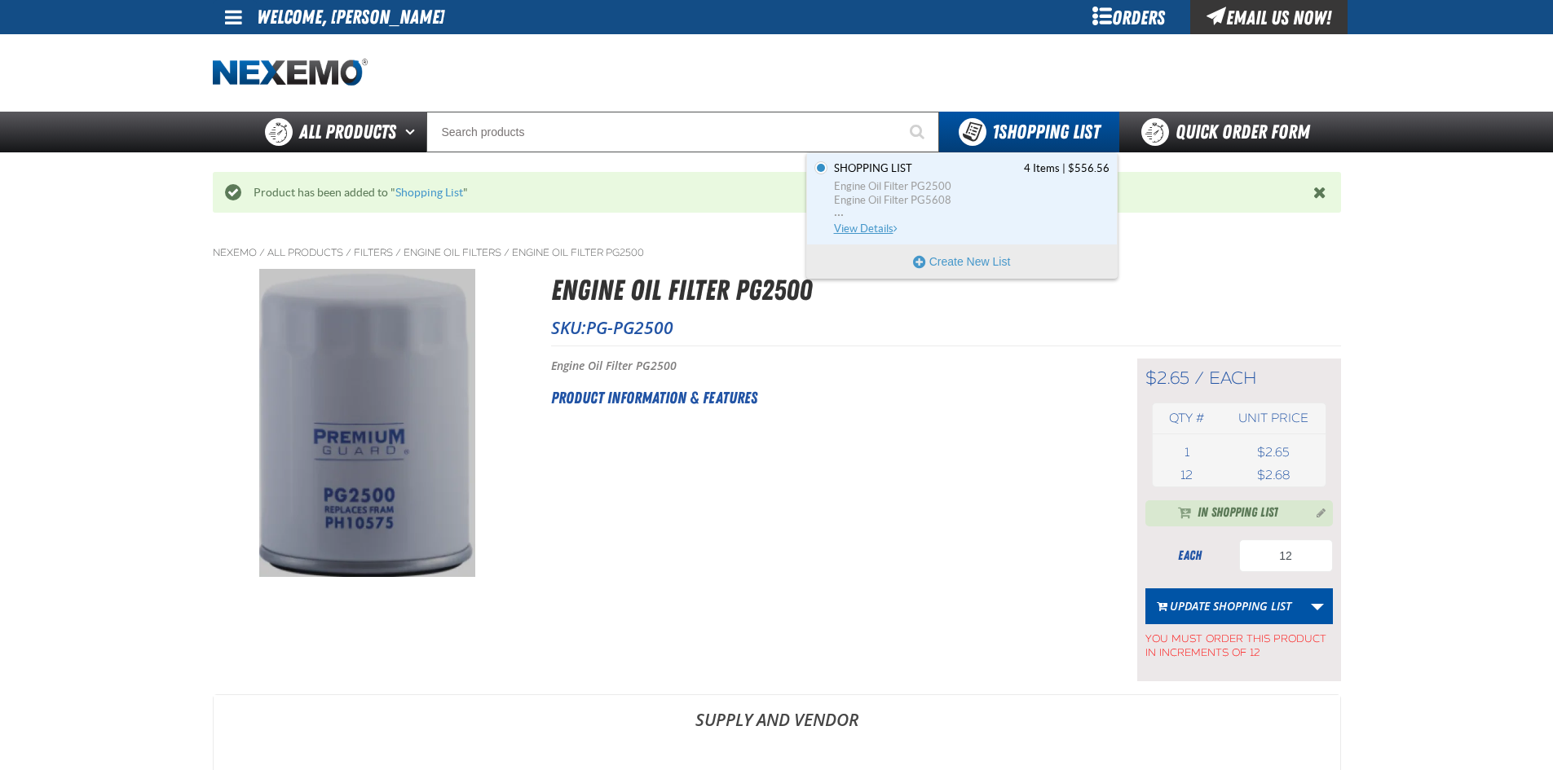
click at [971, 205] on span "Engine Oil Filter PG5608" at bounding box center [971, 200] width 275 height 15
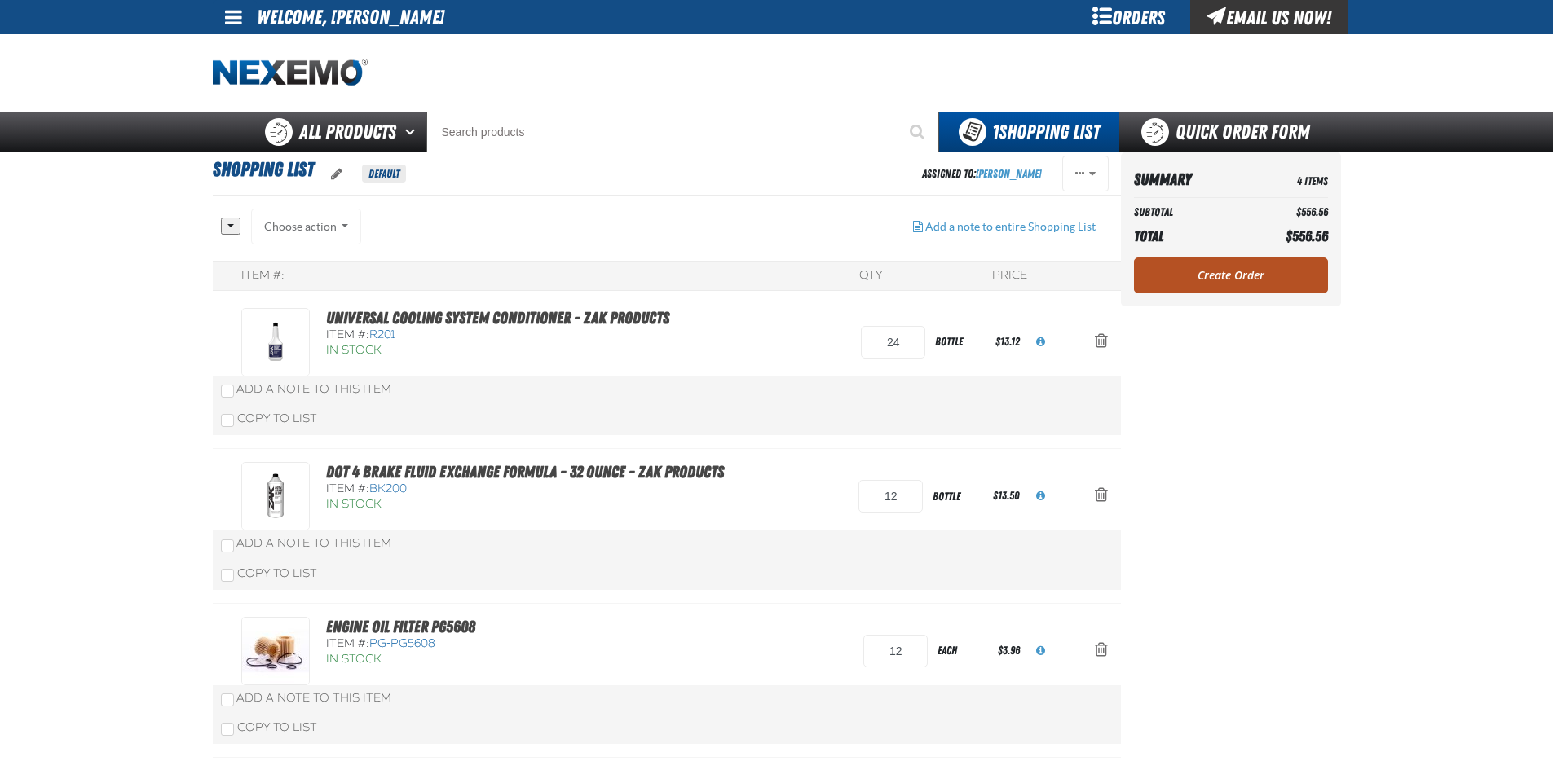
click at [1271, 267] on link "Create Order" at bounding box center [1231, 276] width 194 height 36
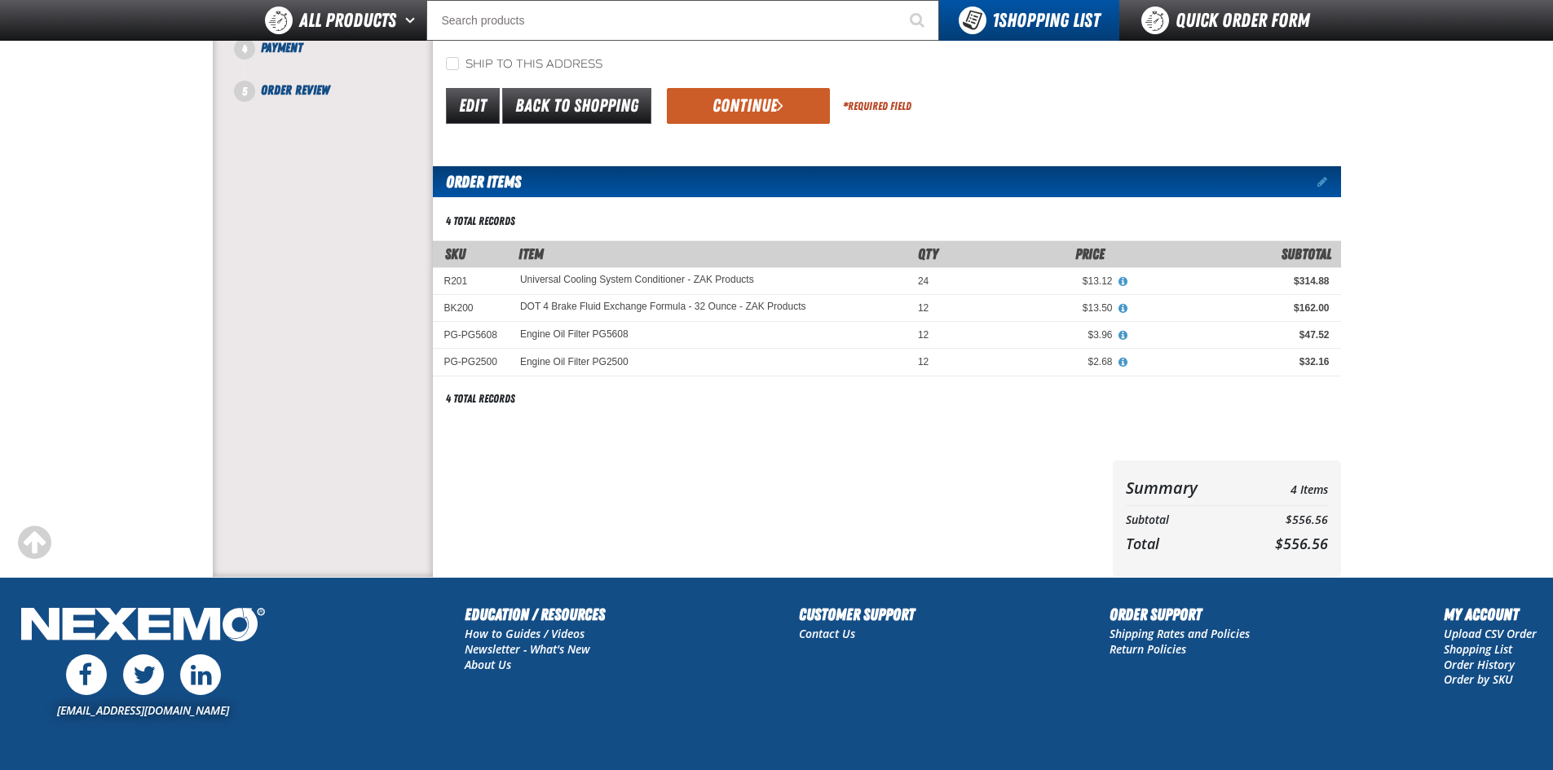
scroll to position [245, 0]
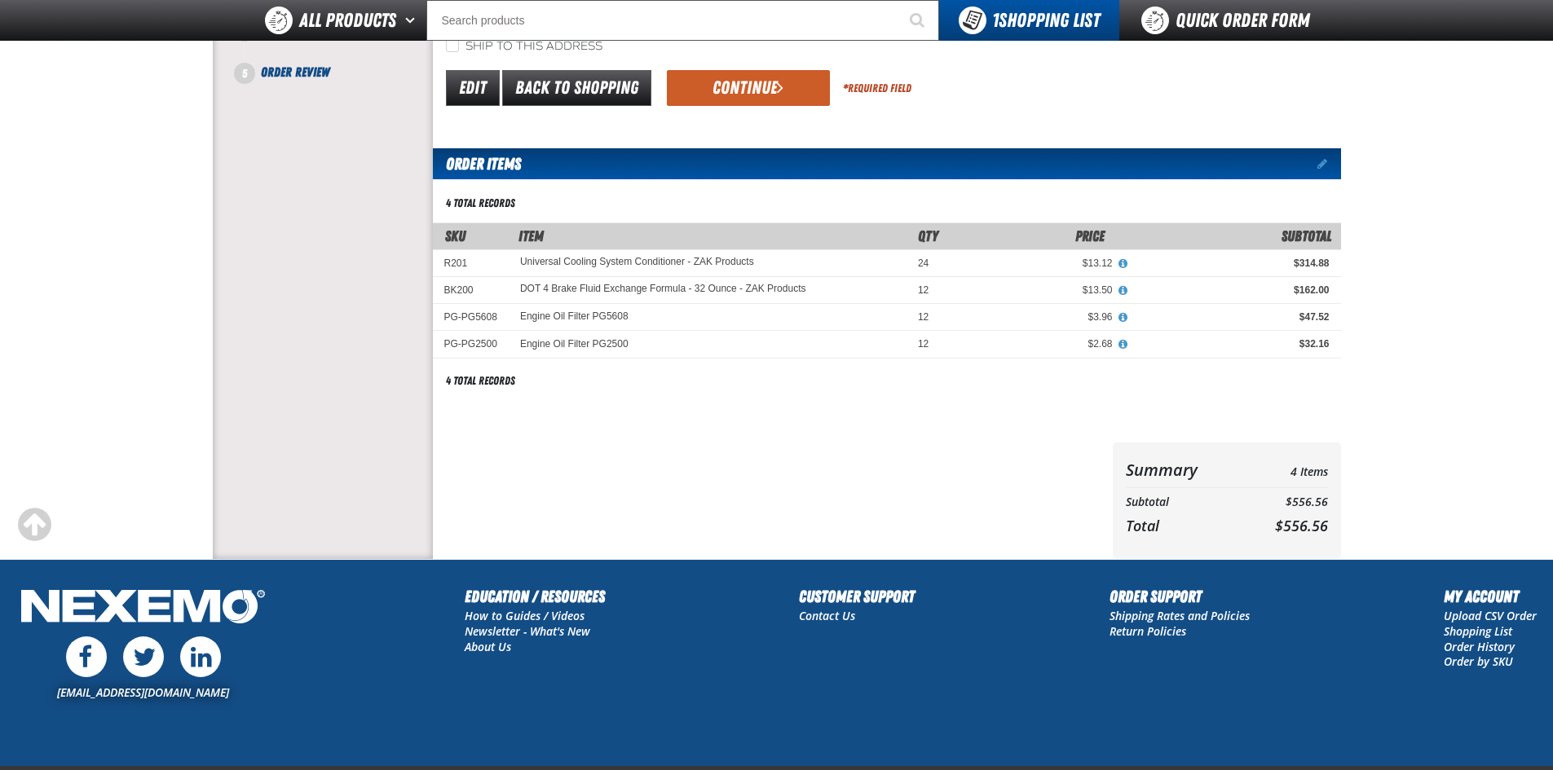
click at [756, 59] on form "Select Billing Address * Van Hyundai TX, [STREET_ADDRESS] Van Hyundai TX, [STRE…" at bounding box center [887, 40] width 908 height 139
click at [766, 89] on button "Continue" at bounding box center [748, 88] width 163 height 36
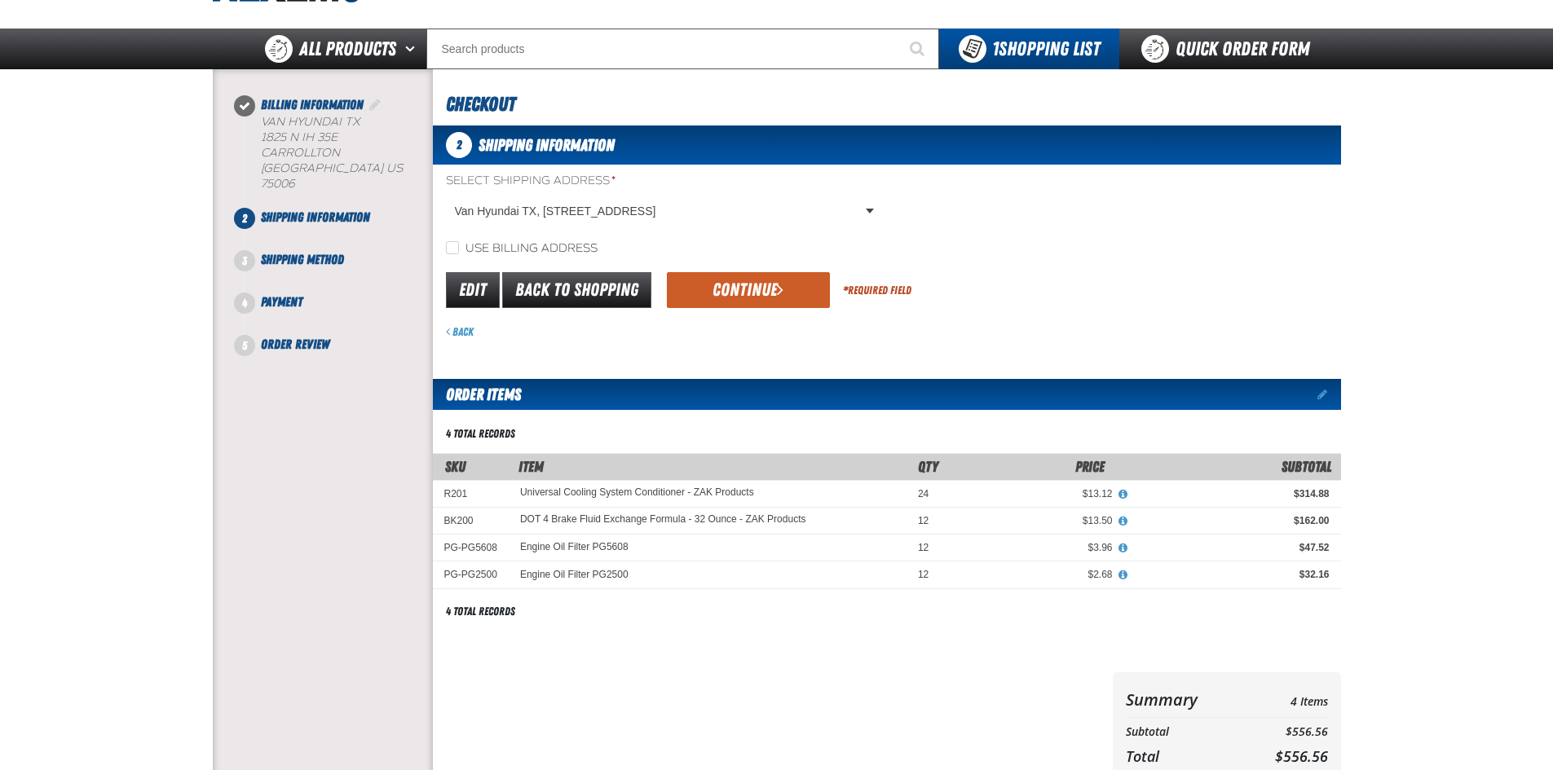
scroll to position [82, 0]
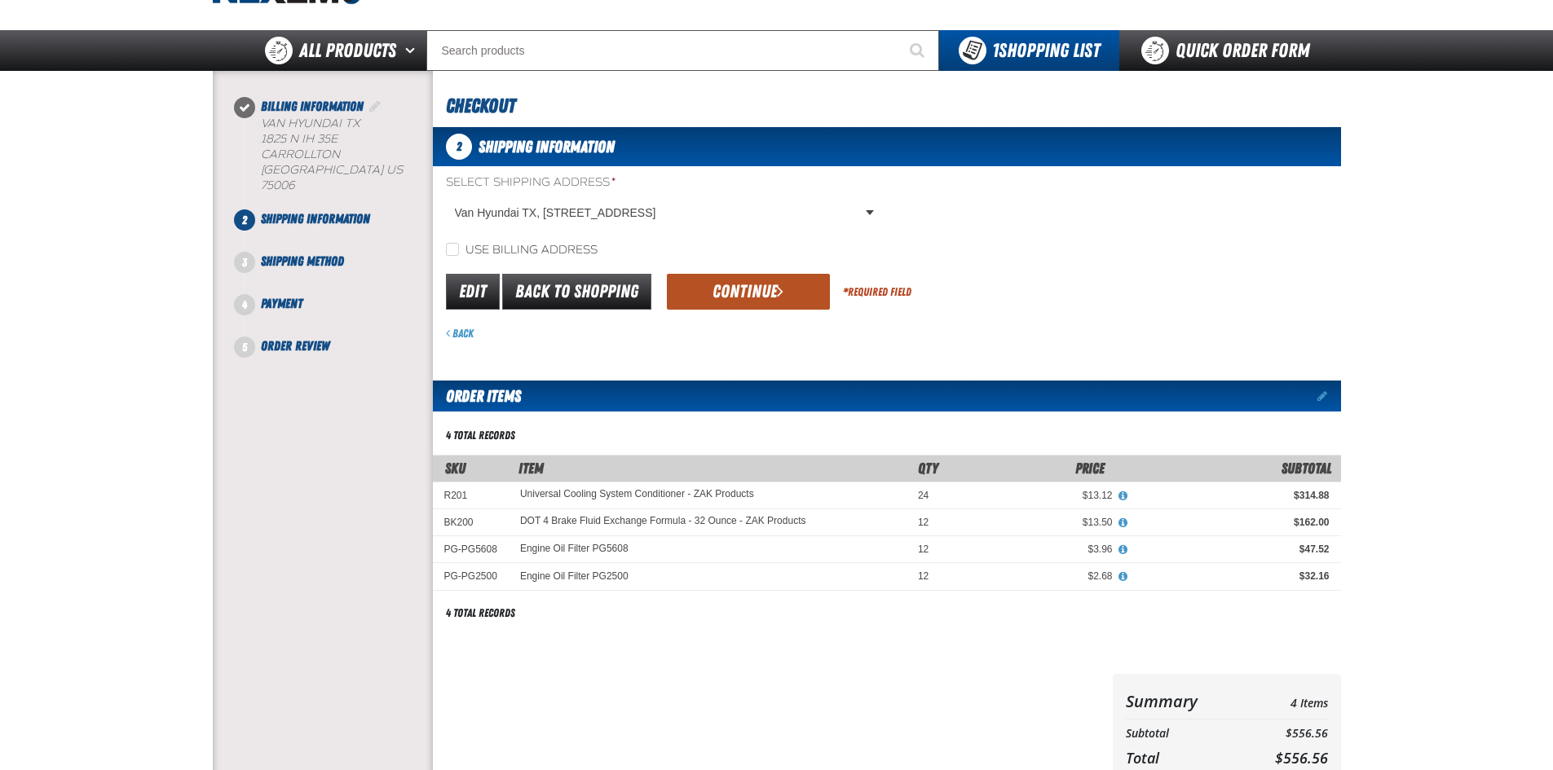
click at [769, 289] on button "Continue" at bounding box center [748, 292] width 163 height 36
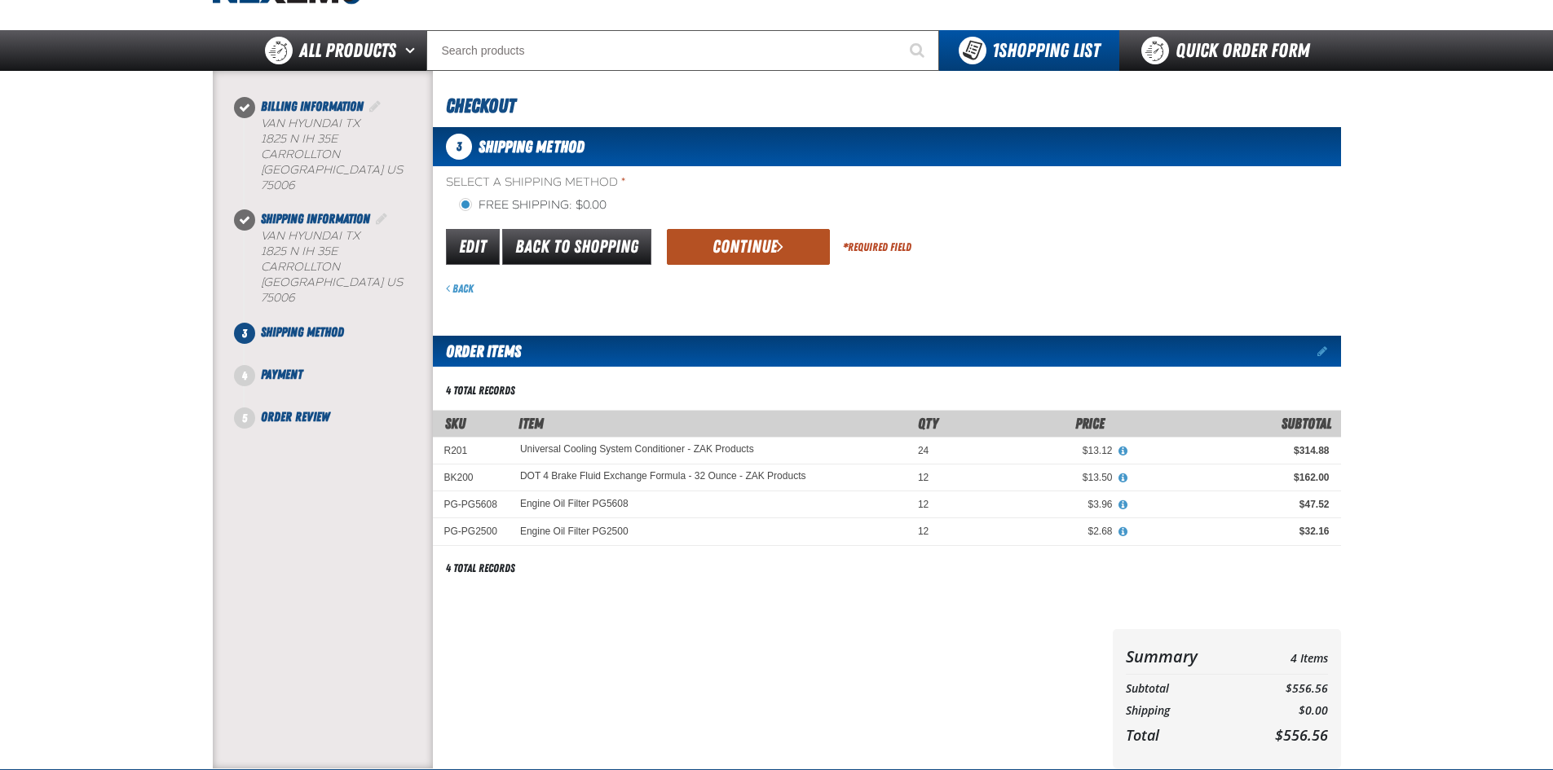
click at [778, 245] on span "submit" at bounding box center [780, 246] width 7 height 18
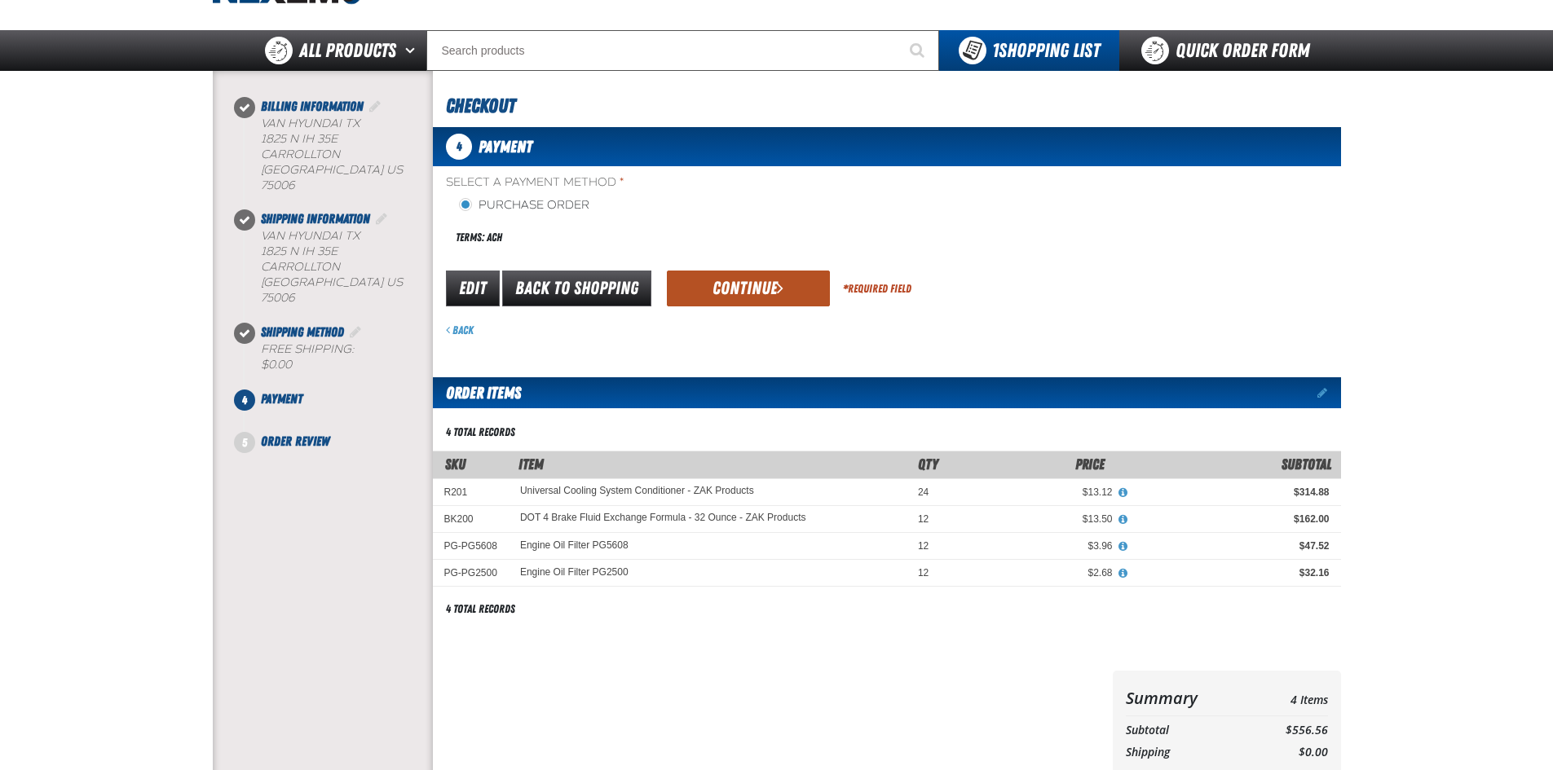
click at [725, 288] on button "Continue" at bounding box center [748, 289] width 163 height 36
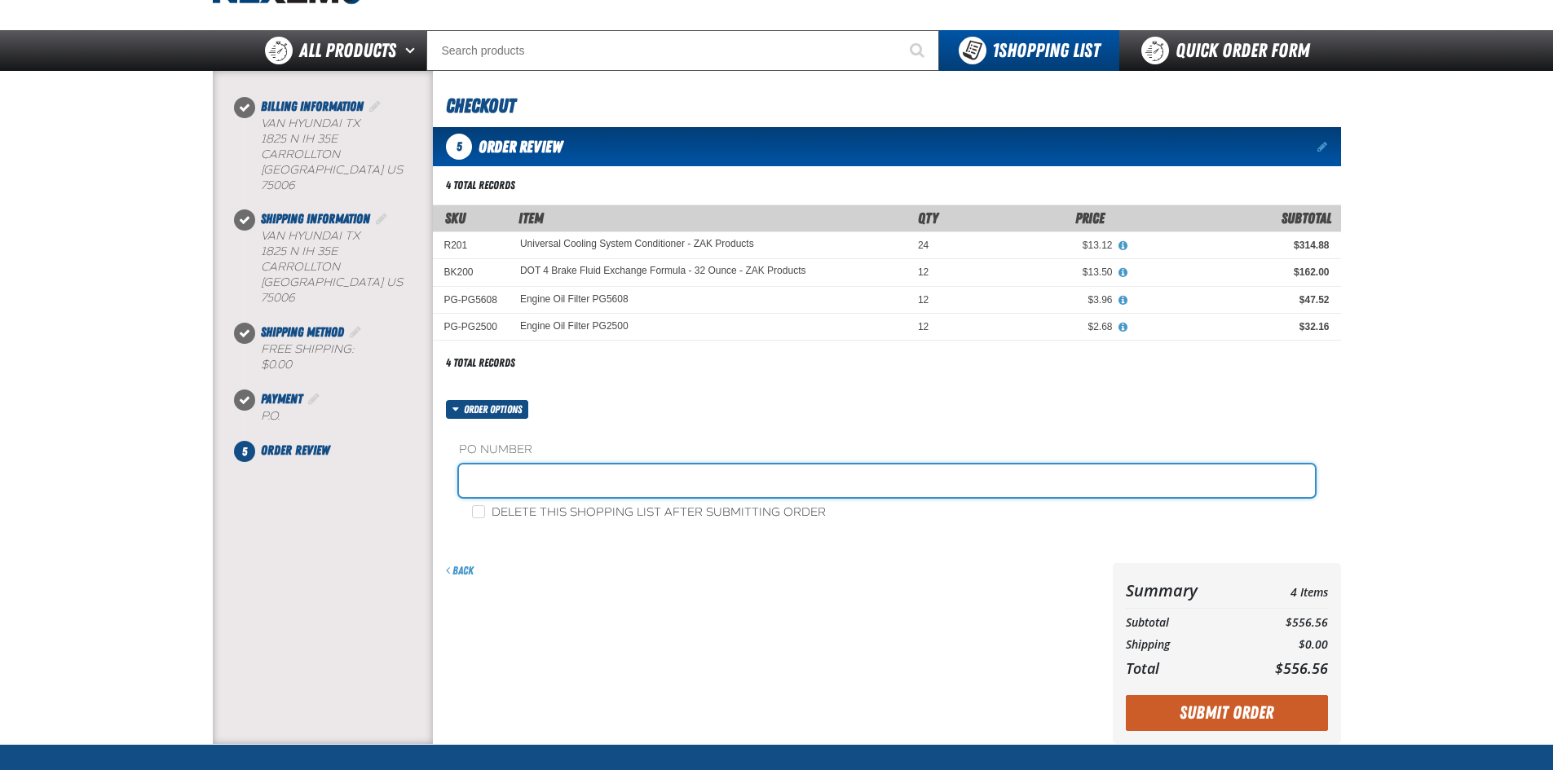
click at [571, 478] on input "text" at bounding box center [887, 481] width 856 height 33
type input "88032-1"
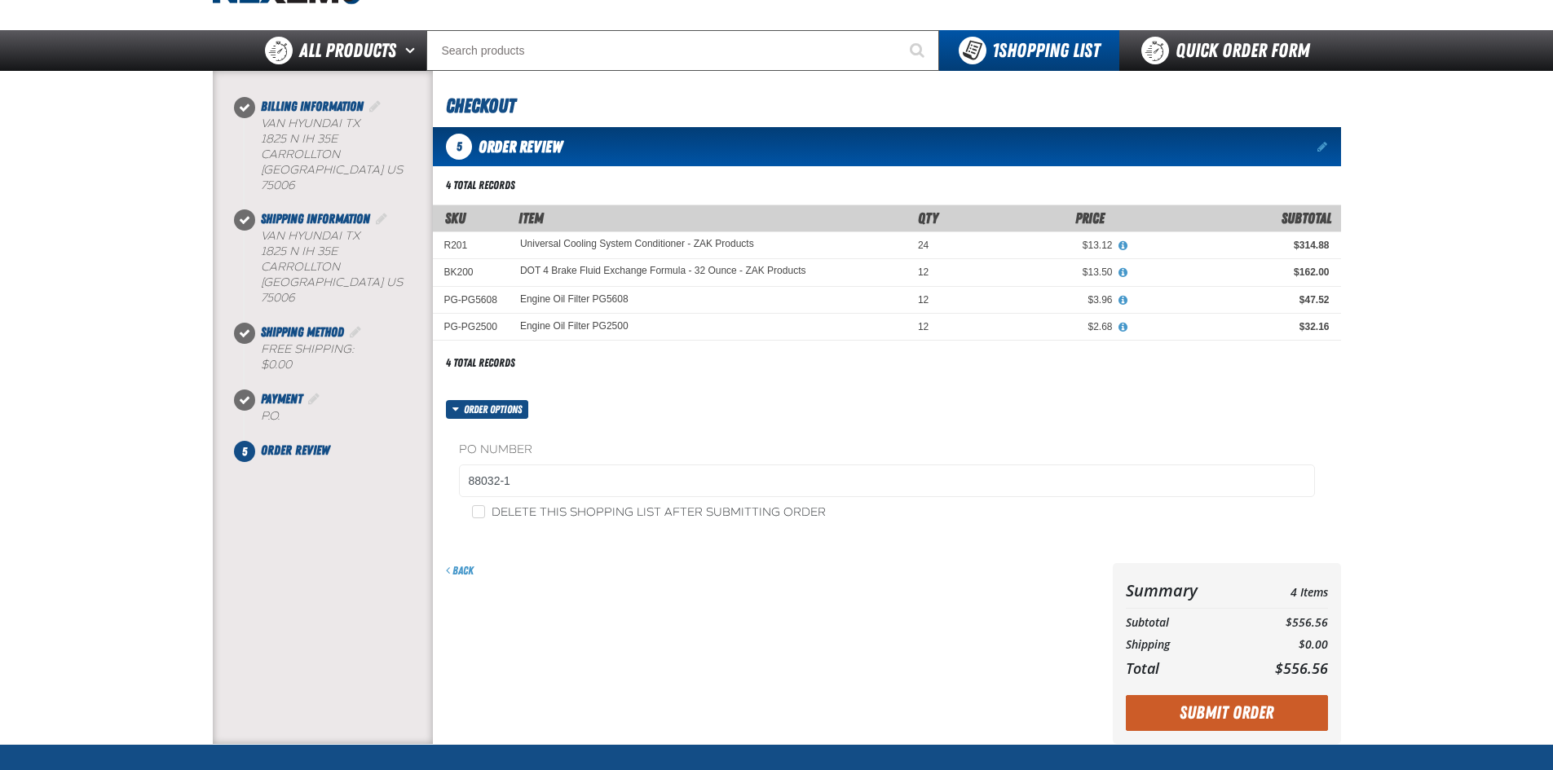
click at [487, 511] on label "Delete this shopping list after submitting order" at bounding box center [649, 512] width 354 height 15
click at [485, 511] on input "Delete this shopping list after submitting order" at bounding box center [478, 511] width 13 height 13
checkbox input "true"
drag, startPoint x: 562, startPoint y: 573, endPoint x: 628, endPoint y: 601, distance: 70.8
click at [565, 574] on div "Back" at bounding box center [773, 570] width 654 height 15
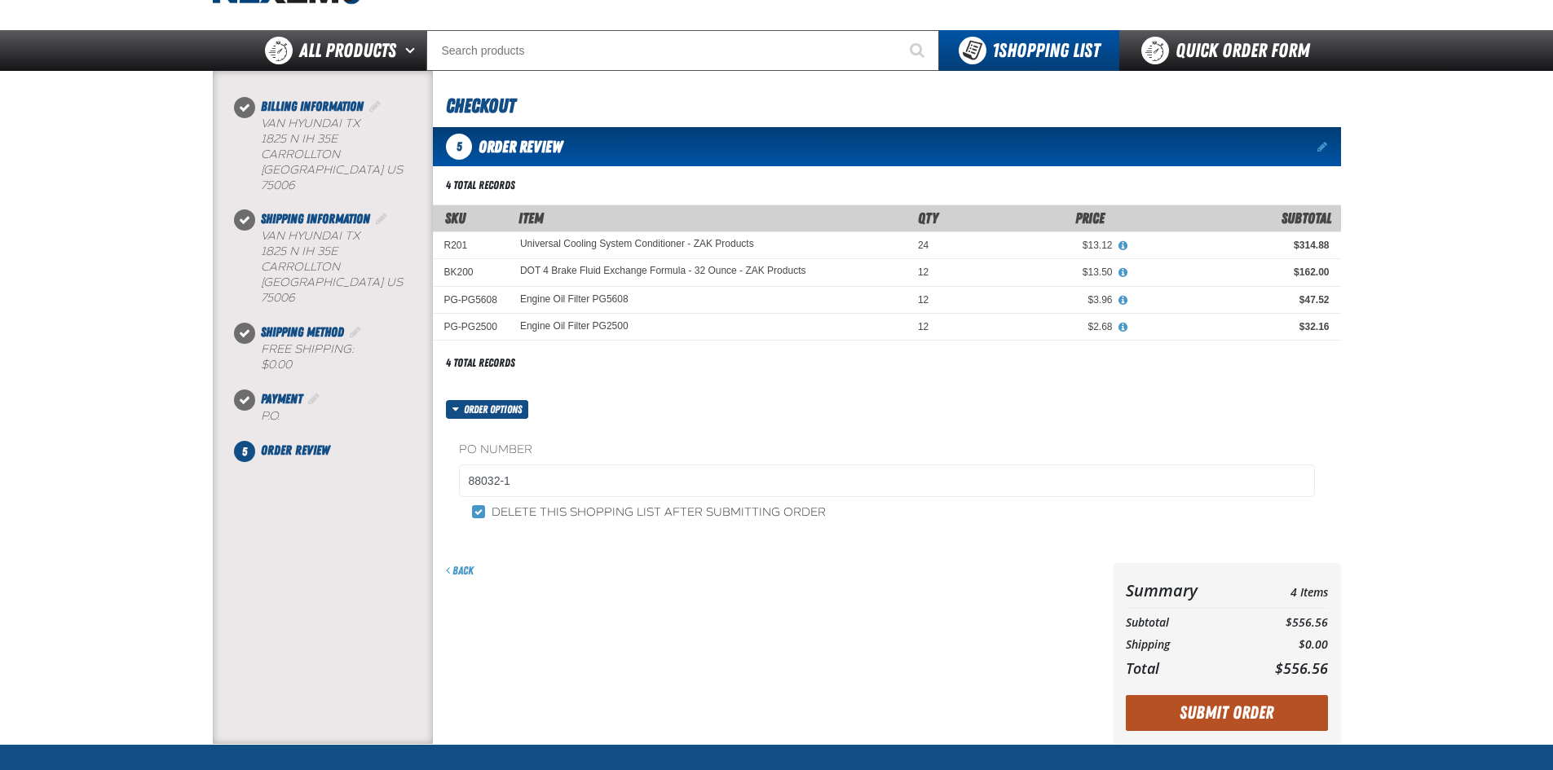
click at [1217, 716] on button "Submit Order" at bounding box center [1227, 713] width 202 height 36
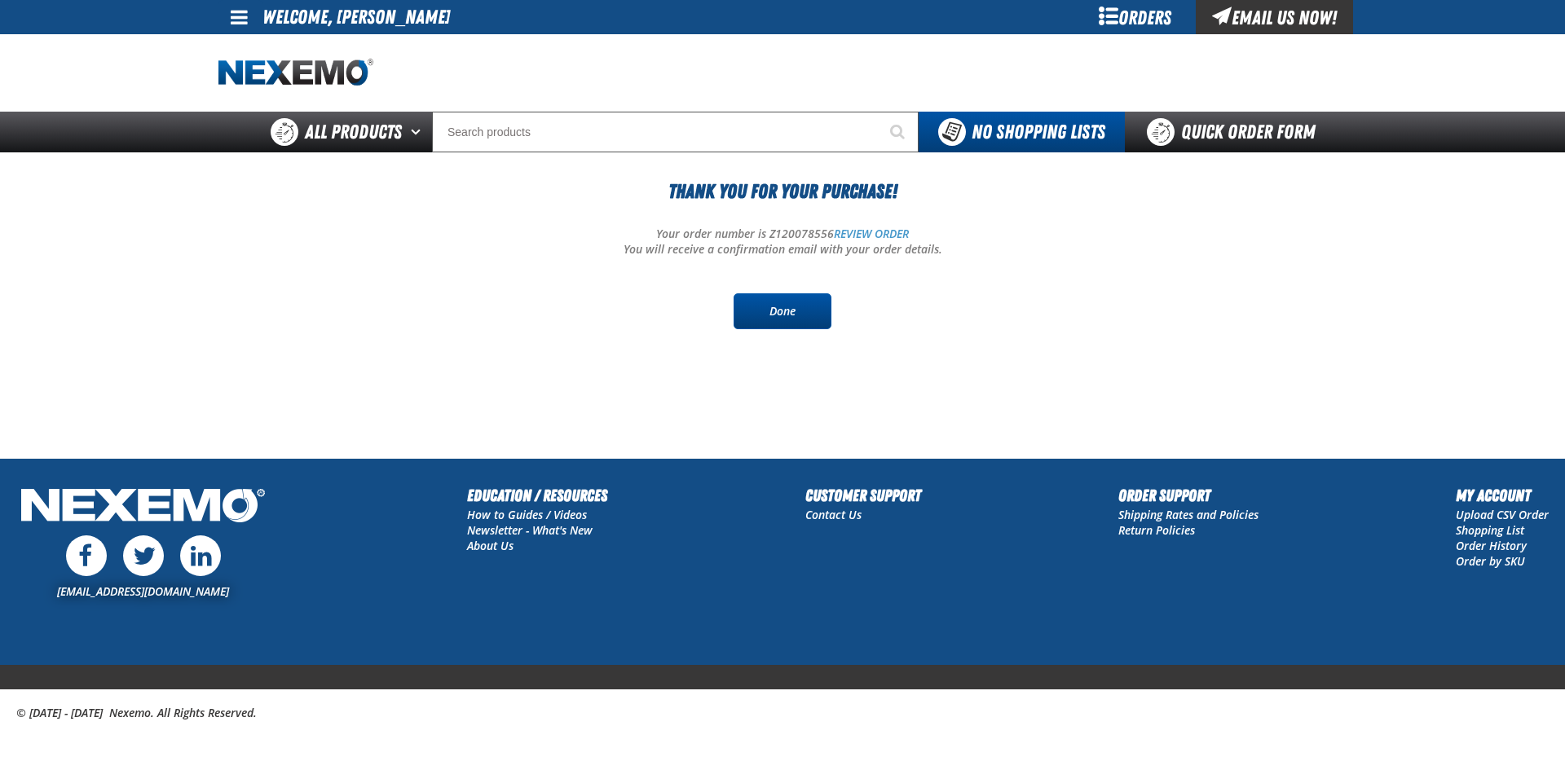
click at [794, 309] on link "Done" at bounding box center [783, 311] width 98 height 36
